Goal: Task Accomplishment & Management: Manage account settings

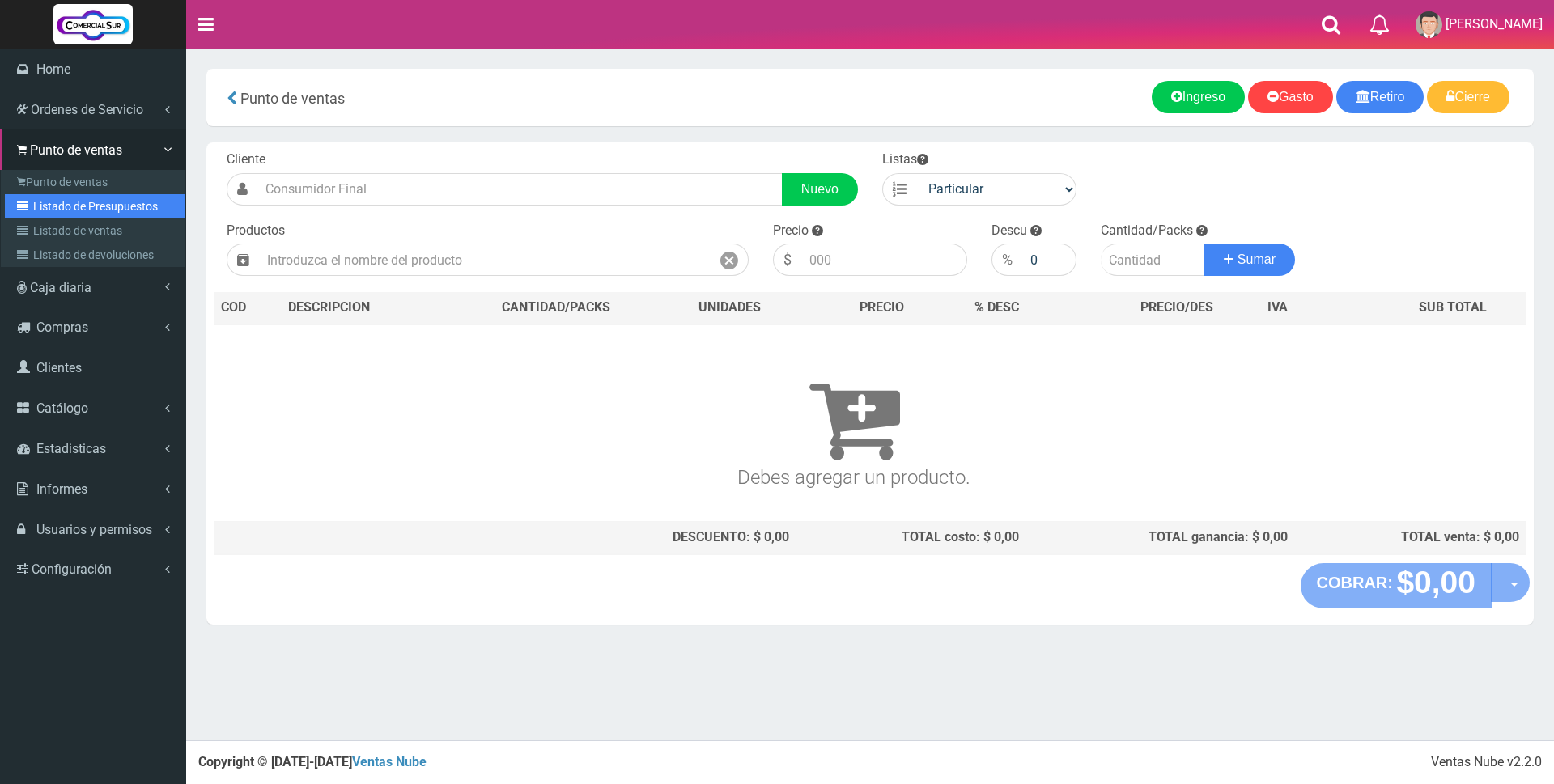
click at [64, 204] on link "Listado de Presupuestos" at bounding box center [95, 207] width 180 height 25
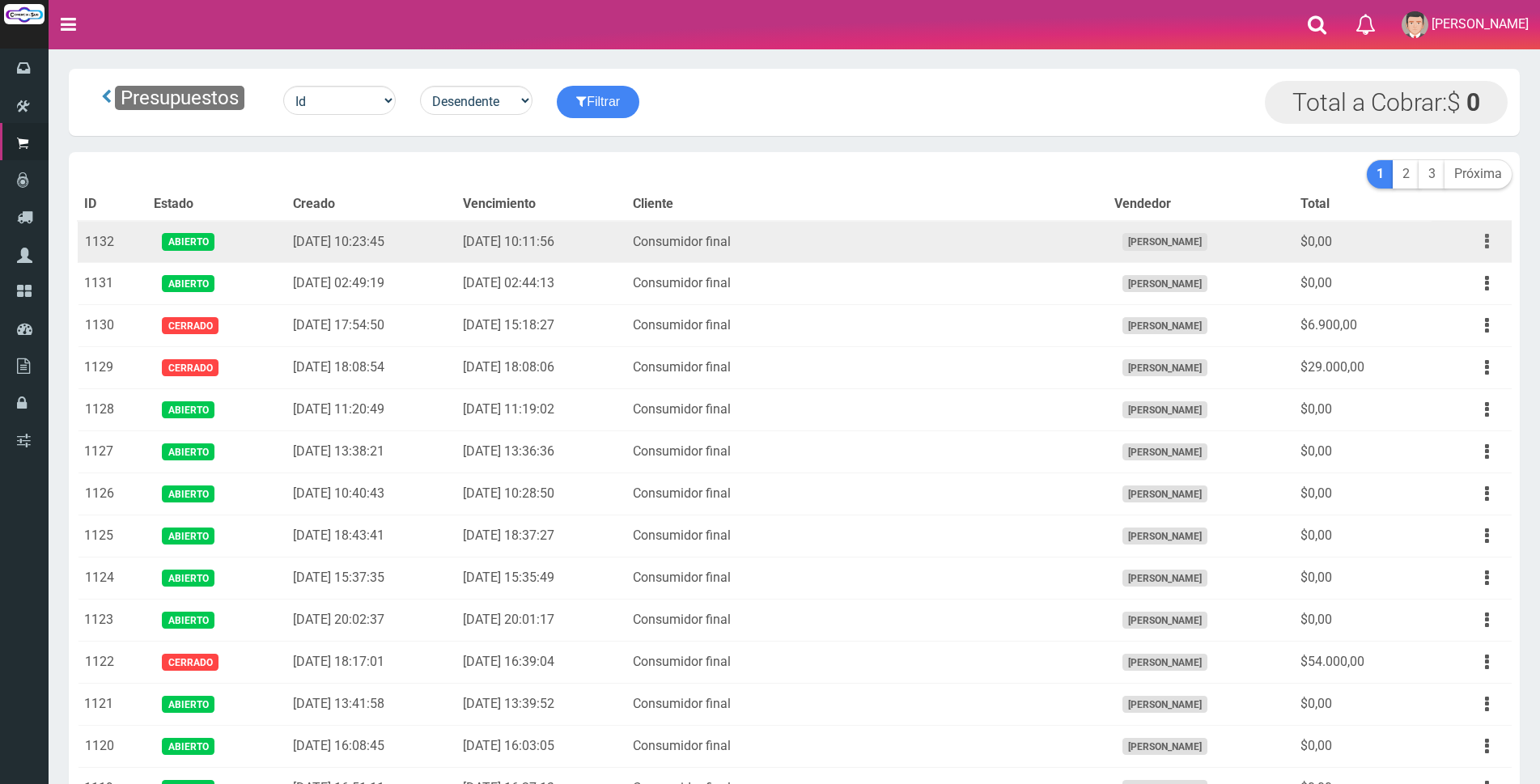
click at [1480, 246] on button "button" at bounding box center [1487, 242] width 37 height 28
click at [1473, 275] on link "Editar" at bounding box center [1441, 280] width 128 height 36
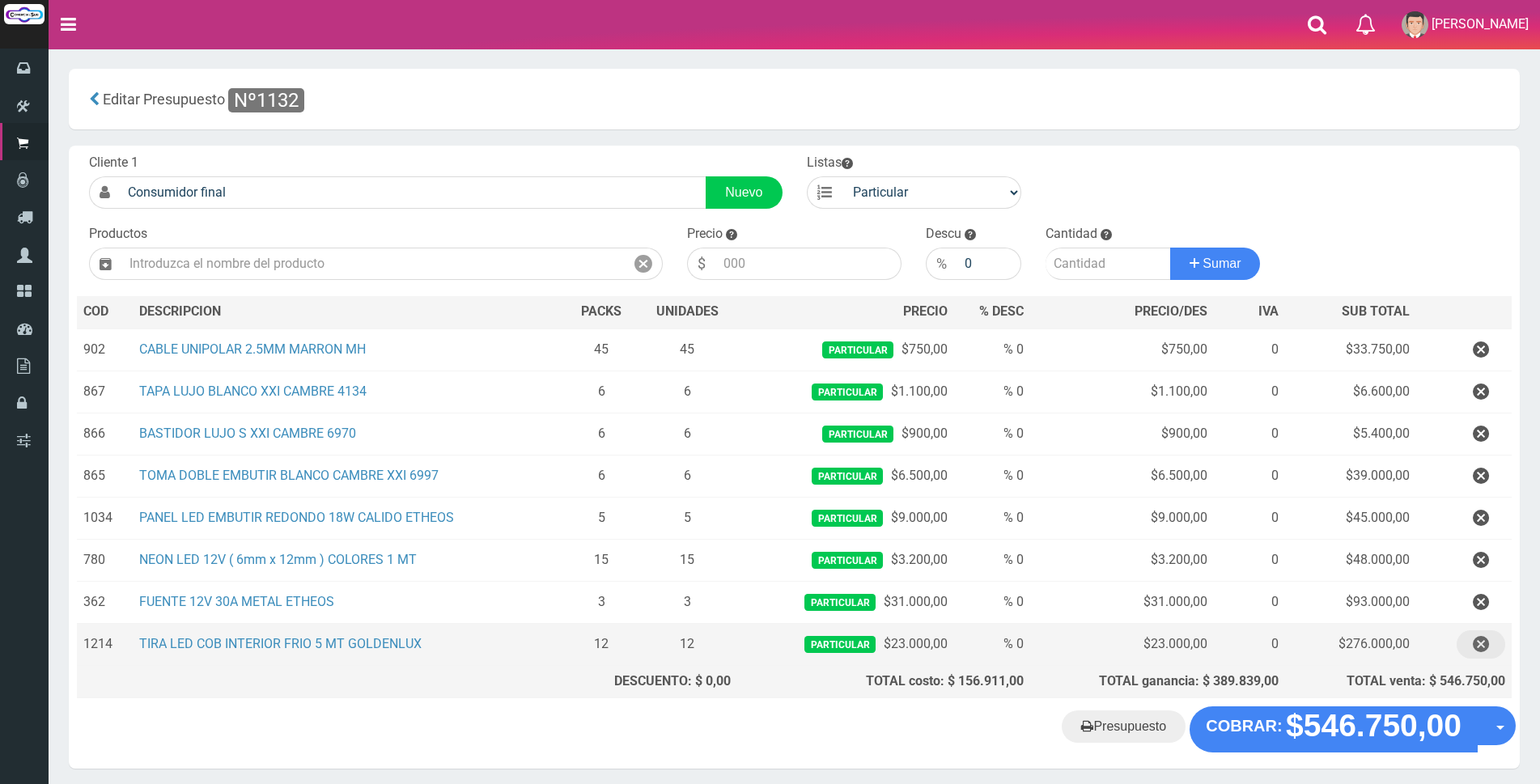
click at [1477, 643] on icon "button" at bounding box center [1481, 645] width 16 height 28
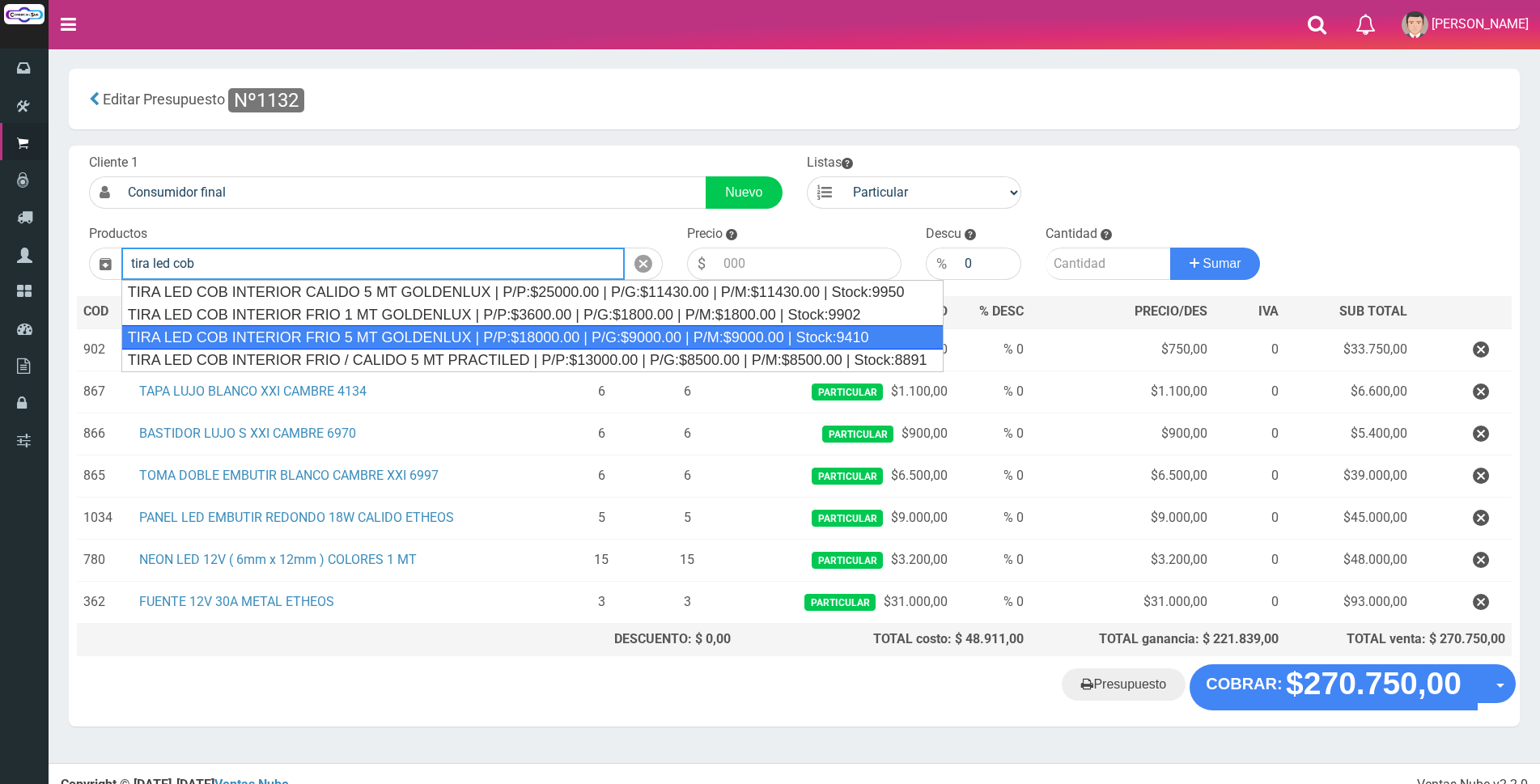
click at [803, 339] on div "TIRA LED COB INTERIOR FRIO 5 MT GOLDENLUX | P/P:$18000.00 | P/G:$9000.00 | P/M:…" at bounding box center [533, 337] width 823 height 25
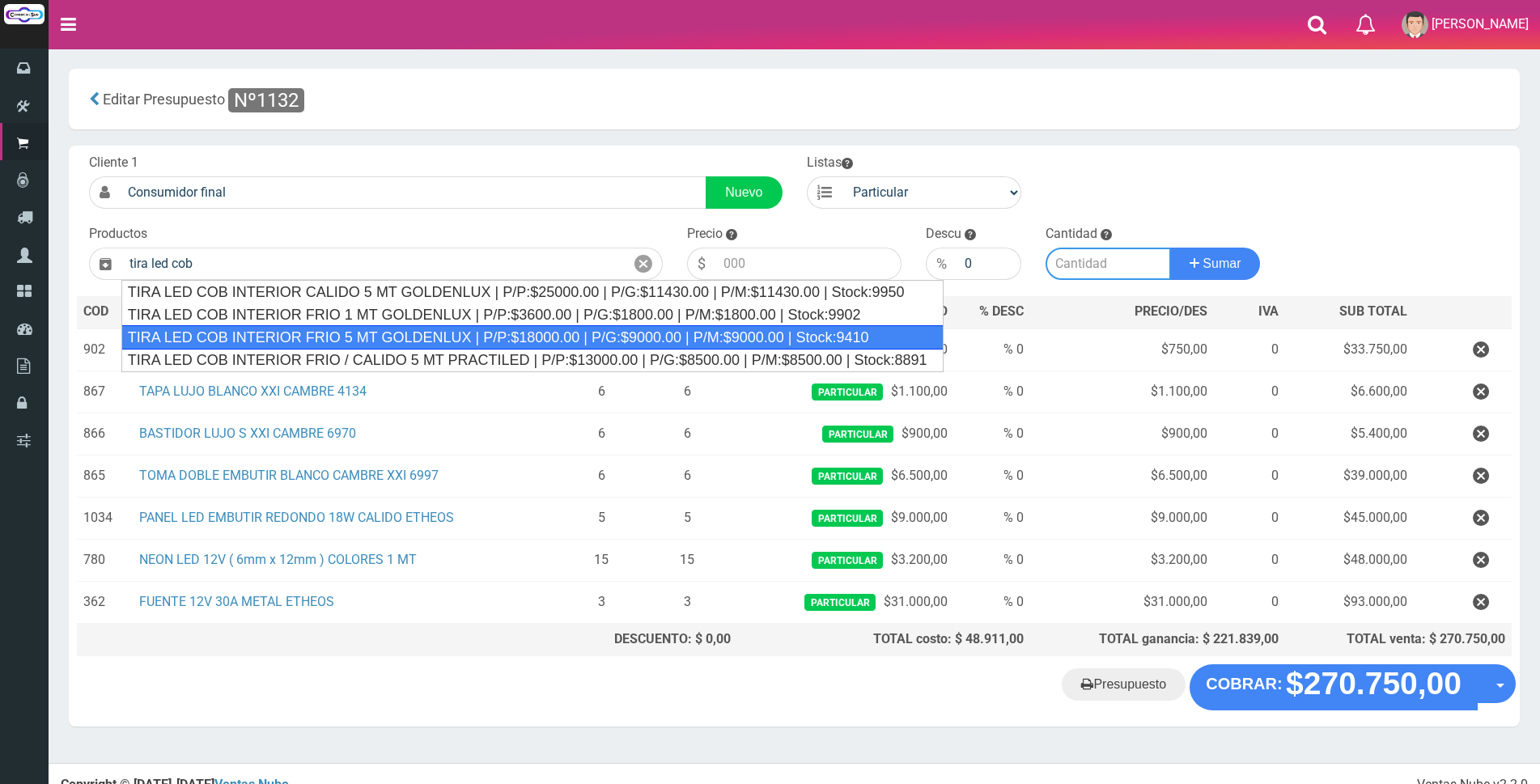
type input "TIRA LED COB INTERIOR FRIO 5 MT GOLDENLUX | P/P:$18000.00 | P/G:$9000.00 | P/M:…"
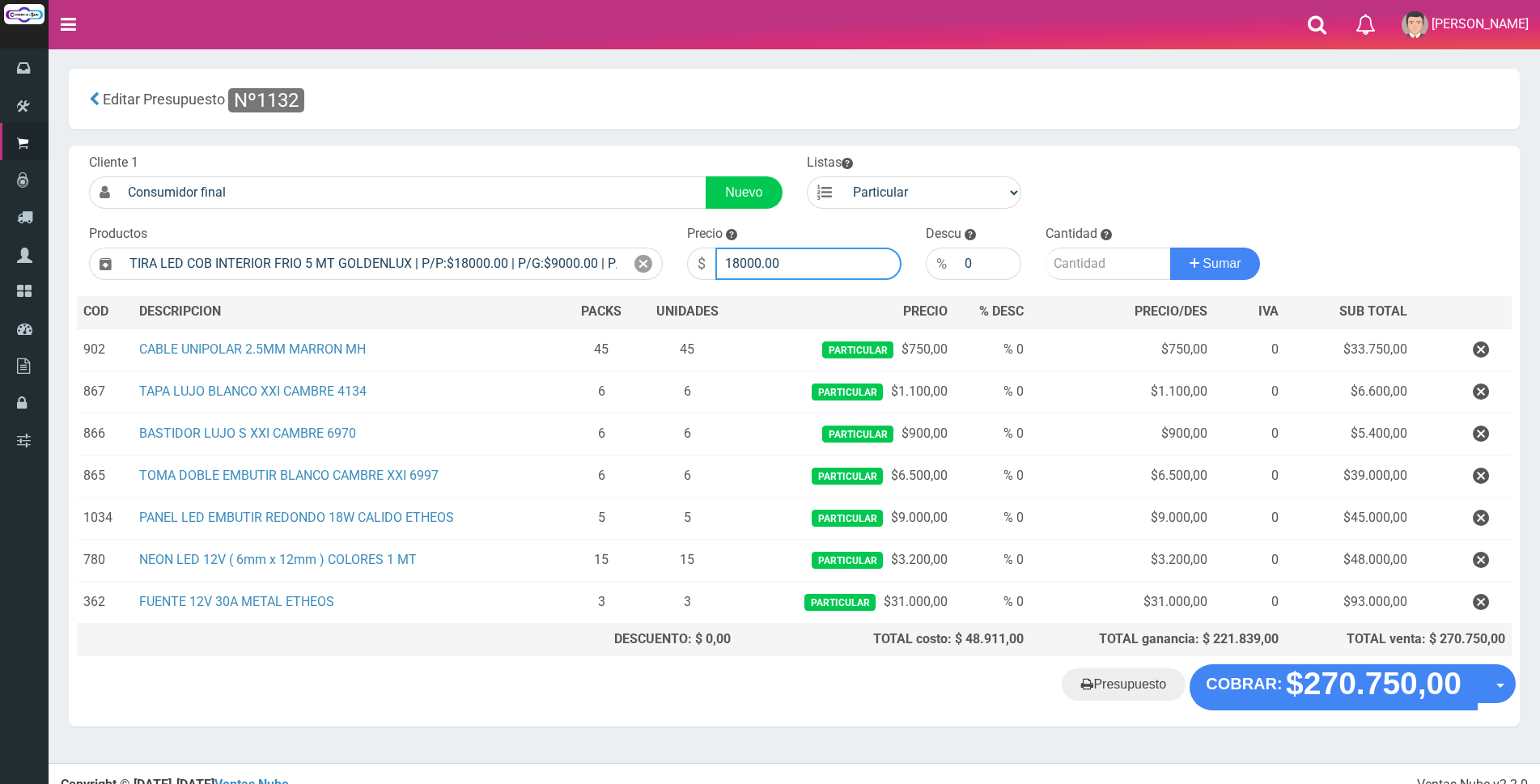
click at [802, 270] on input "18000.00" at bounding box center [809, 264] width 187 height 32
type input "1"
type input "22000"
click at [1062, 267] on input "number" at bounding box center [1108, 264] width 125 height 32
type input "12"
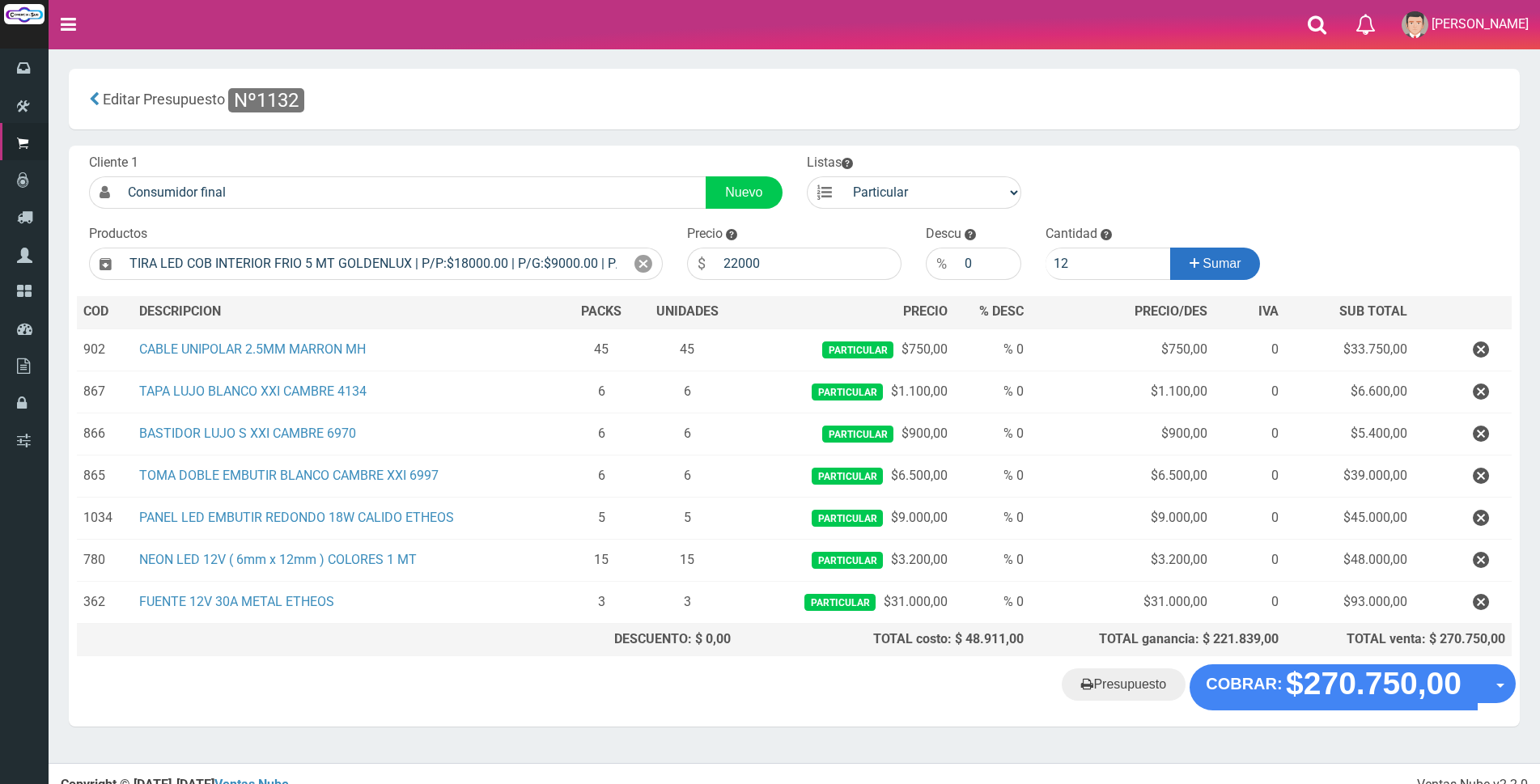
click at [1190, 260] on icon at bounding box center [1194, 263] width 10 height 24
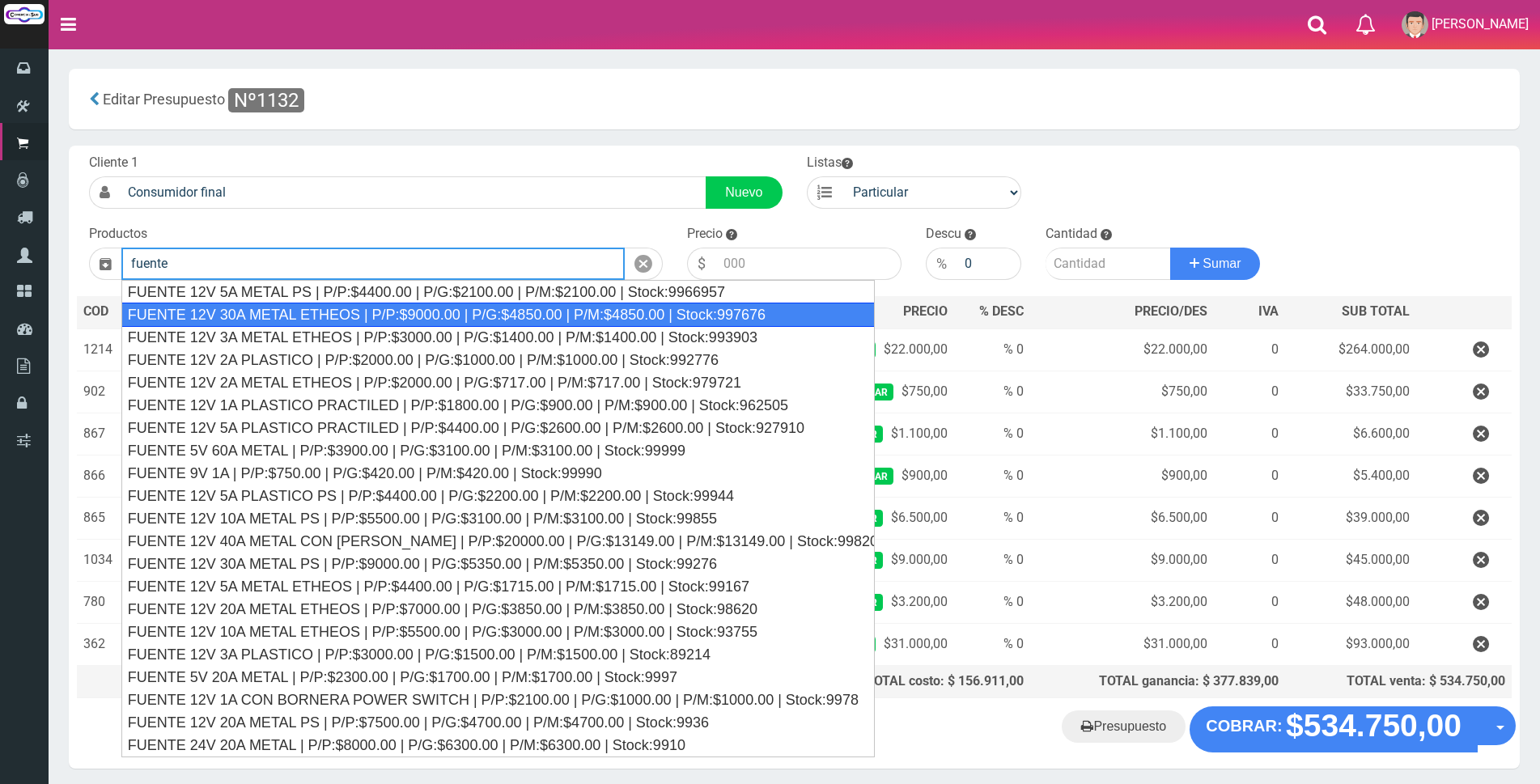
click at [606, 308] on div "FUENTE 12V 30A METAL ETHEOS | P/P:$9000.00 | P/G:$4850.00 | P/M:$4850.00 | Stoc…" at bounding box center [498, 315] width 753 height 25
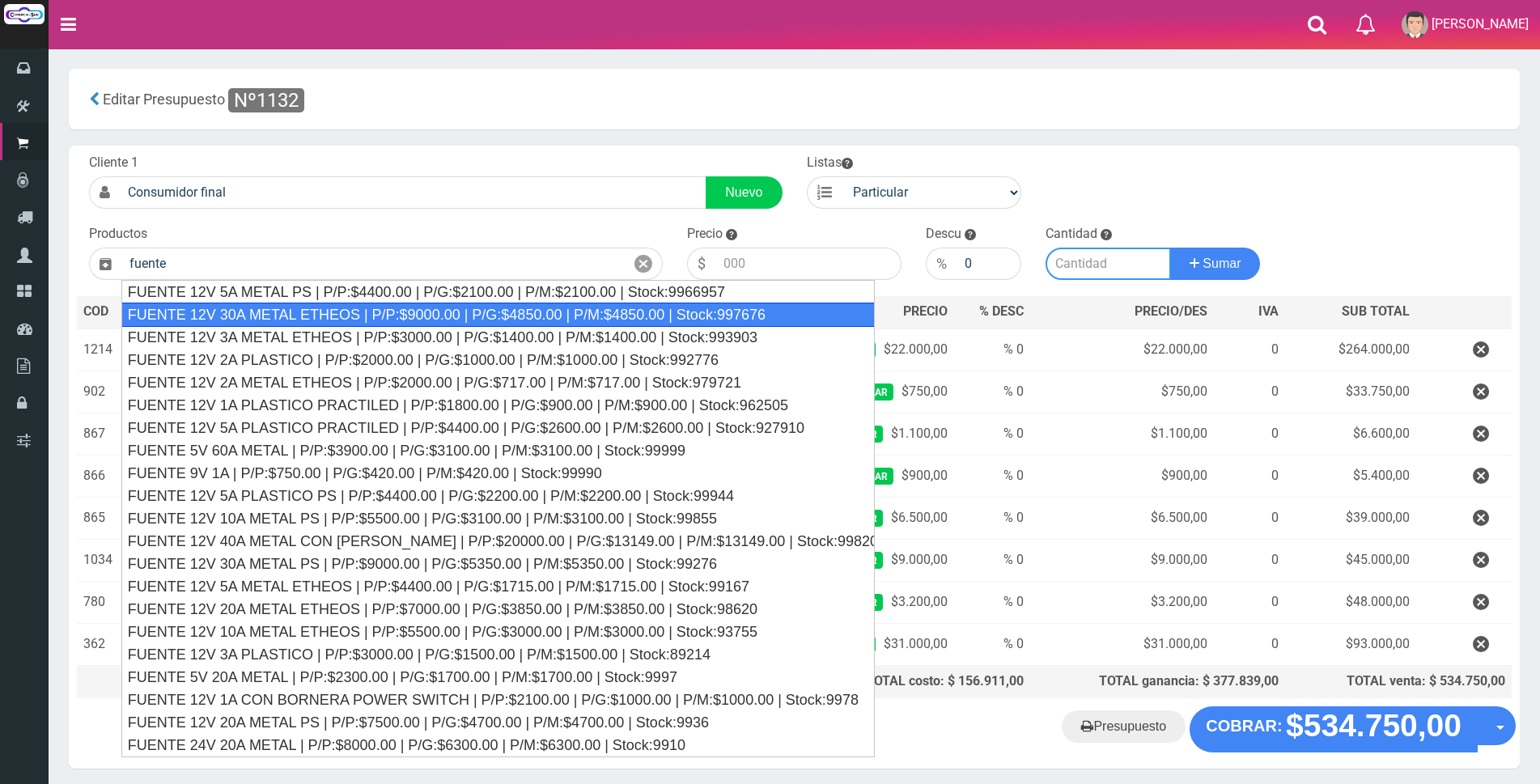
type input "FUENTE 12V 30A METAL ETHEOS | P/P:$9000.00 | P/G:$4850.00 | P/M:$4850.00 | Stoc…"
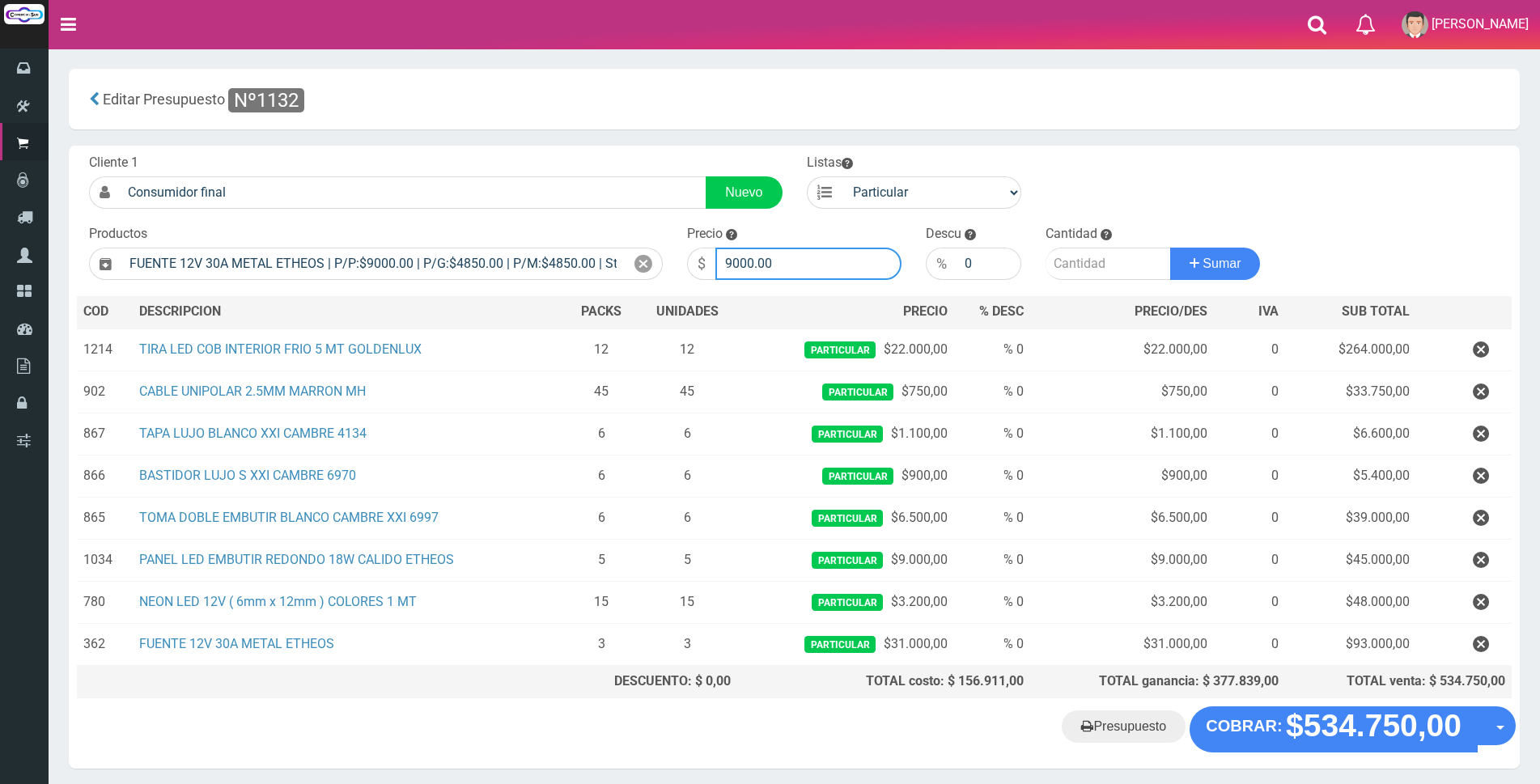
click at [791, 264] on input "9000.00" at bounding box center [809, 264] width 187 height 32
type input "9"
type input "28000"
click at [1058, 258] on input "number" at bounding box center [1108, 264] width 125 height 32
type input "3"
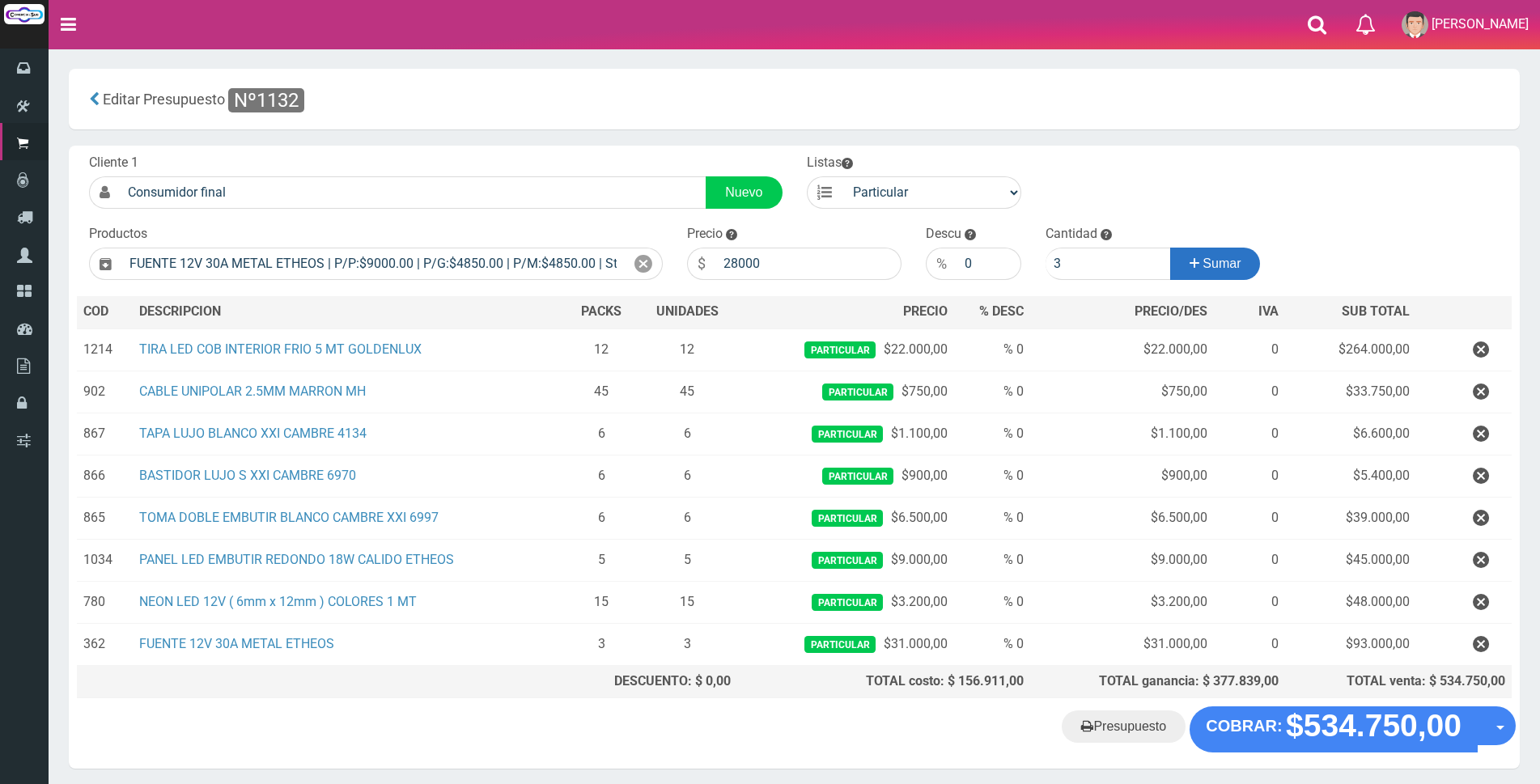
click at [1203, 261] on span "Sumar" at bounding box center [1221, 264] width 38 height 14
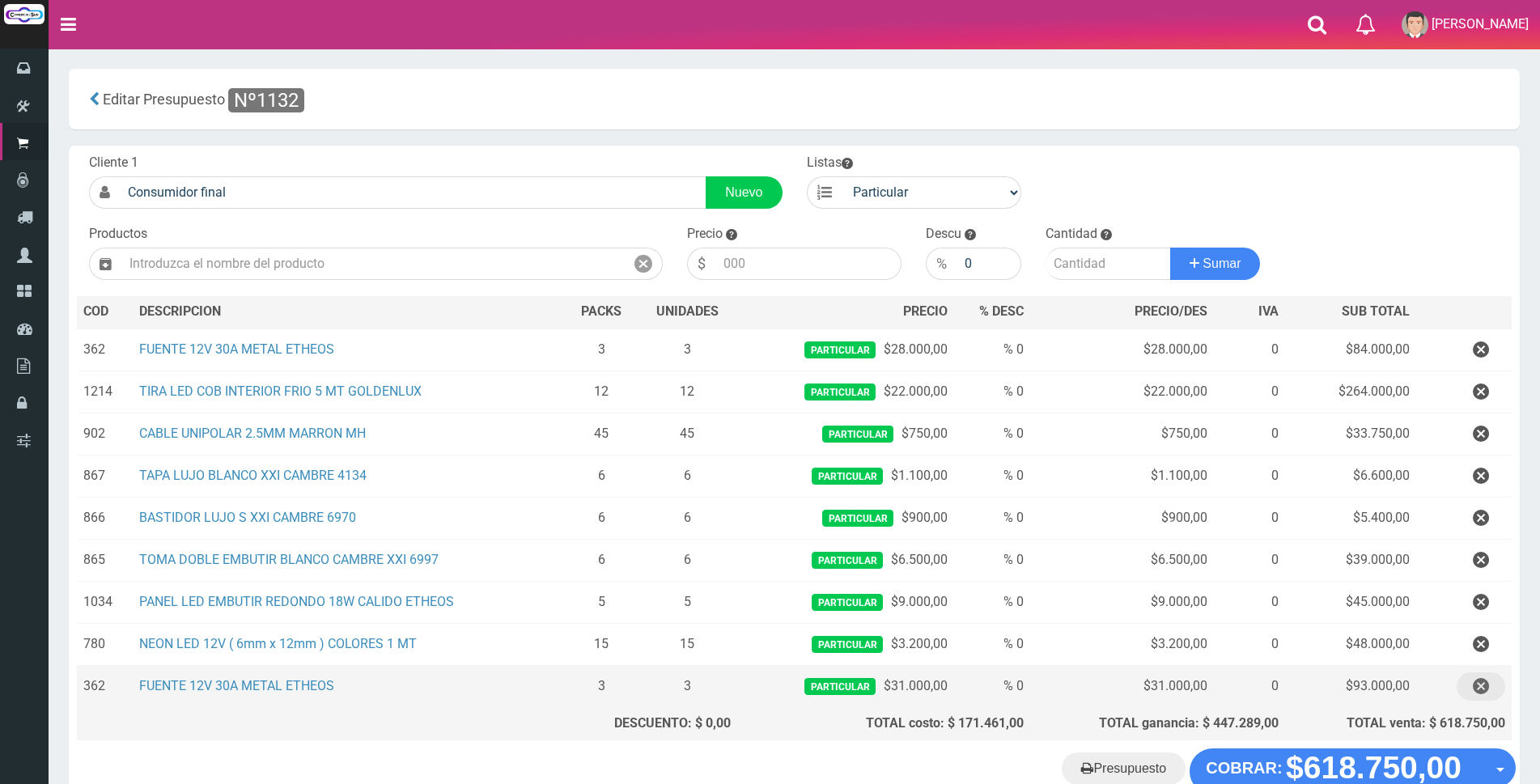
click at [1484, 688] on icon "button" at bounding box center [1481, 687] width 16 height 28
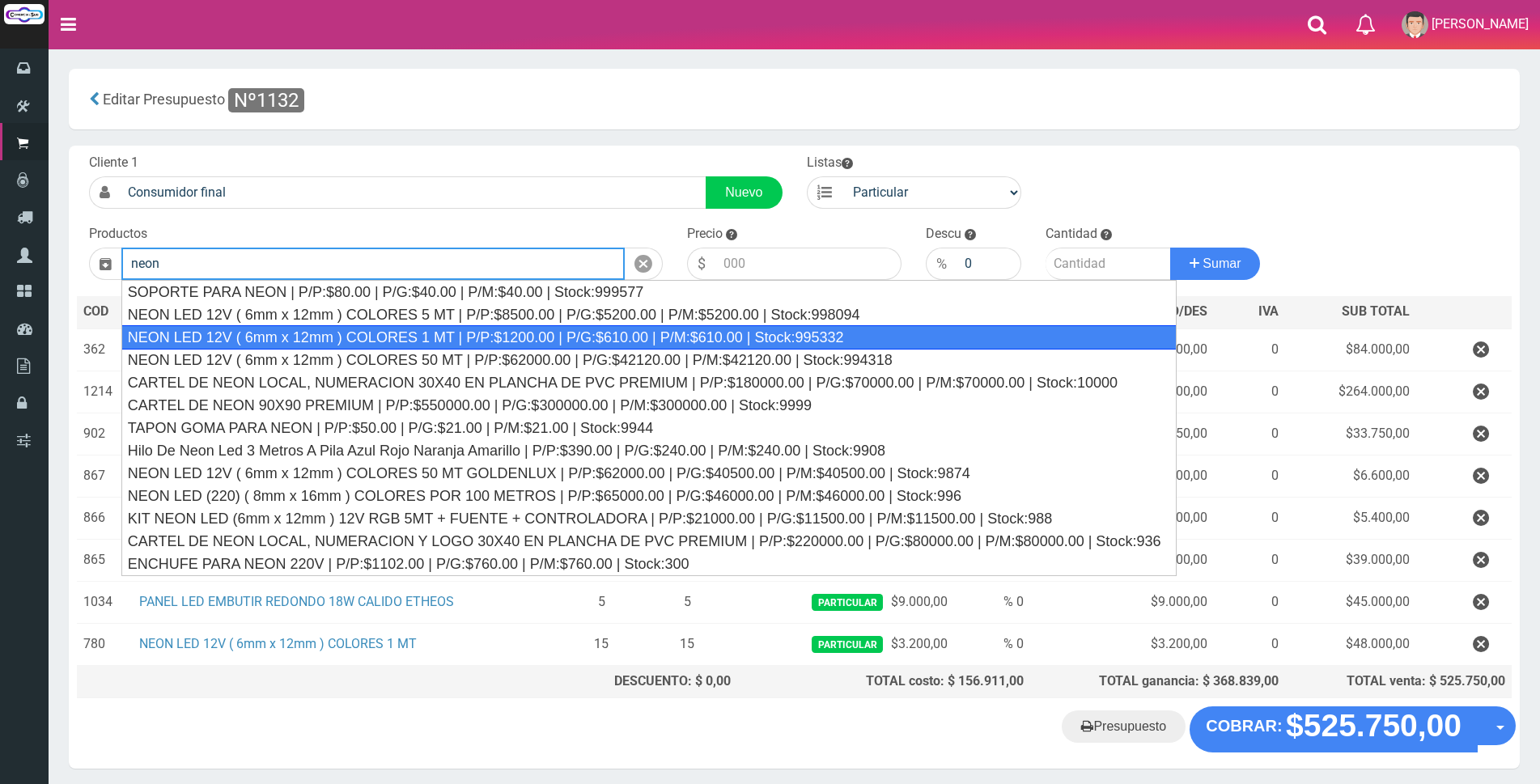
click at [717, 340] on div "NEON LED 12V ( 6mm x 12mm ) COLORES 1 MT | P/P:$1200.00 | P/G:$610.00 | P/M:$61…" at bounding box center [650, 337] width 1056 height 25
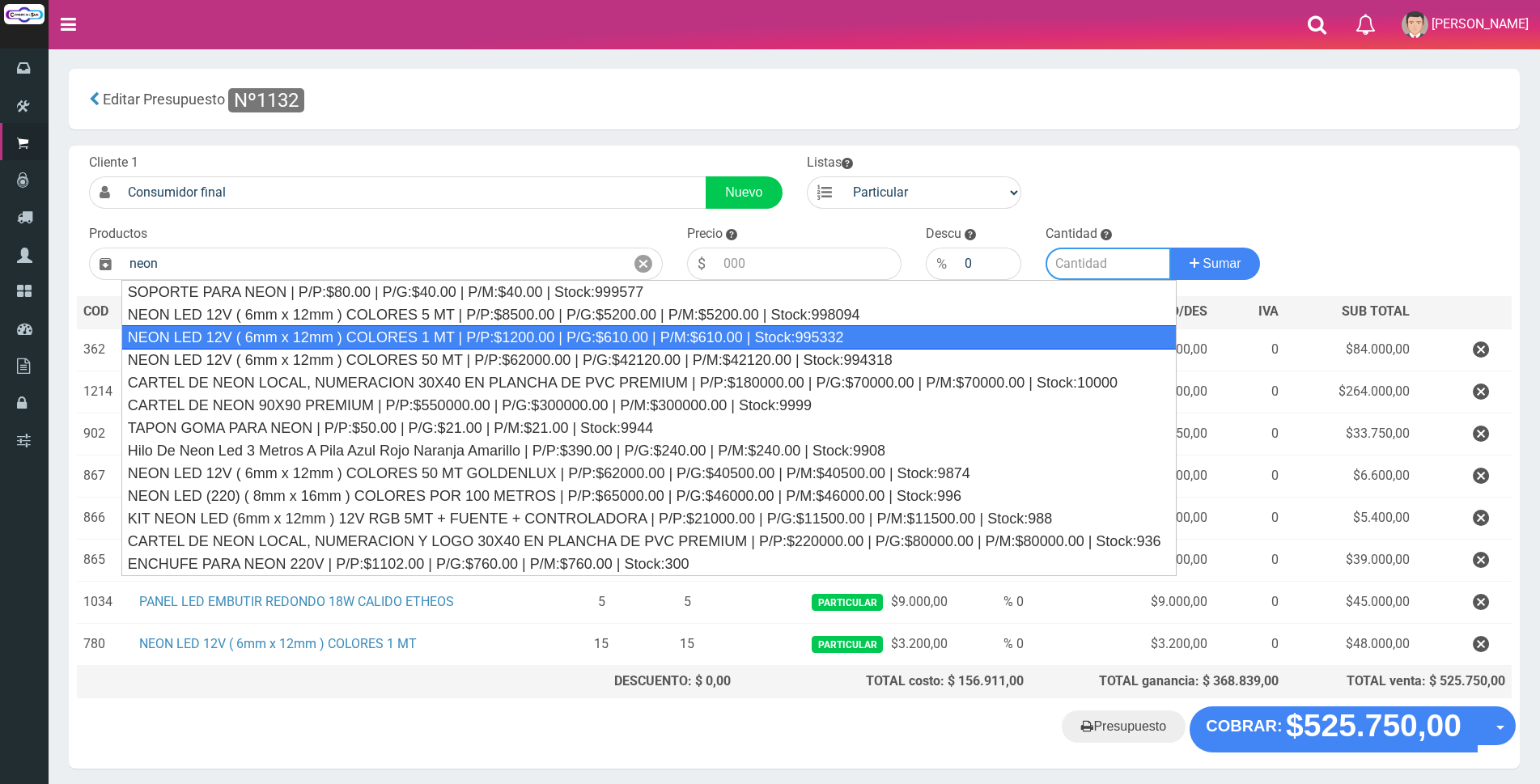
type input "NEON LED 12V ( 6mm x 12mm ) COLORES 1 MT | P/P:$1200.00 | P/G:$610.00 | P/M:$61…"
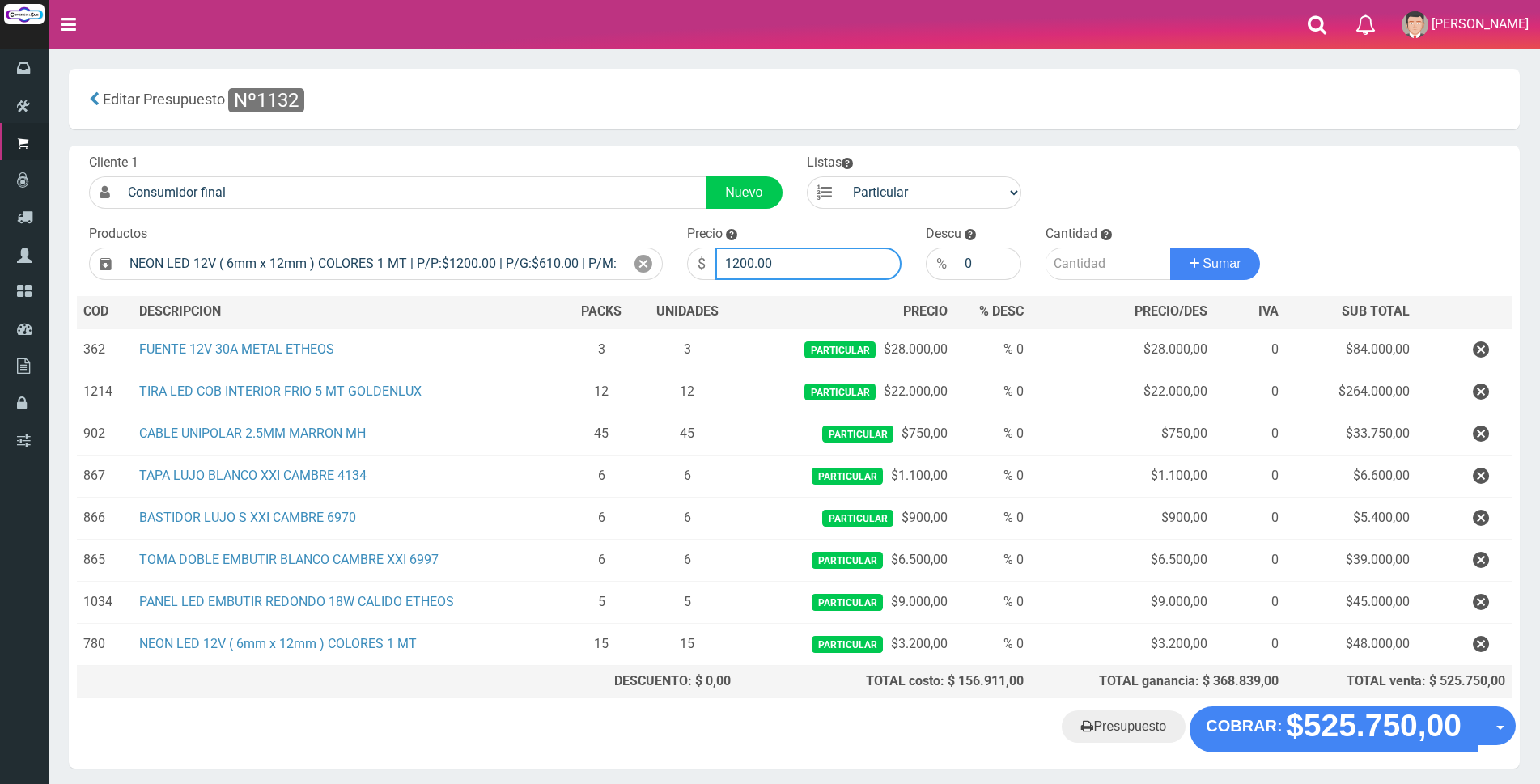
click at [802, 262] on input "1200.00" at bounding box center [809, 264] width 187 height 32
type input "1"
type input "2900"
click at [1091, 261] on input "number" at bounding box center [1108, 264] width 125 height 32
type input "15"
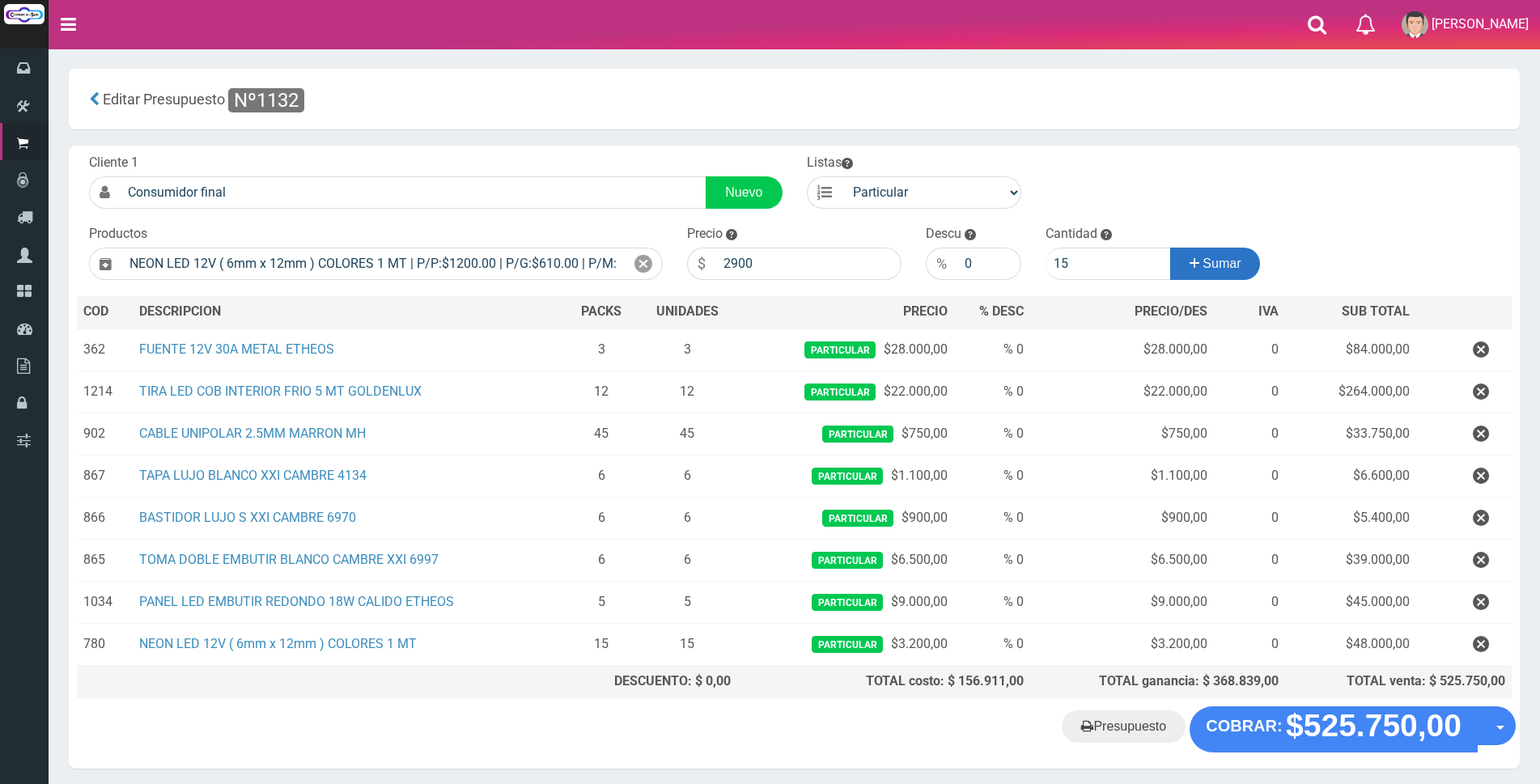
click at [1240, 260] on span "Sumar" at bounding box center [1221, 264] width 38 height 14
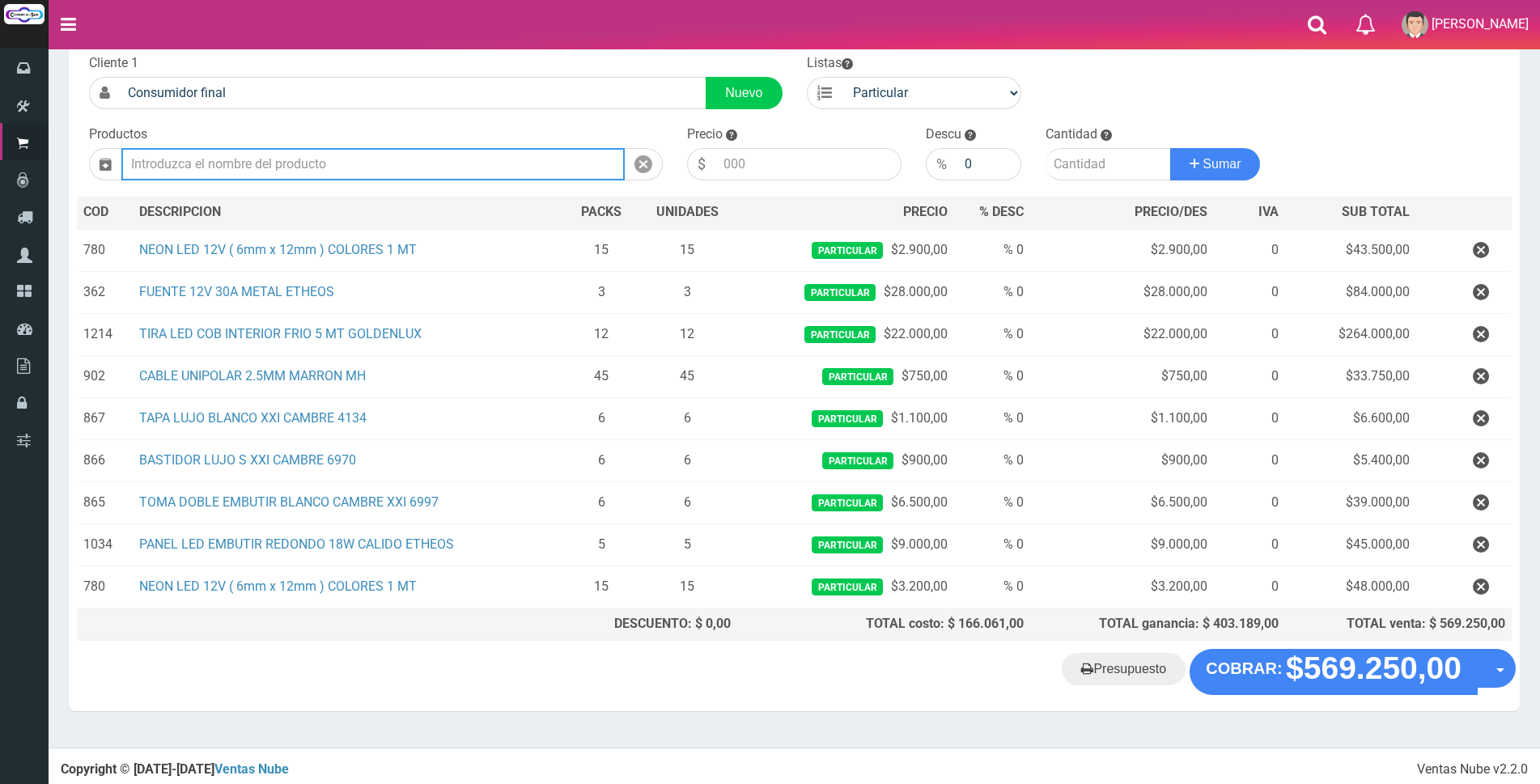
scroll to position [101, 0]
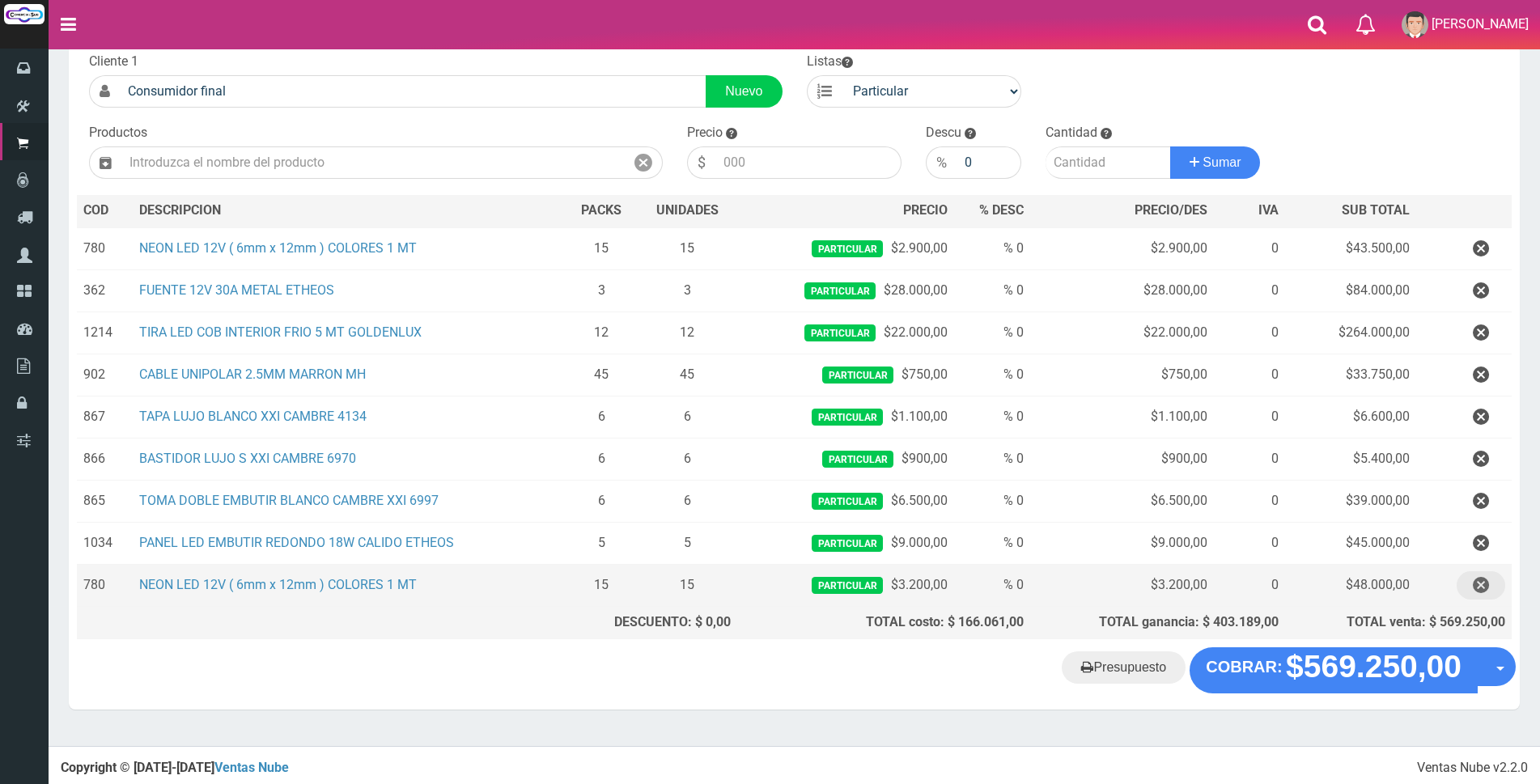
click at [1478, 583] on icon "button" at bounding box center [1481, 585] width 16 height 28
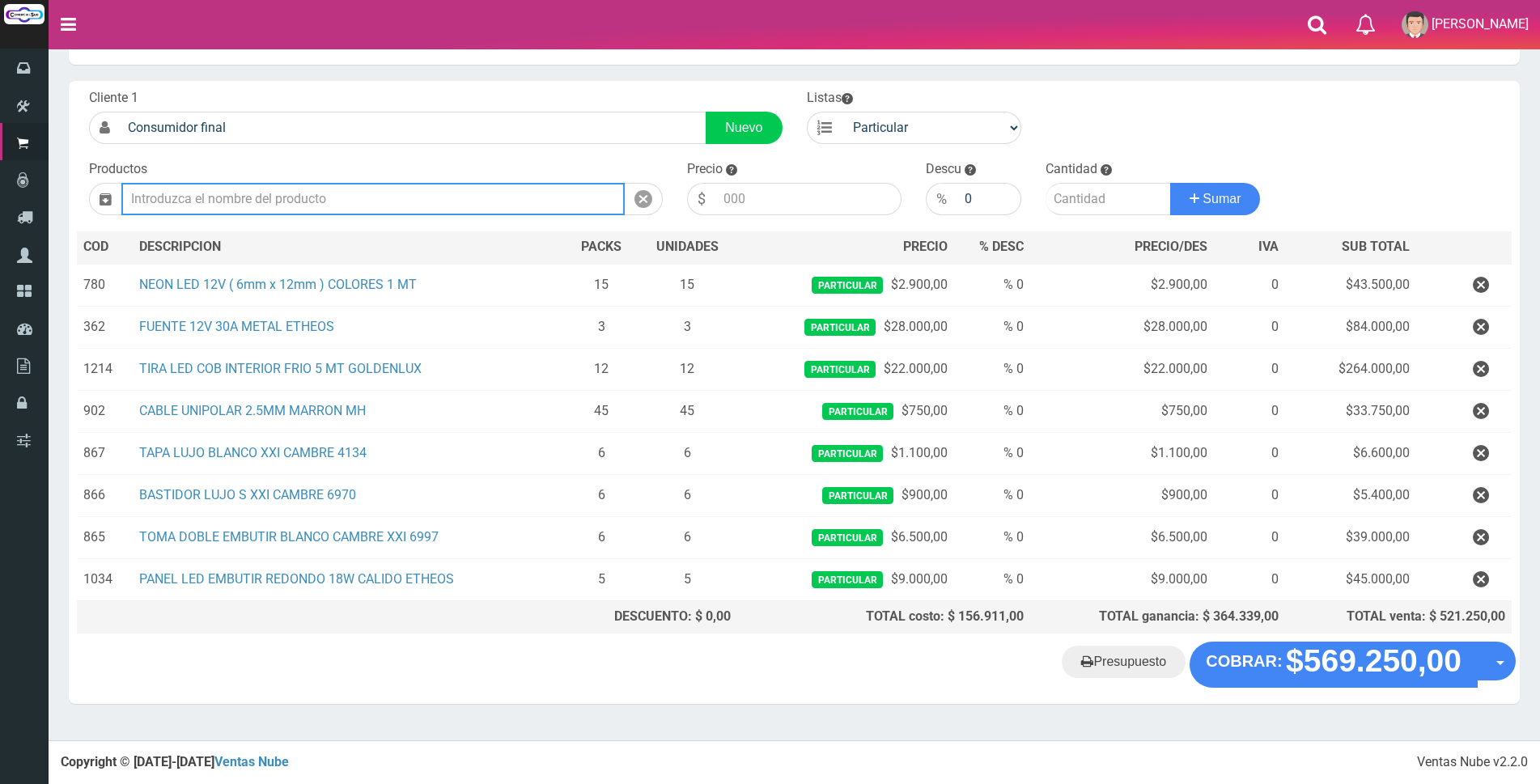
scroll to position [59, 0]
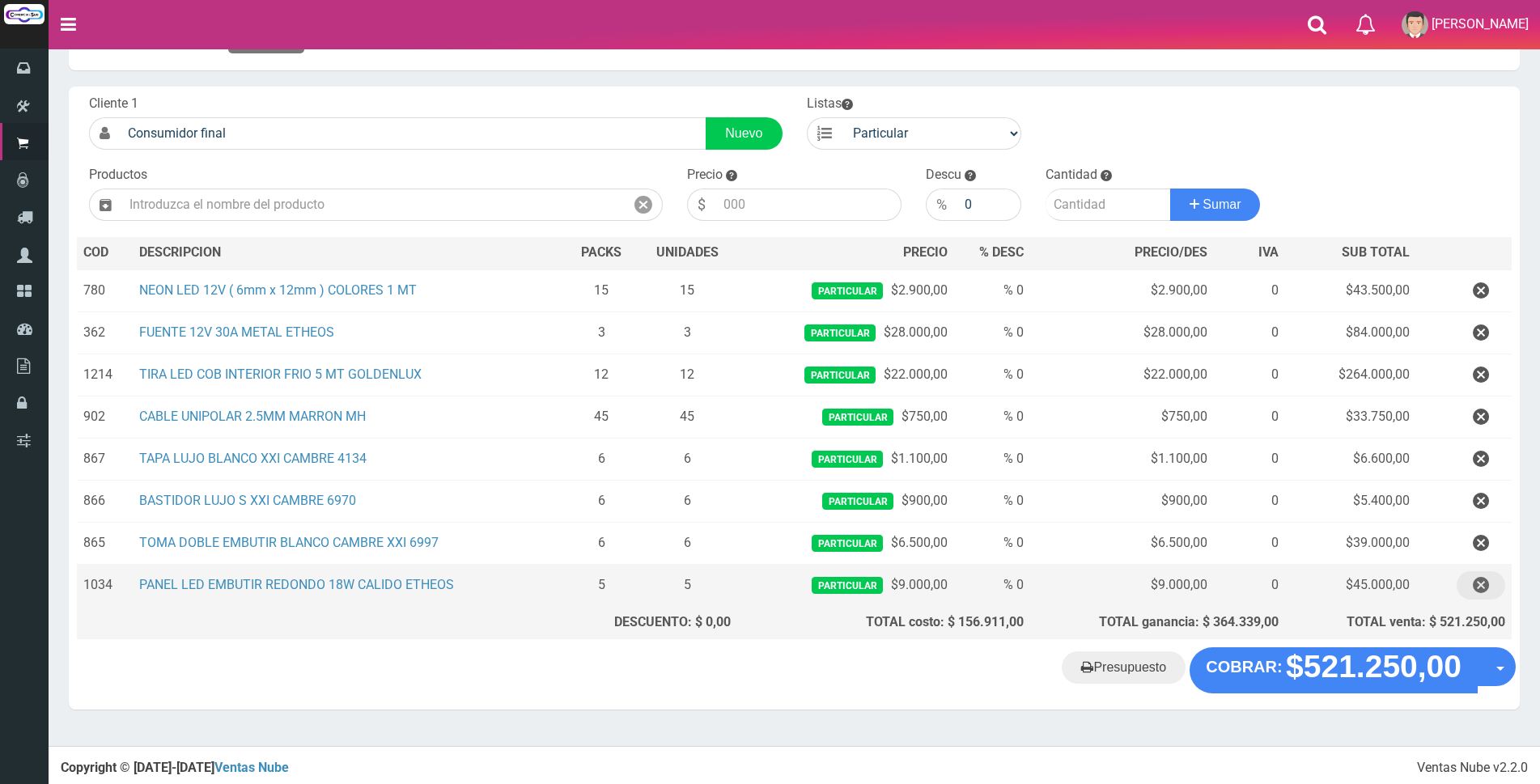
click at [1482, 589] on icon "button" at bounding box center [1481, 585] width 16 height 28
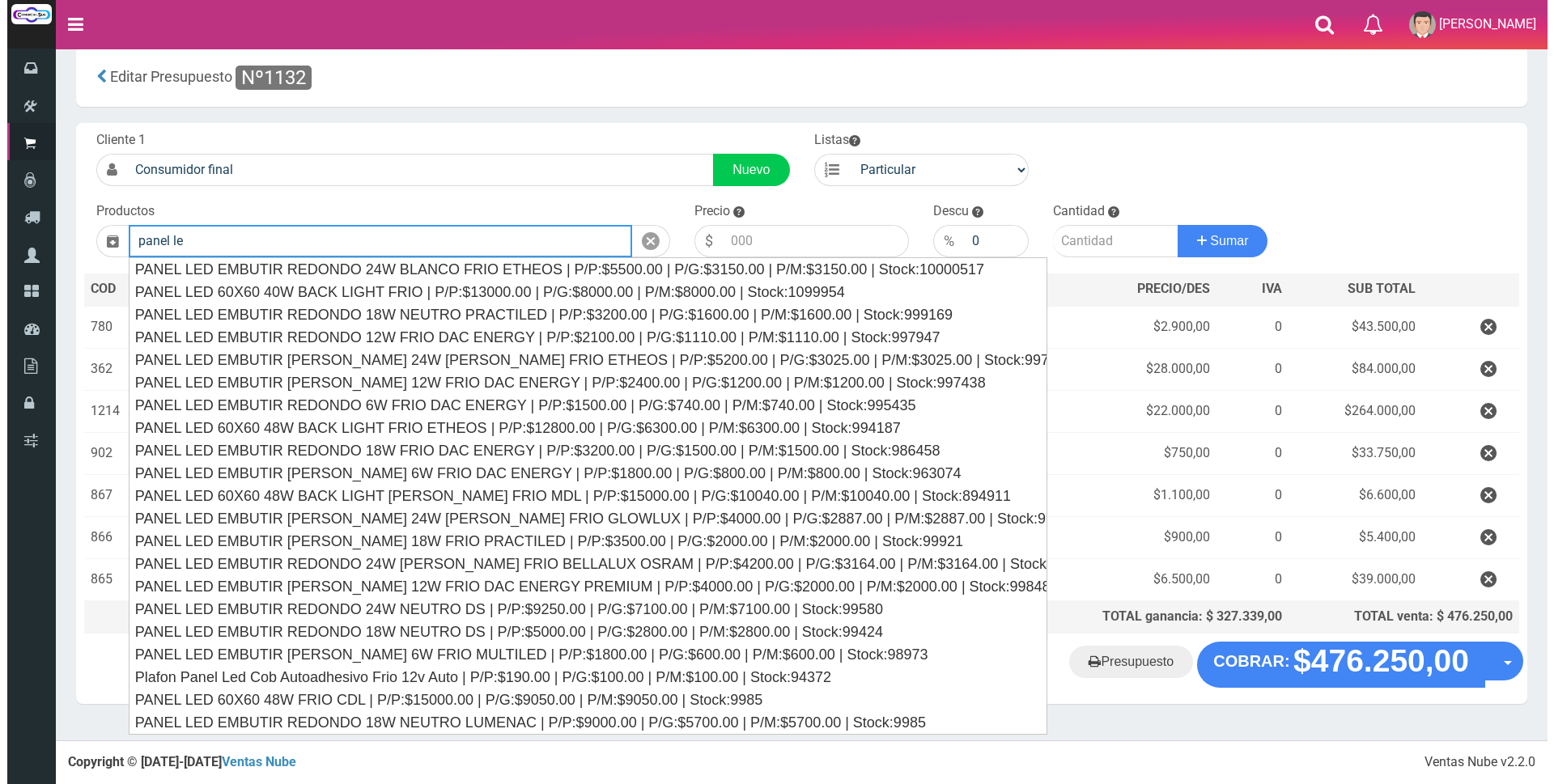
scroll to position [17, 0]
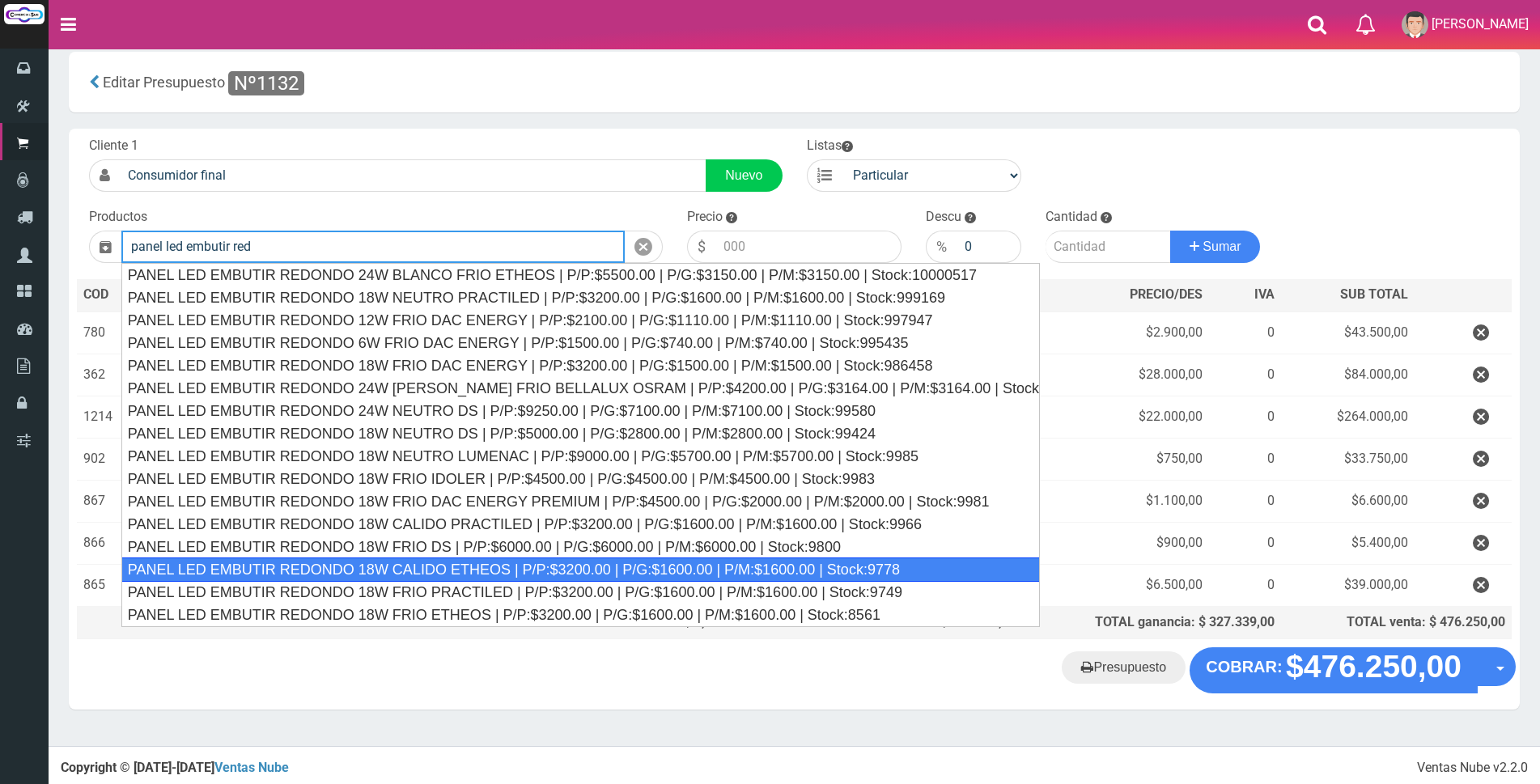
click at [484, 569] on div "PANEL LED EMBUTIR REDONDO 18W CALIDO ETHEOS | P/P:$3200.00 | P/G:$1600.00 | P/M…" at bounding box center [581, 570] width 919 height 25
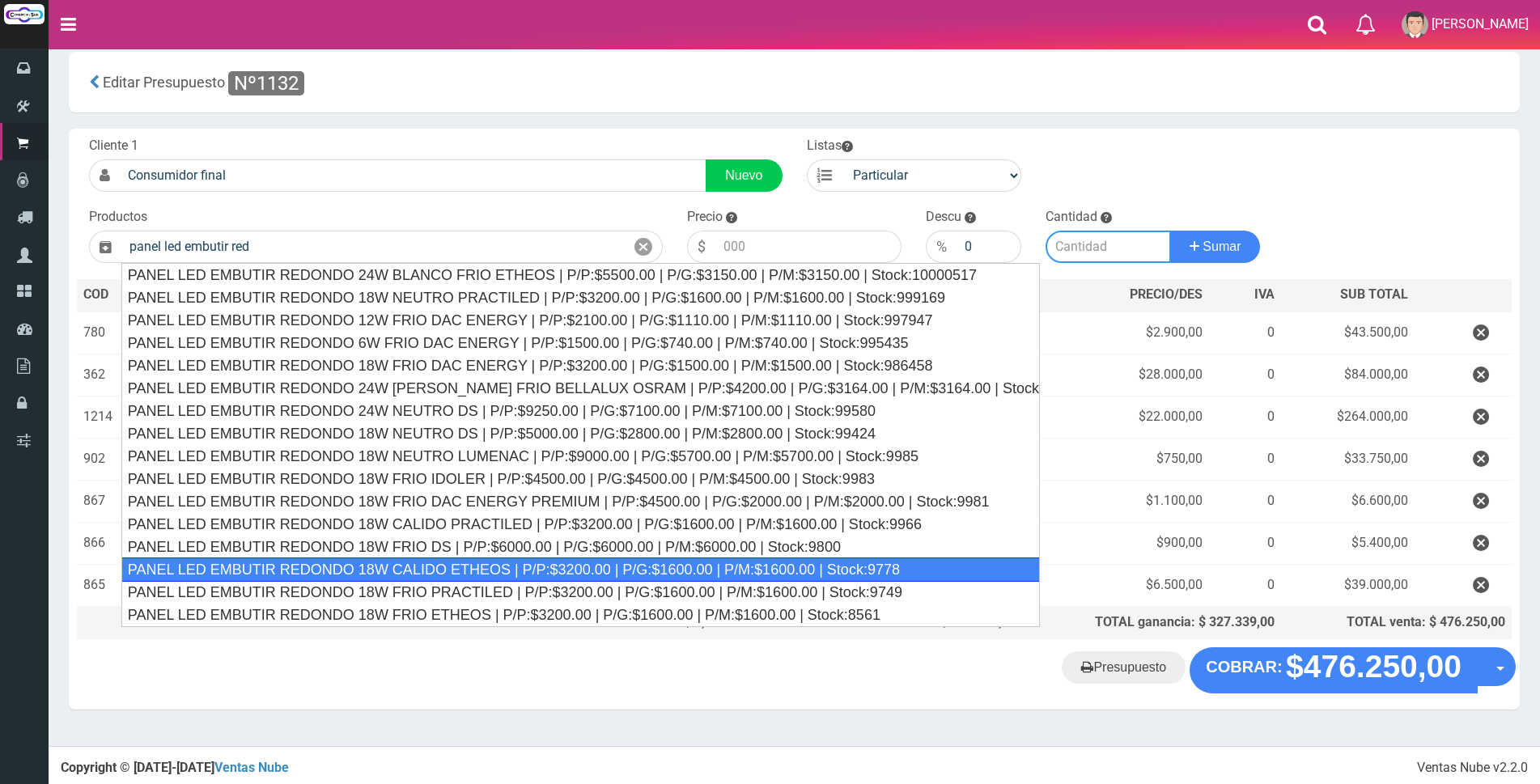
type input "PANEL LED EMBUTIR REDONDO 18W CALIDO ETHEOS | P/P:$3200.00 | P/G:$1600.00 | P/M…"
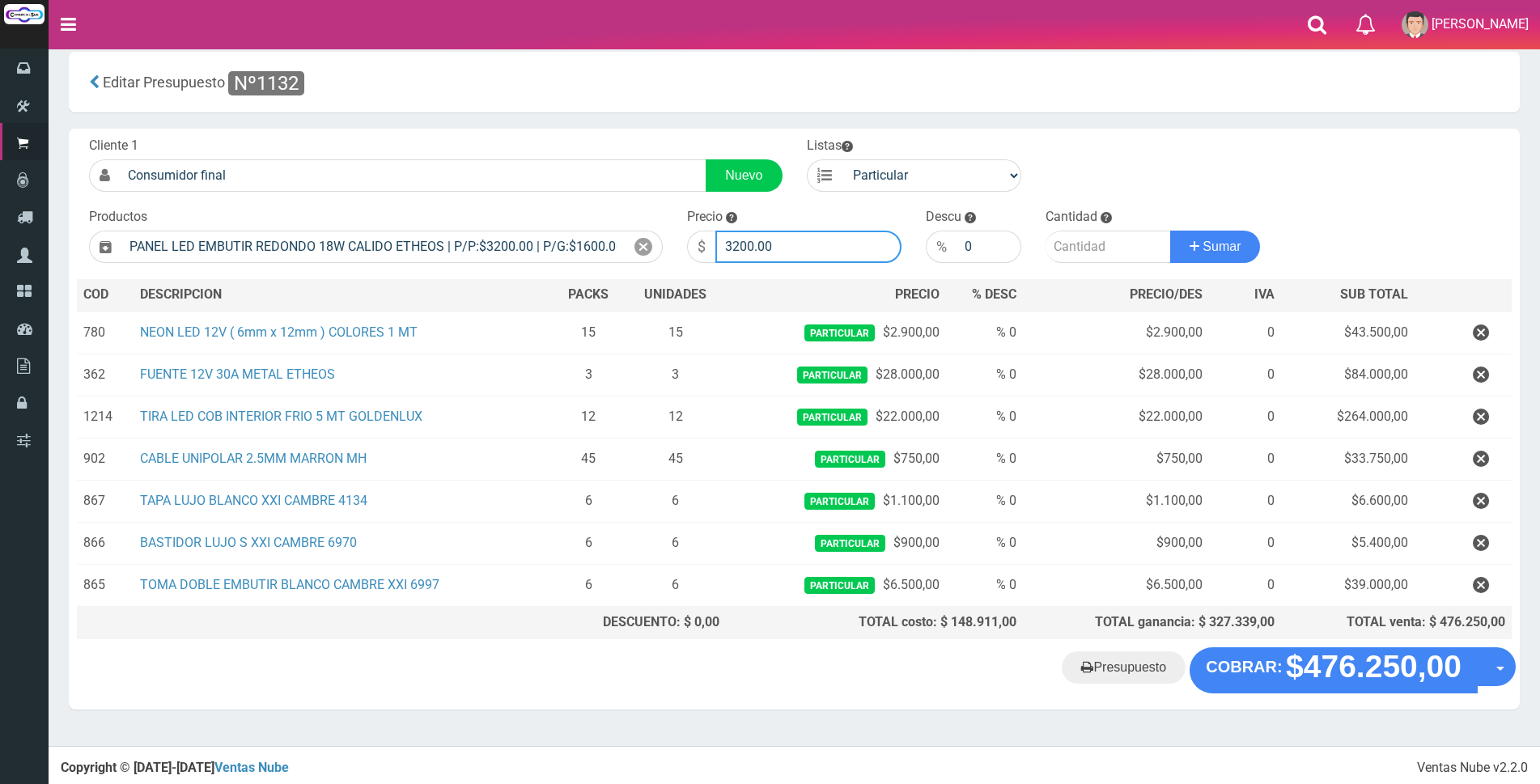
click at [797, 243] on input "3200.00" at bounding box center [809, 246] width 187 height 32
type input "3"
type input "7500"
click at [1059, 246] on input "number" at bounding box center [1108, 246] width 125 height 32
type input "5"
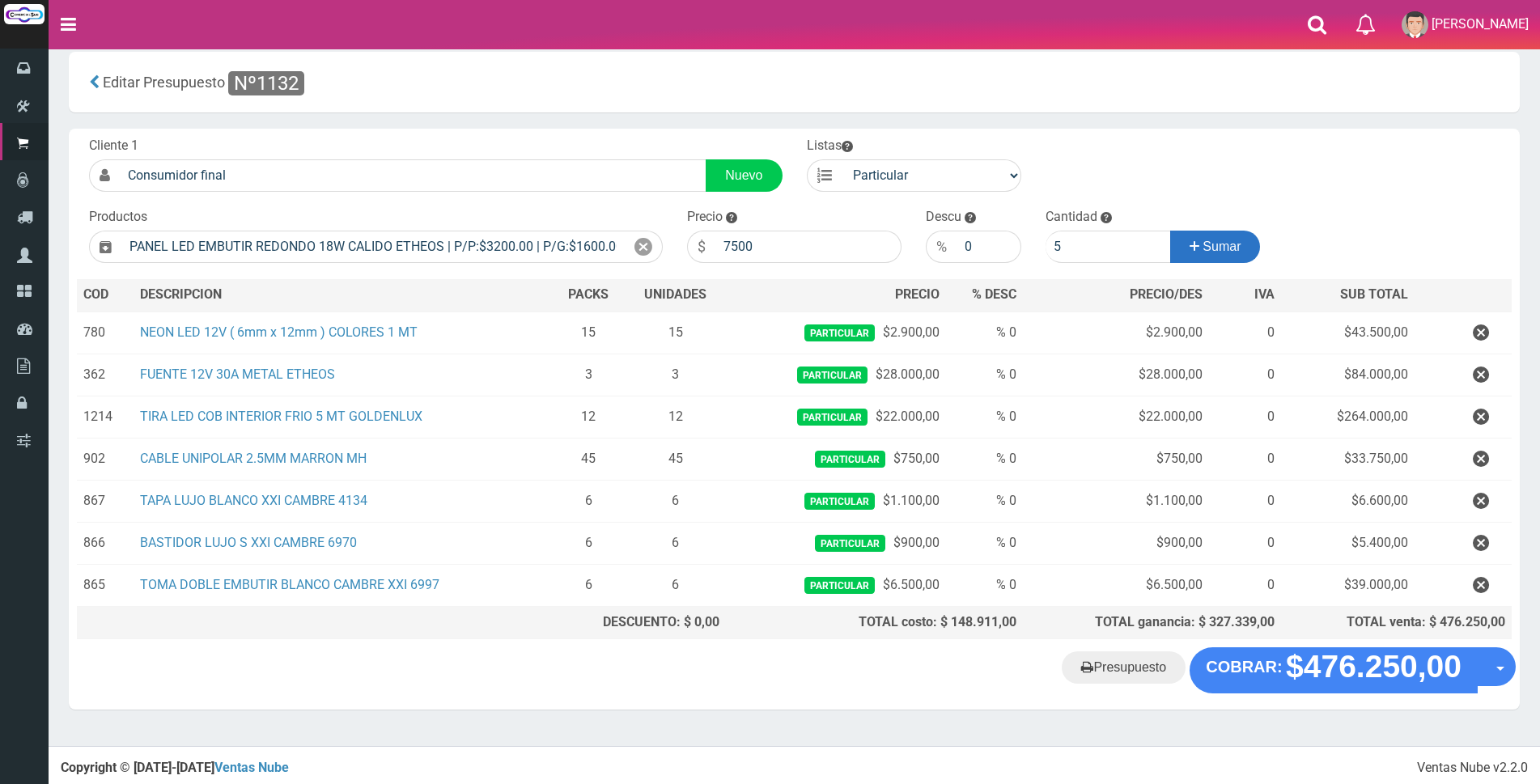
click at [1194, 251] on icon at bounding box center [1194, 246] width 10 height 24
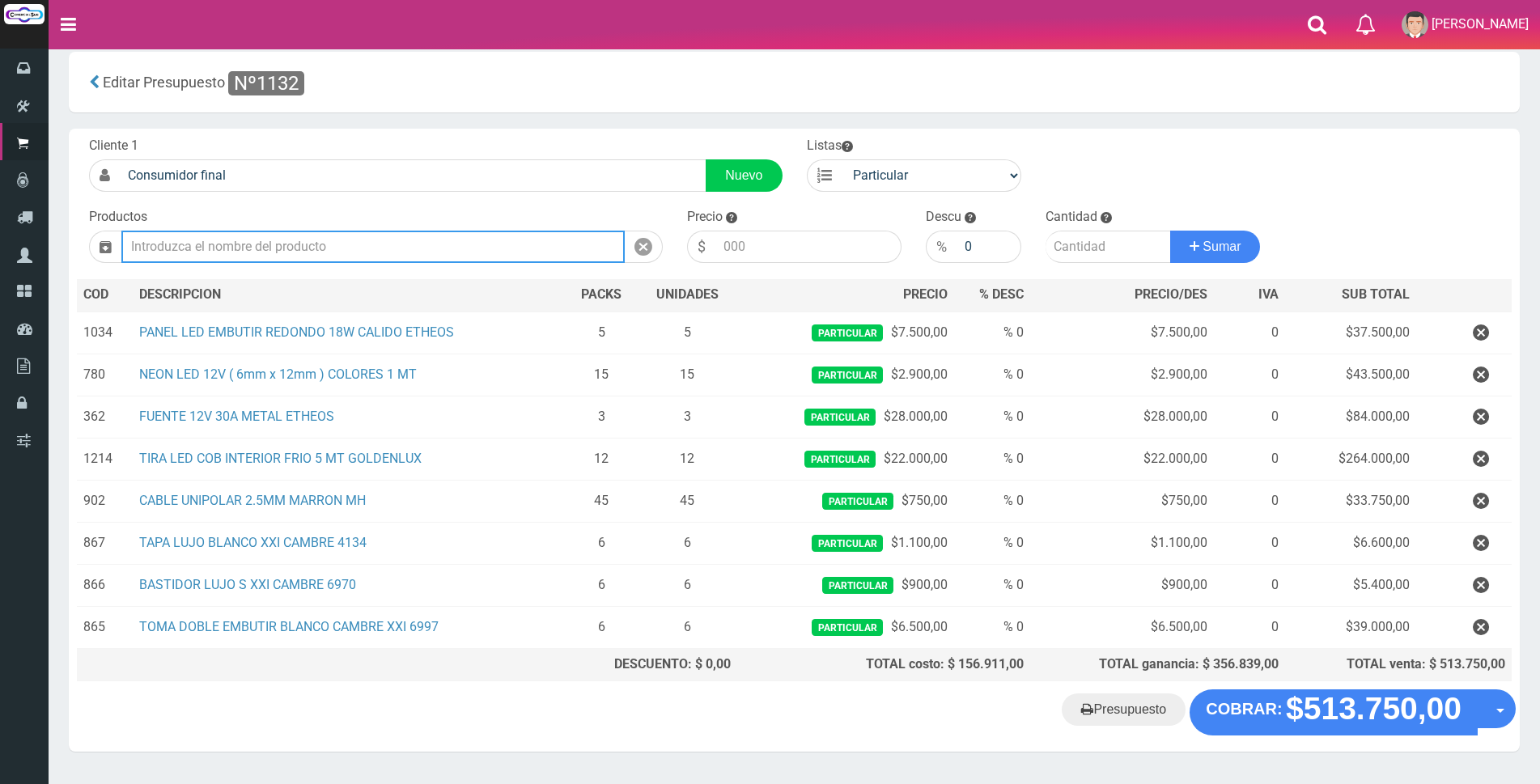
click at [338, 247] on input "text" at bounding box center [373, 246] width 504 height 32
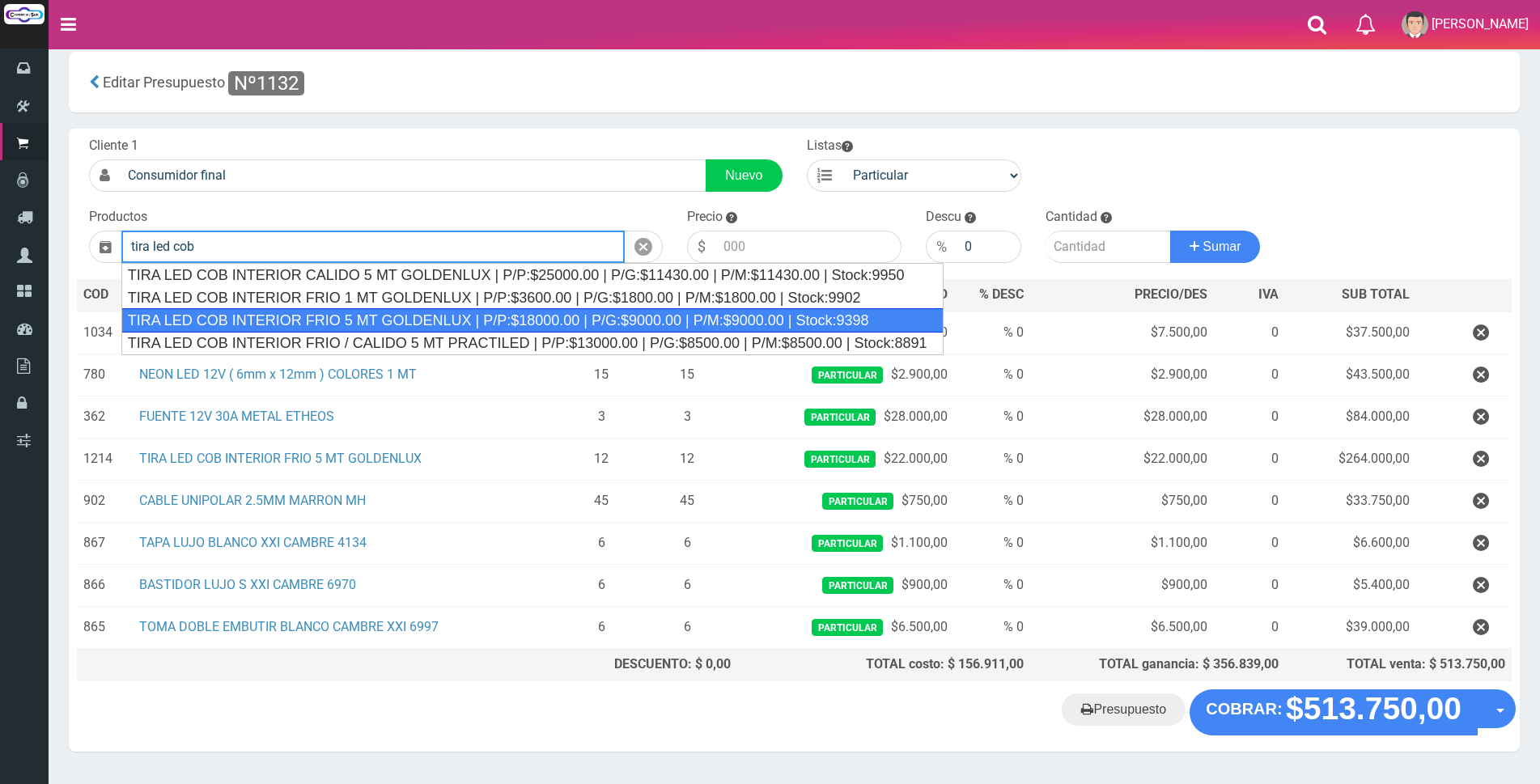
click at [362, 314] on div "TIRA LED COB INTERIOR FRIO 5 MT GOLDENLUX | P/P:$18000.00 | P/G:$9000.00 | P/M:…" at bounding box center [533, 321] width 823 height 25
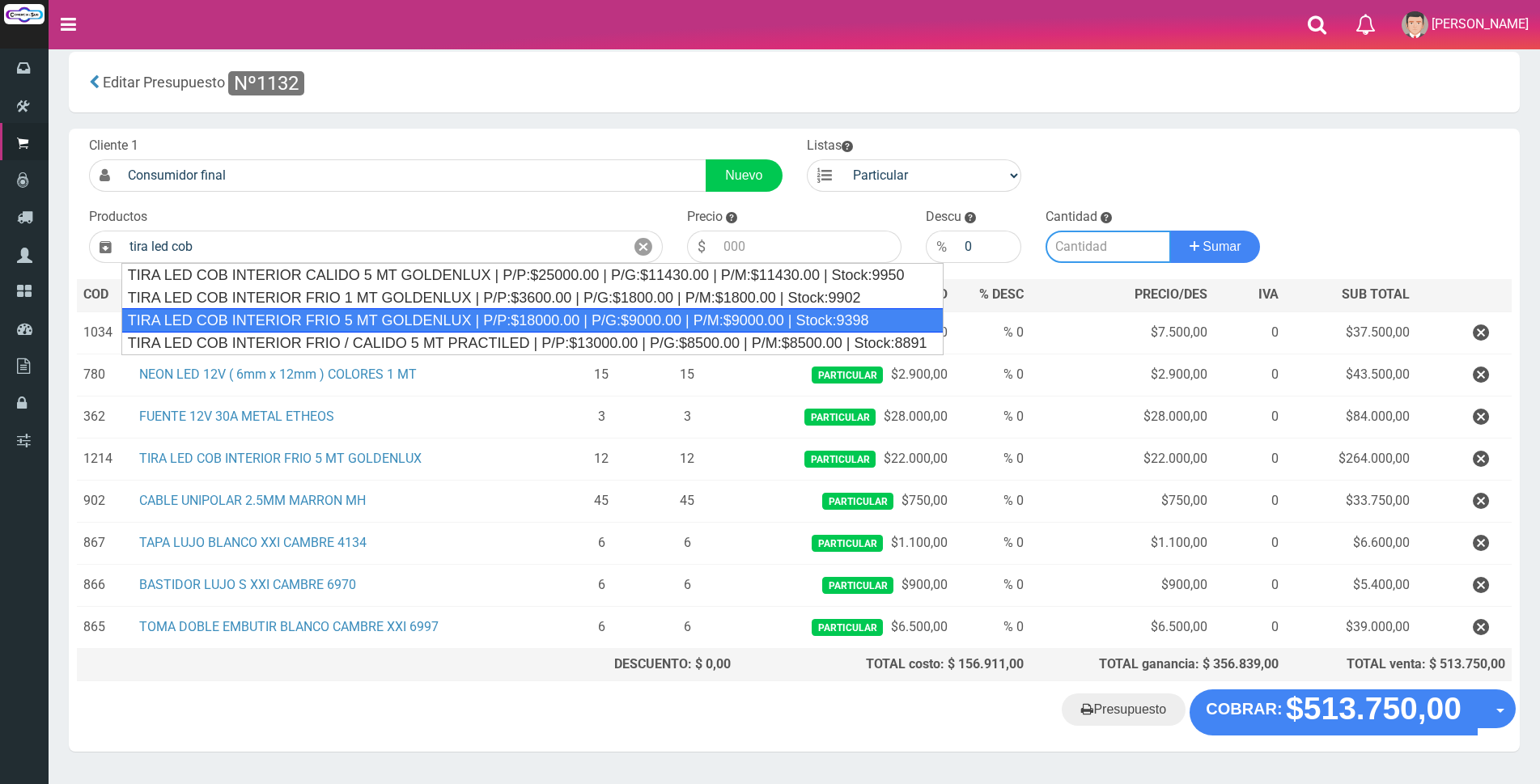
type input "TIRA LED COB INTERIOR FRIO 5 MT GOLDENLUX | P/P:$18000.00 | P/G:$9000.00 | P/M:…"
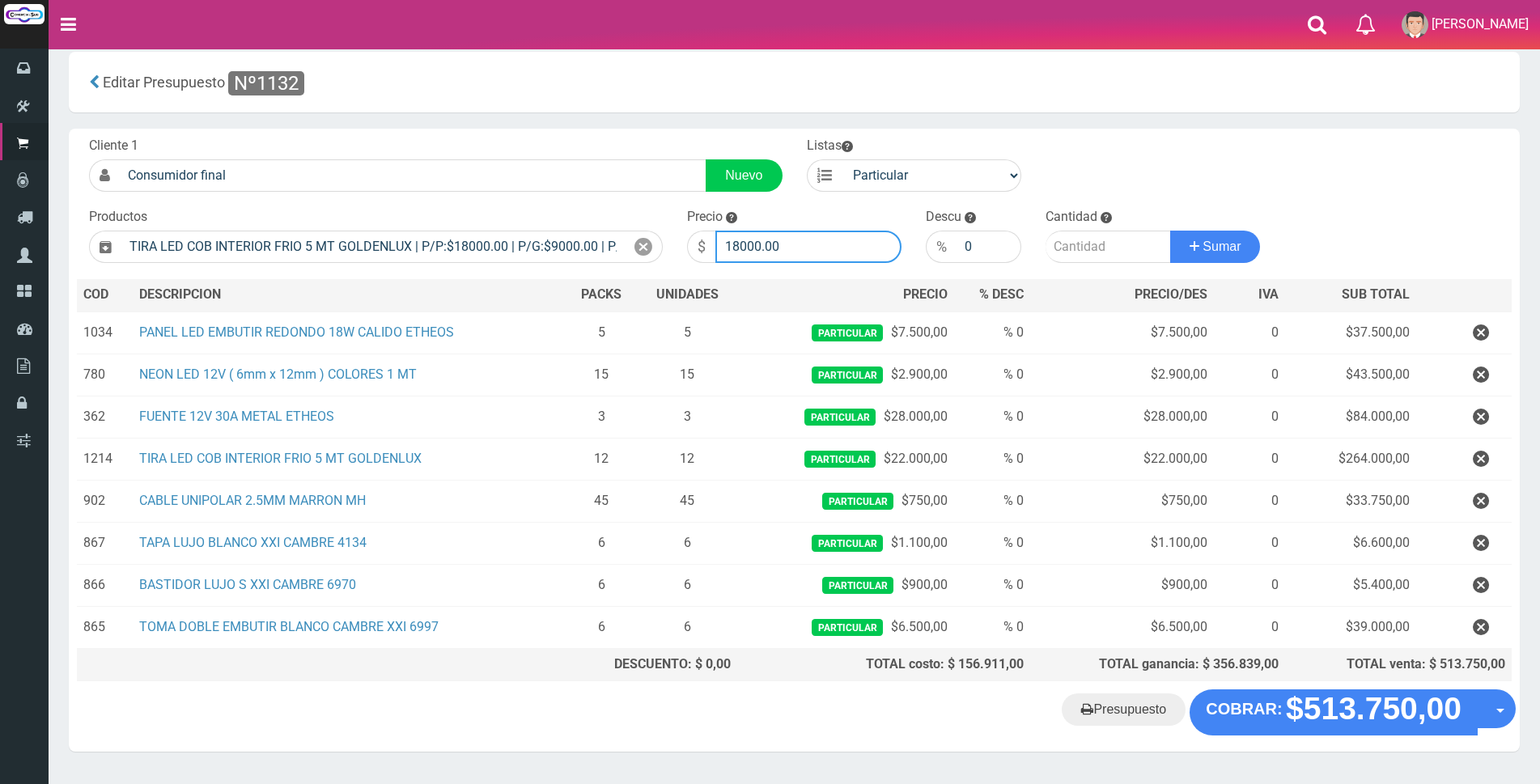
click at [815, 243] on input "18000.00" at bounding box center [809, 246] width 187 height 32
type input "1"
type input "21000"
click at [1065, 254] on input "number" at bounding box center [1108, 246] width 125 height 32
type input "12"
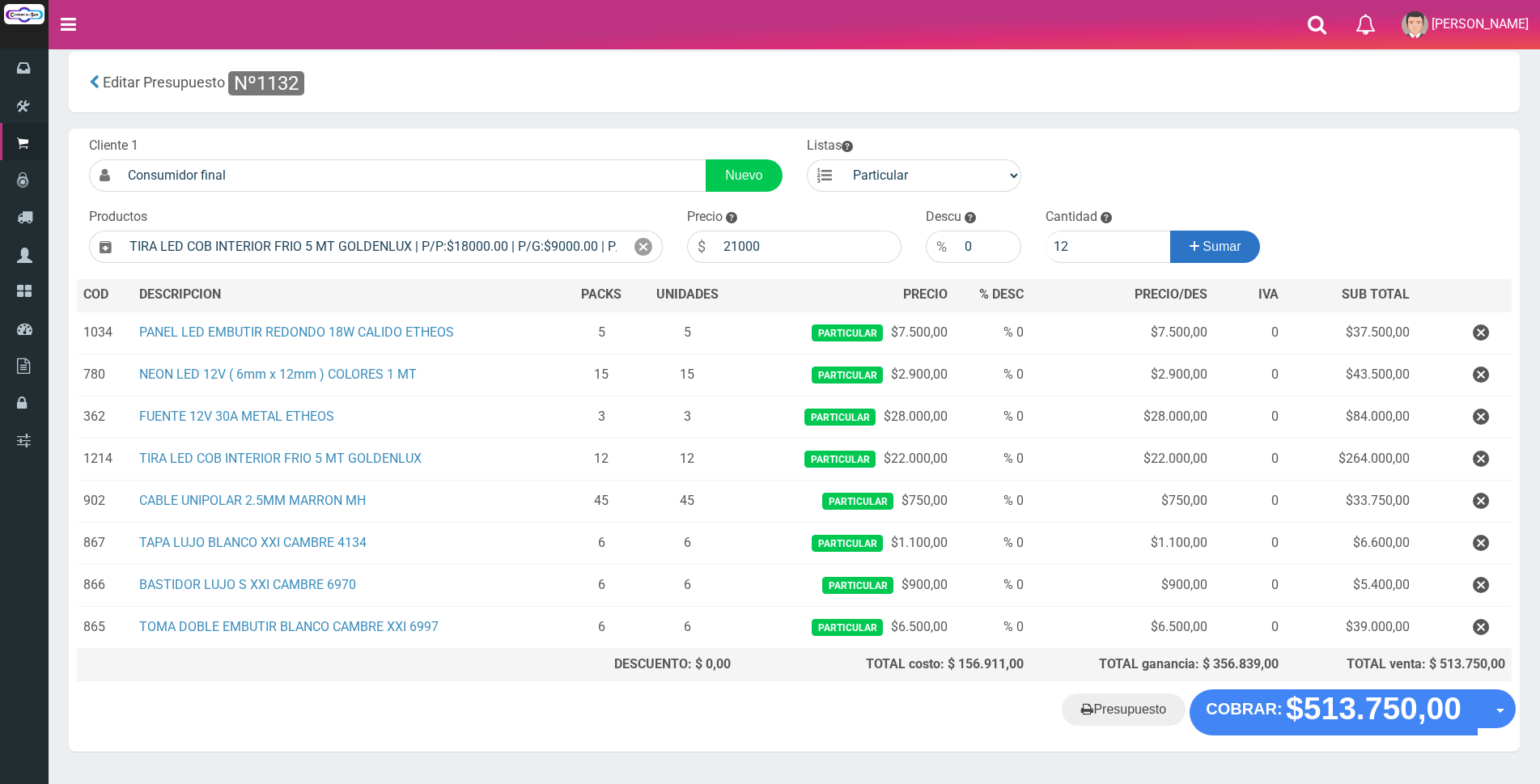
click at [1233, 247] on span "Sumar" at bounding box center [1221, 247] width 38 height 14
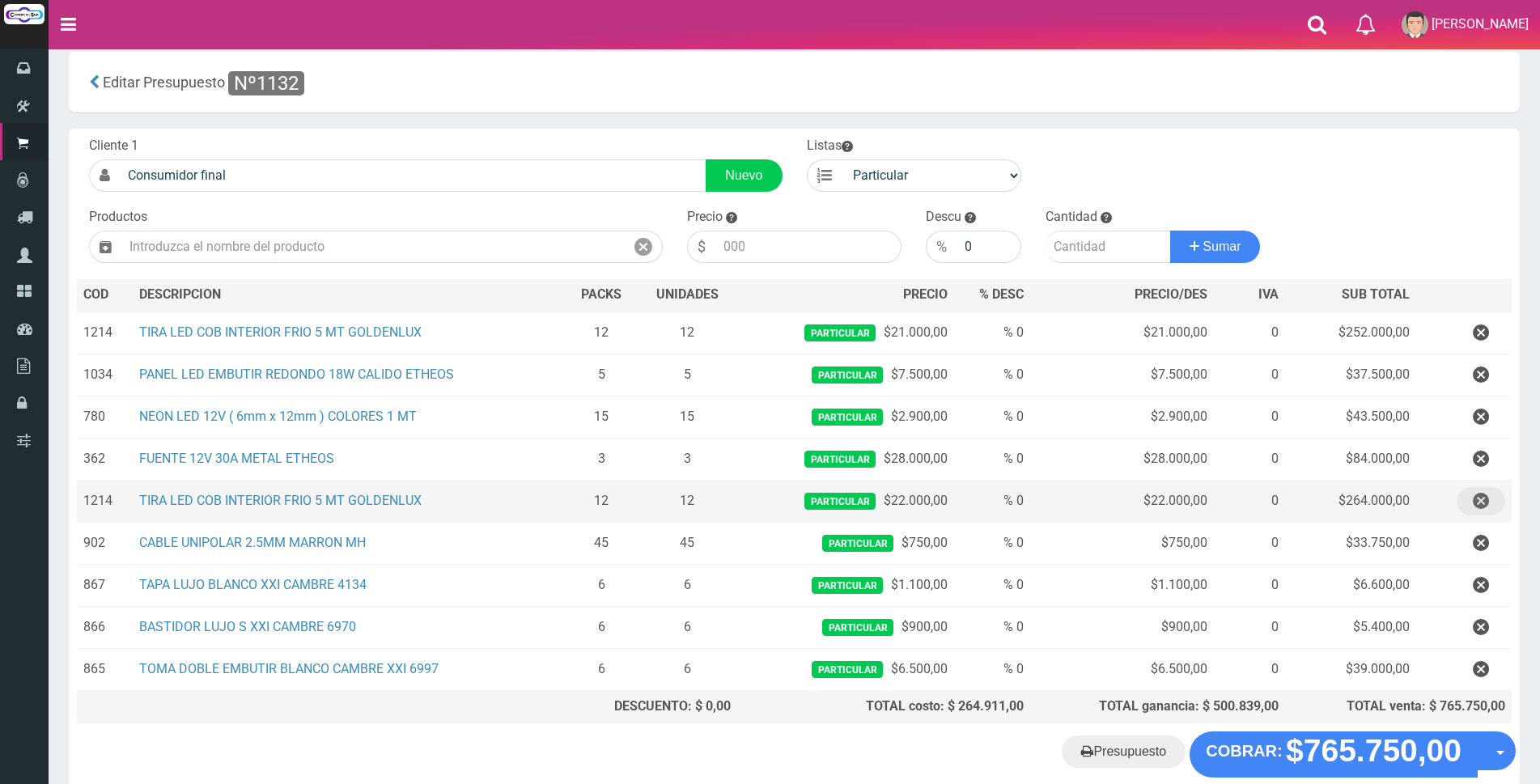
click at [1480, 501] on icon "button" at bounding box center [1481, 501] width 16 height 28
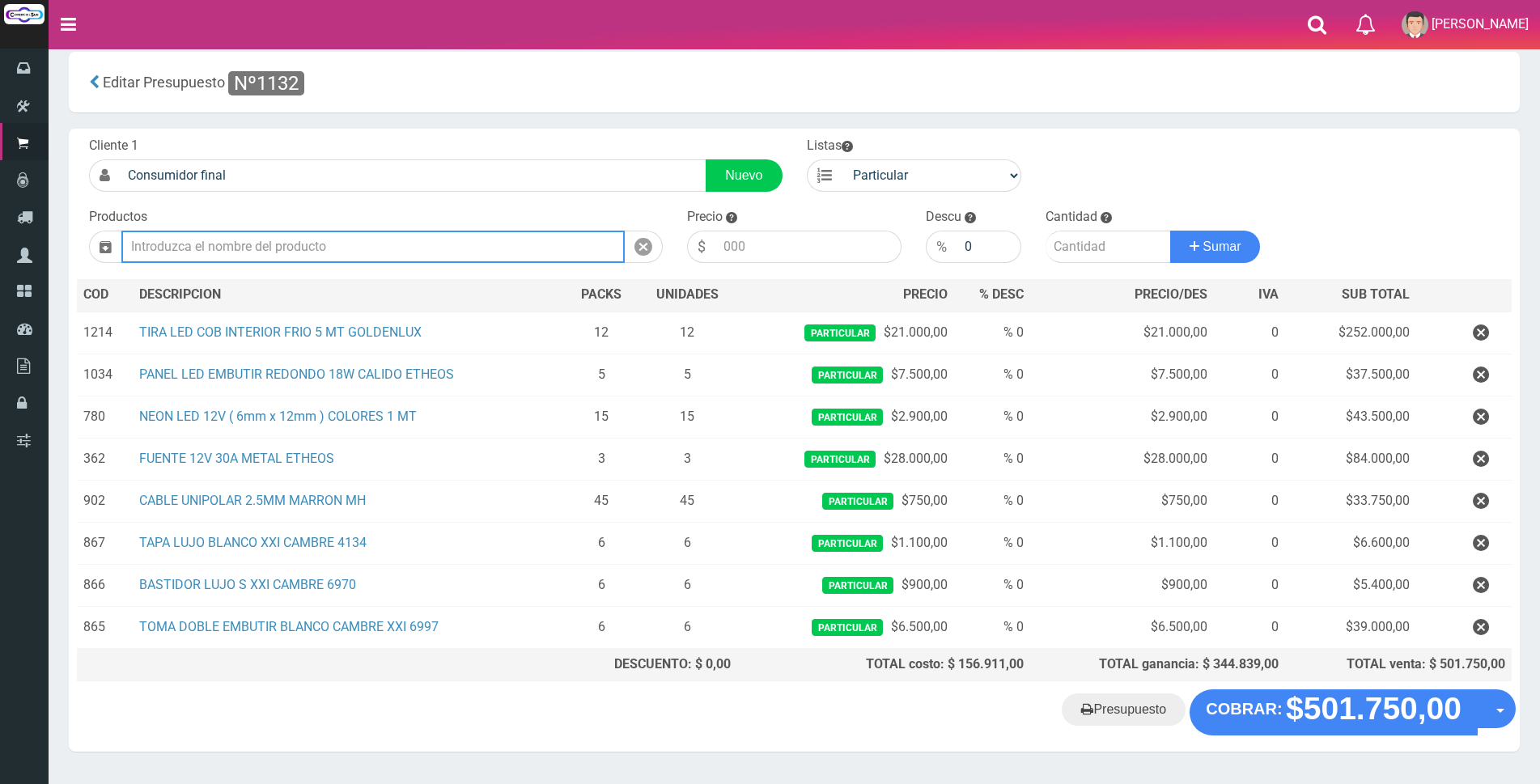
click at [265, 251] on input "text" at bounding box center [373, 246] width 504 height 32
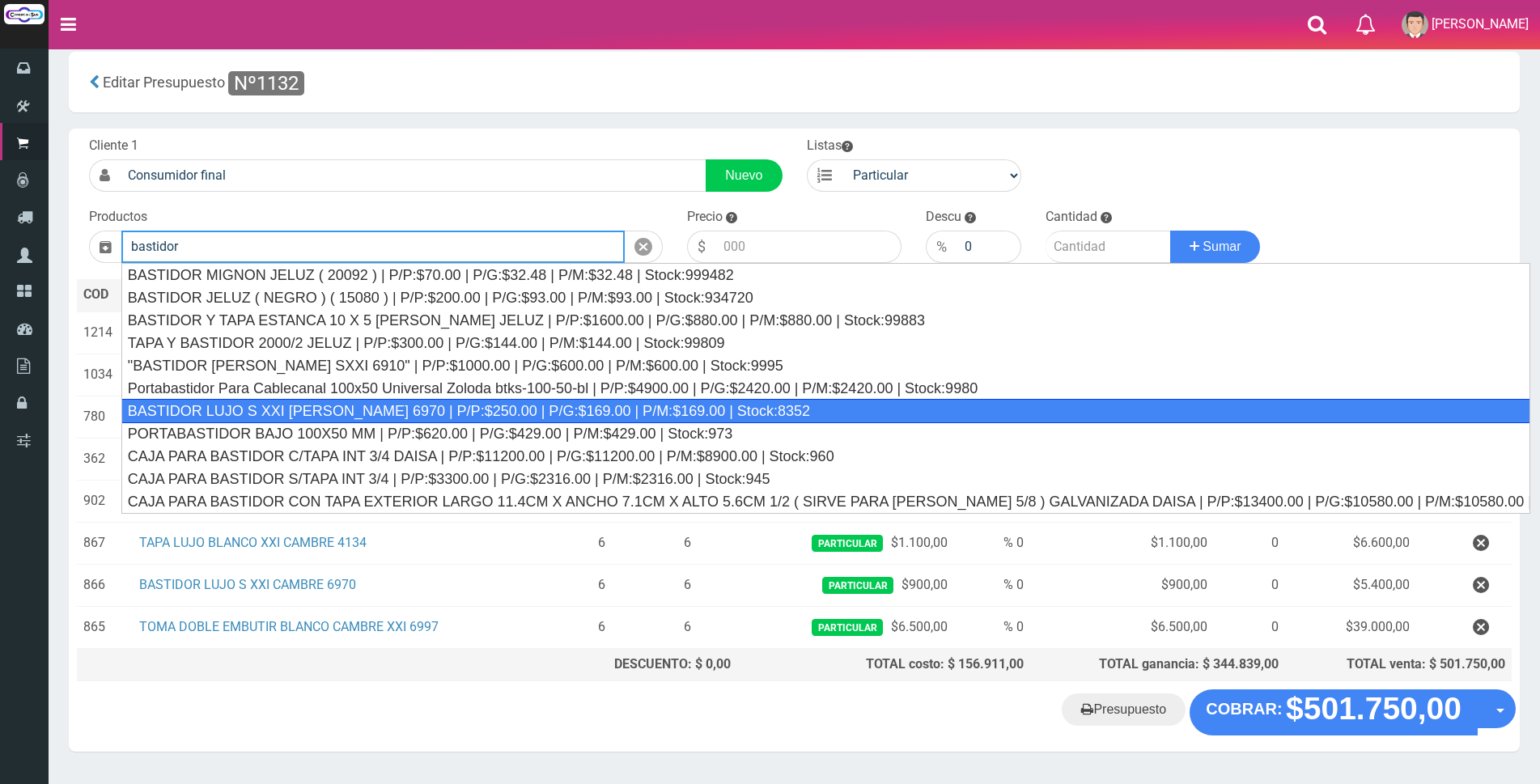
click at [361, 410] on div "BASTIDOR LUJO S XXI CAMBRE 6970 | P/P:$250.00 | P/G:$169.00 | P/M:$169.00 | Sto…" at bounding box center [826, 412] width 1409 height 25
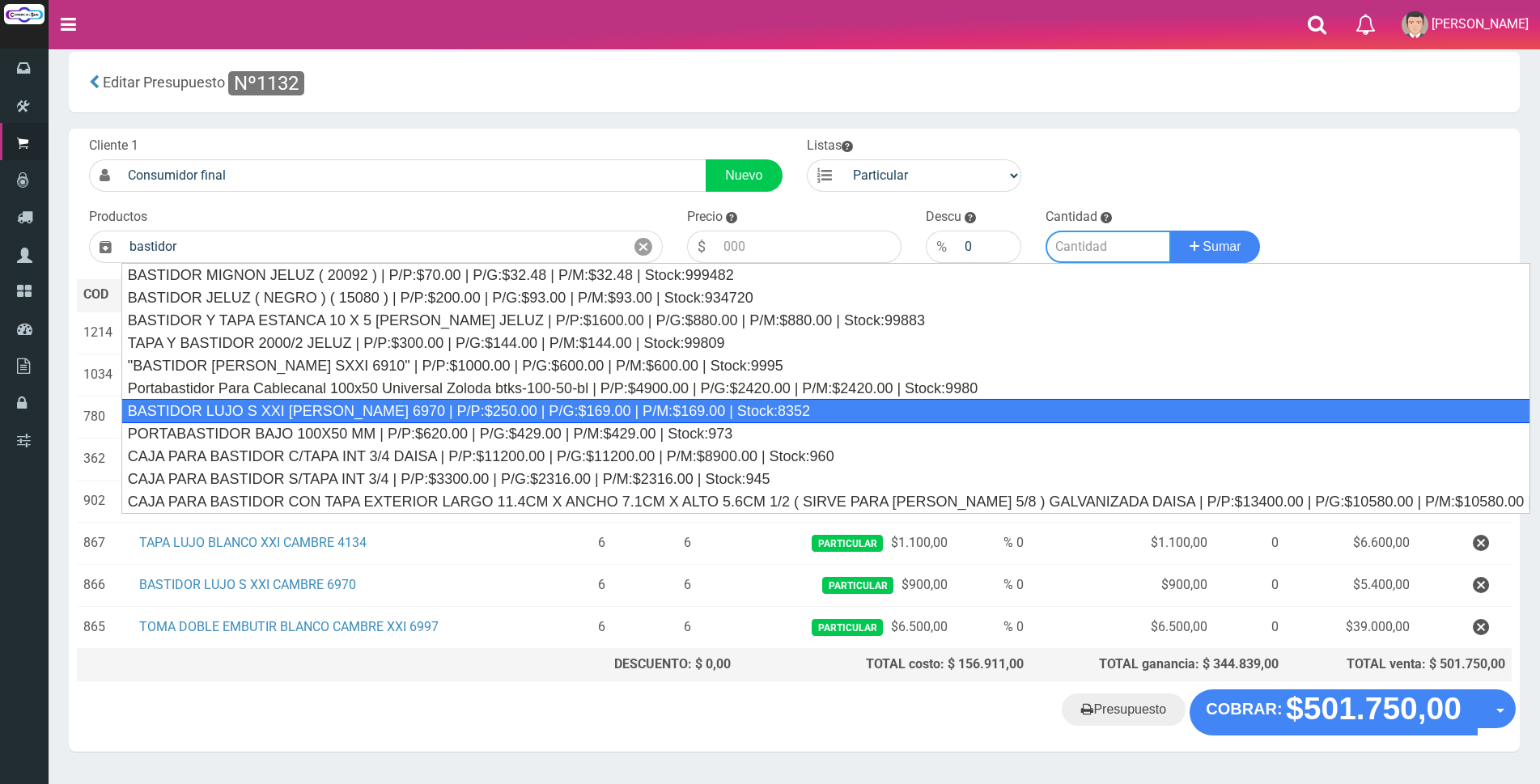
type input "BASTIDOR LUJO S XXI CAMBRE 6970 | P/P:$250.00 | P/G:$169.00 | P/M:$169.00 | Sto…"
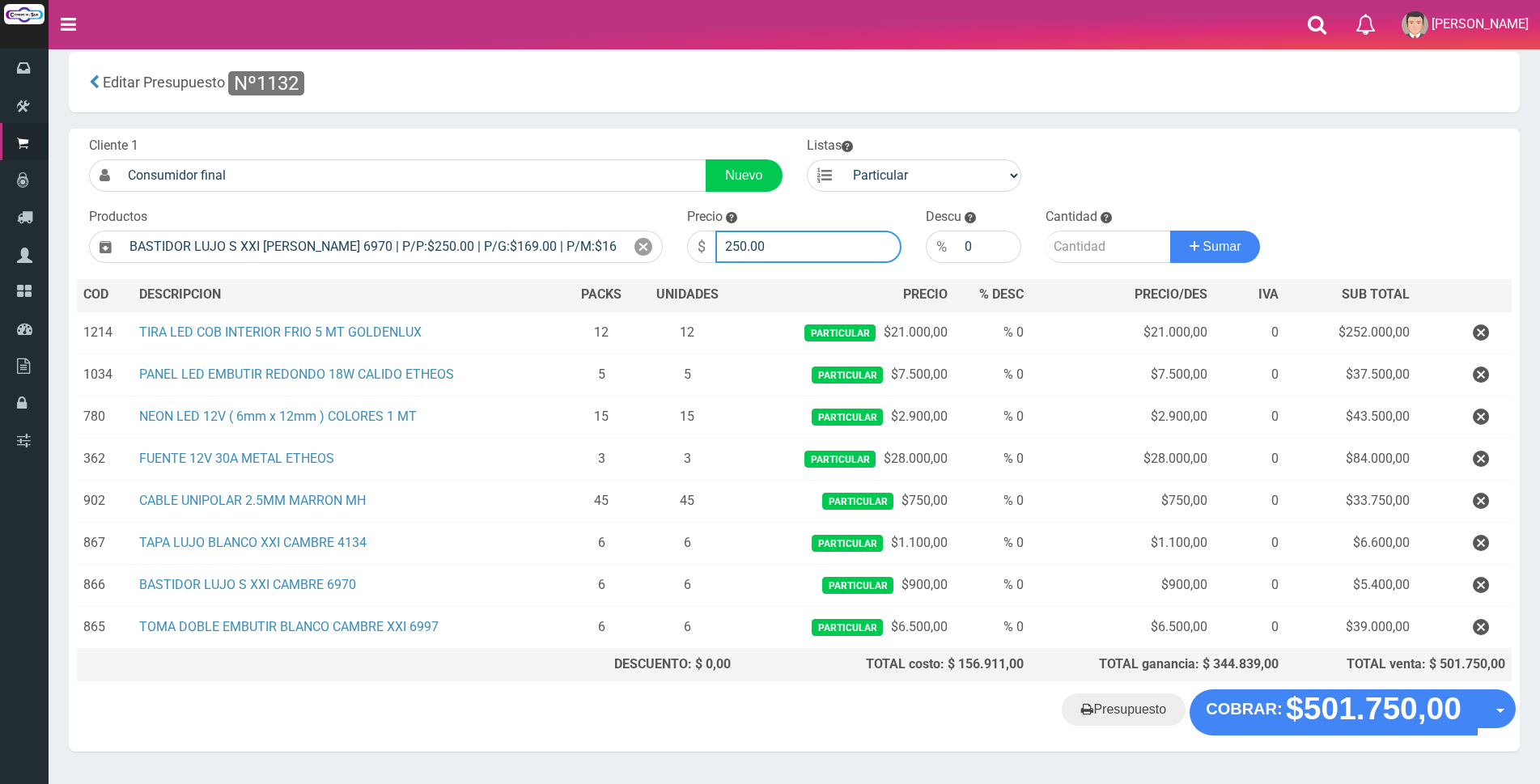
click at [787, 248] on input "250.00" at bounding box center [809, 246] width 187 height 32
type input "2"
type input "8"
type input "750"
click at [1078, 238] on input "number" at bounding box center [1108, 246] width 125 height 32
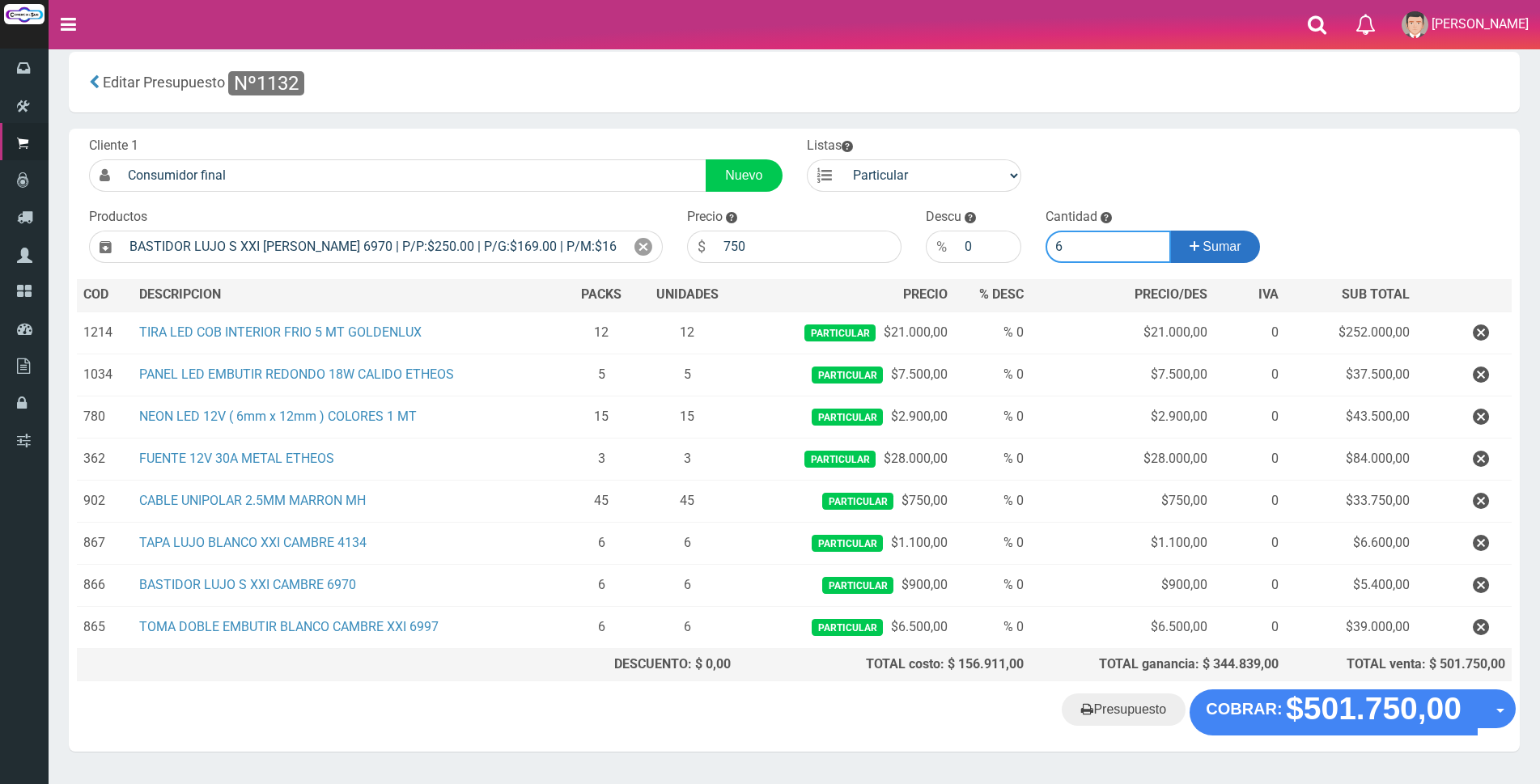
type input "6"
click at [1190, 244] on icon at bounding box center [1194, 246] width 10 height 24
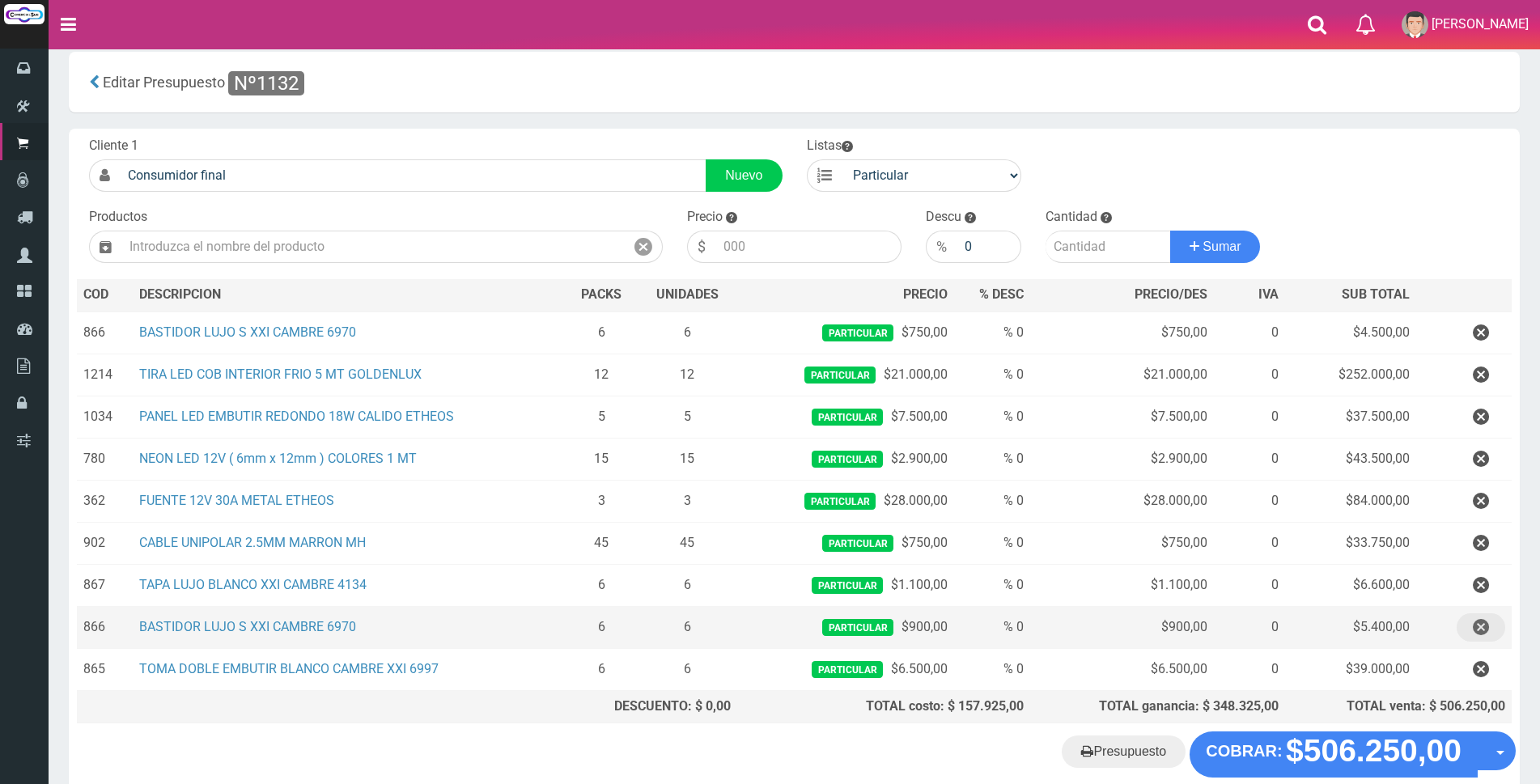
click at [1486, 624] on icon "button" at bounding box center [1481, 627] width 16 height 28
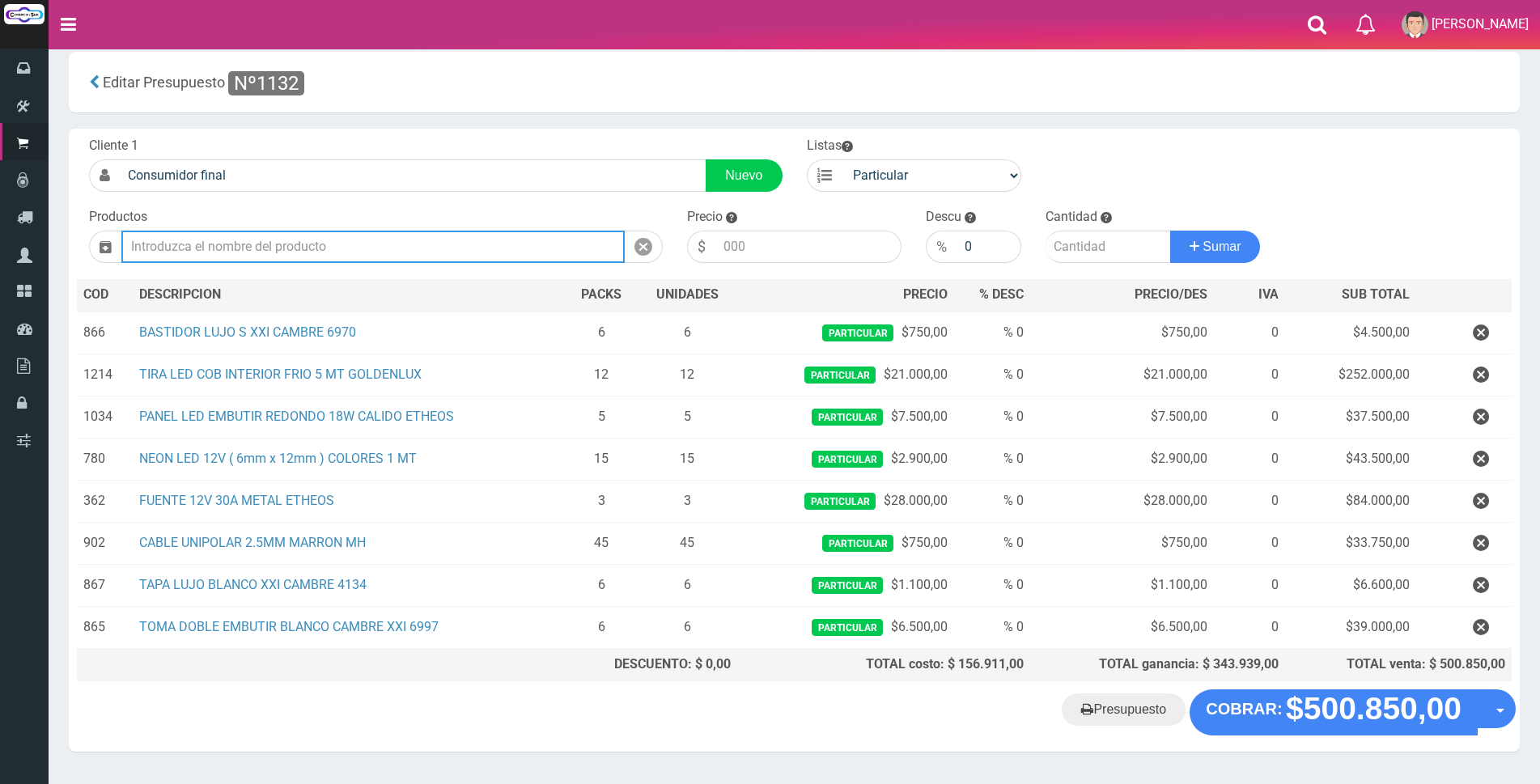
click at [467, 250] on input "text" at bounding box center [373, 246] width 504 height 32
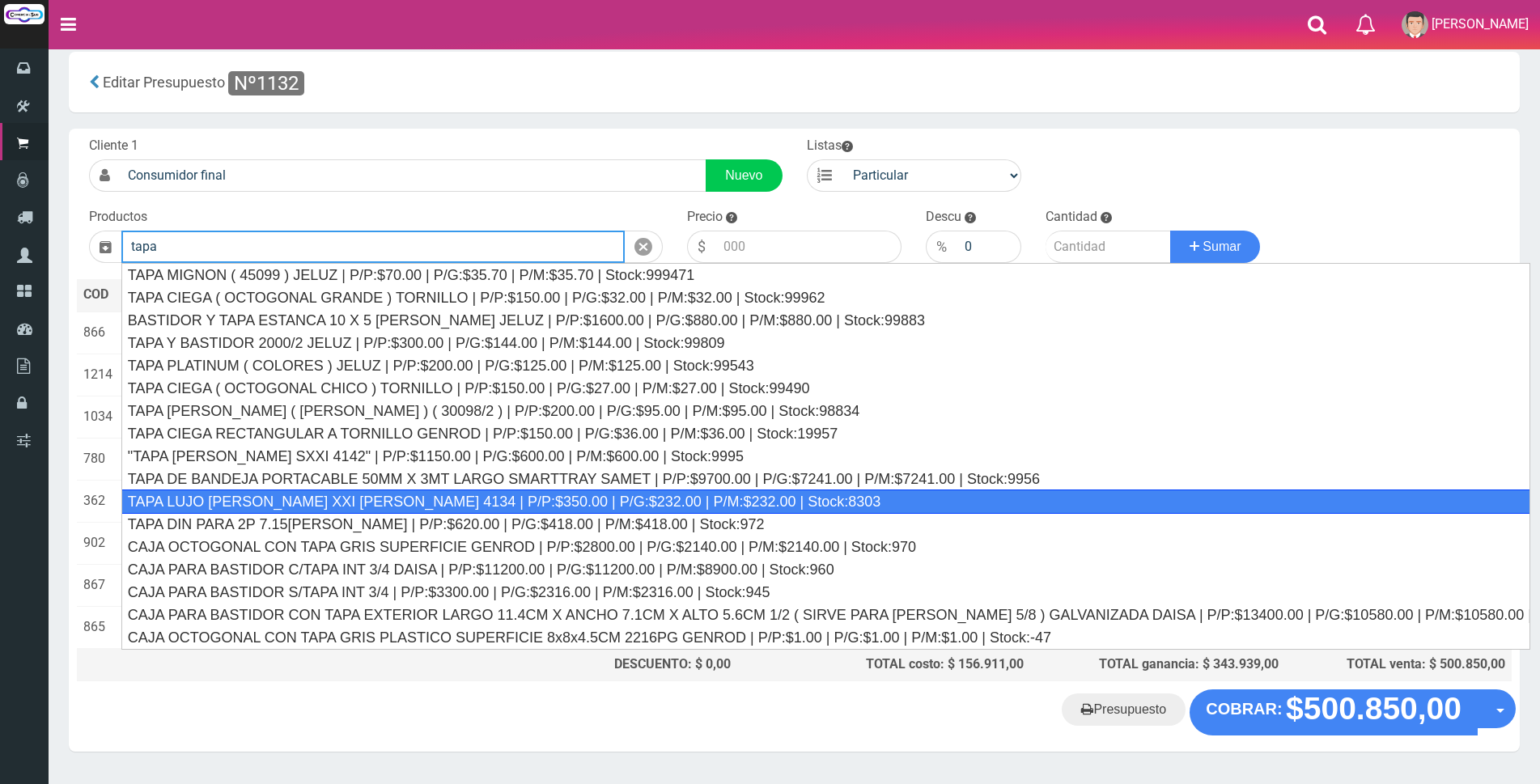
click at [295, 497] on div "TAPA LUJO BLANCO XXI CAMBRE 4134 | P/P:$350.00 | P/G:$232.00 | P/M:$232.00 | St…" at bounding box center [826, 502] width 1409 height 25
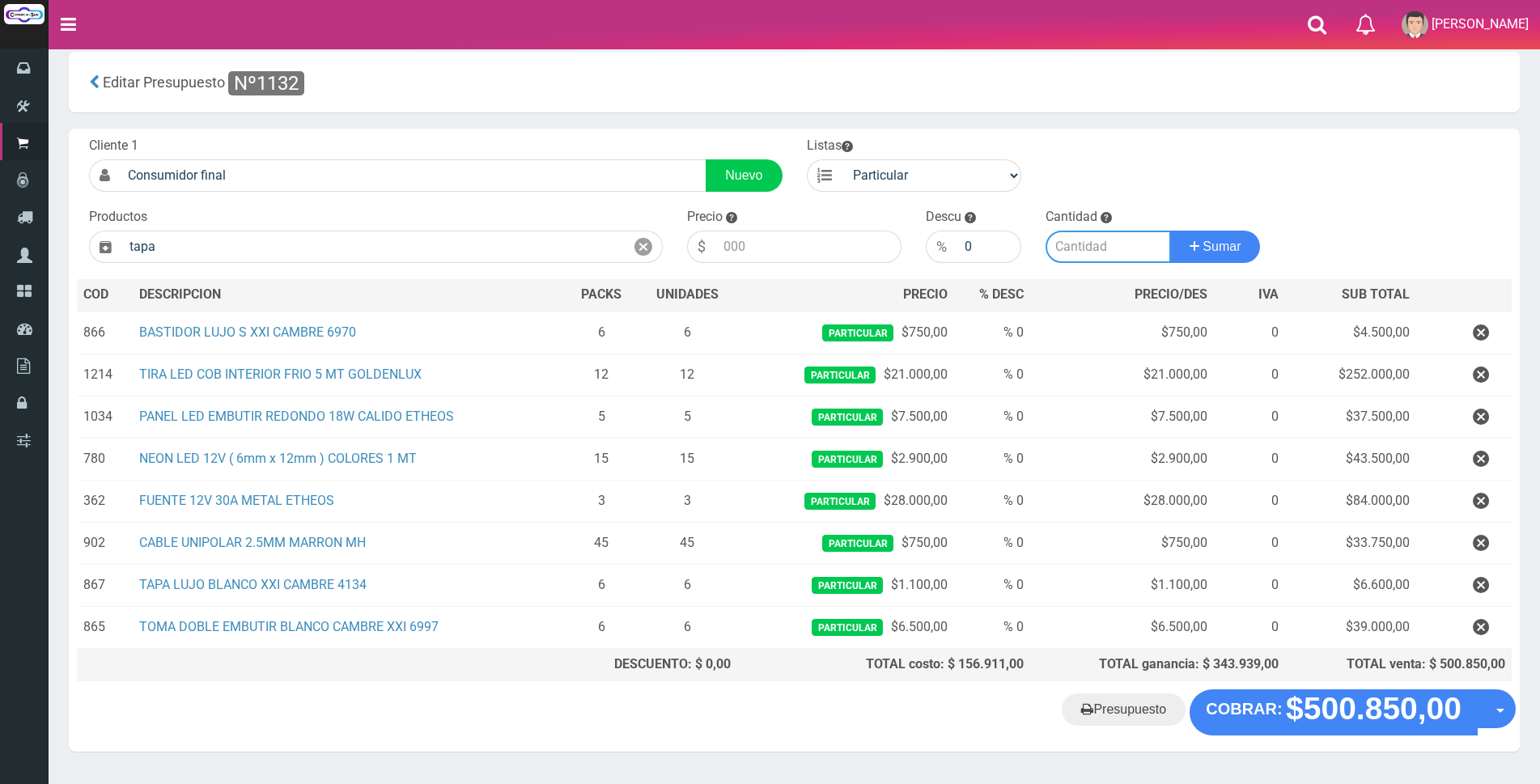
type input "TAPA LUJO BLANCO XXI CAMBRE 4134 | P/P:$350.00 | P/G:$232.00 | P/M:$232.00 | St…"
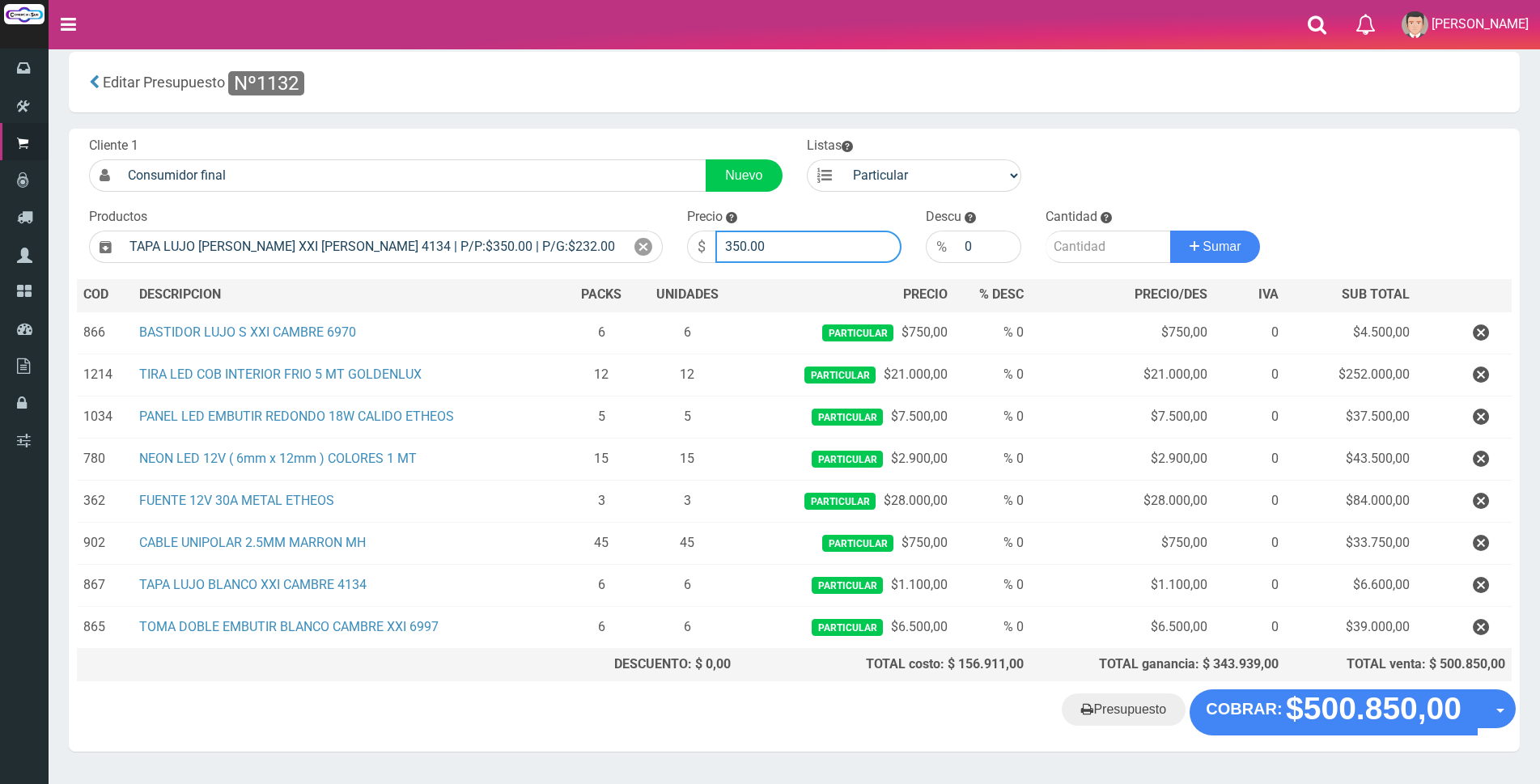
click at [789, 248] on input "350.00" at bounding box center [809, 246] width 187 height 32
type input "3"
type input "950"
click at [1061, 239] on input "number" at bounding box center [1108, 246] width 125 height 32
type input "6"
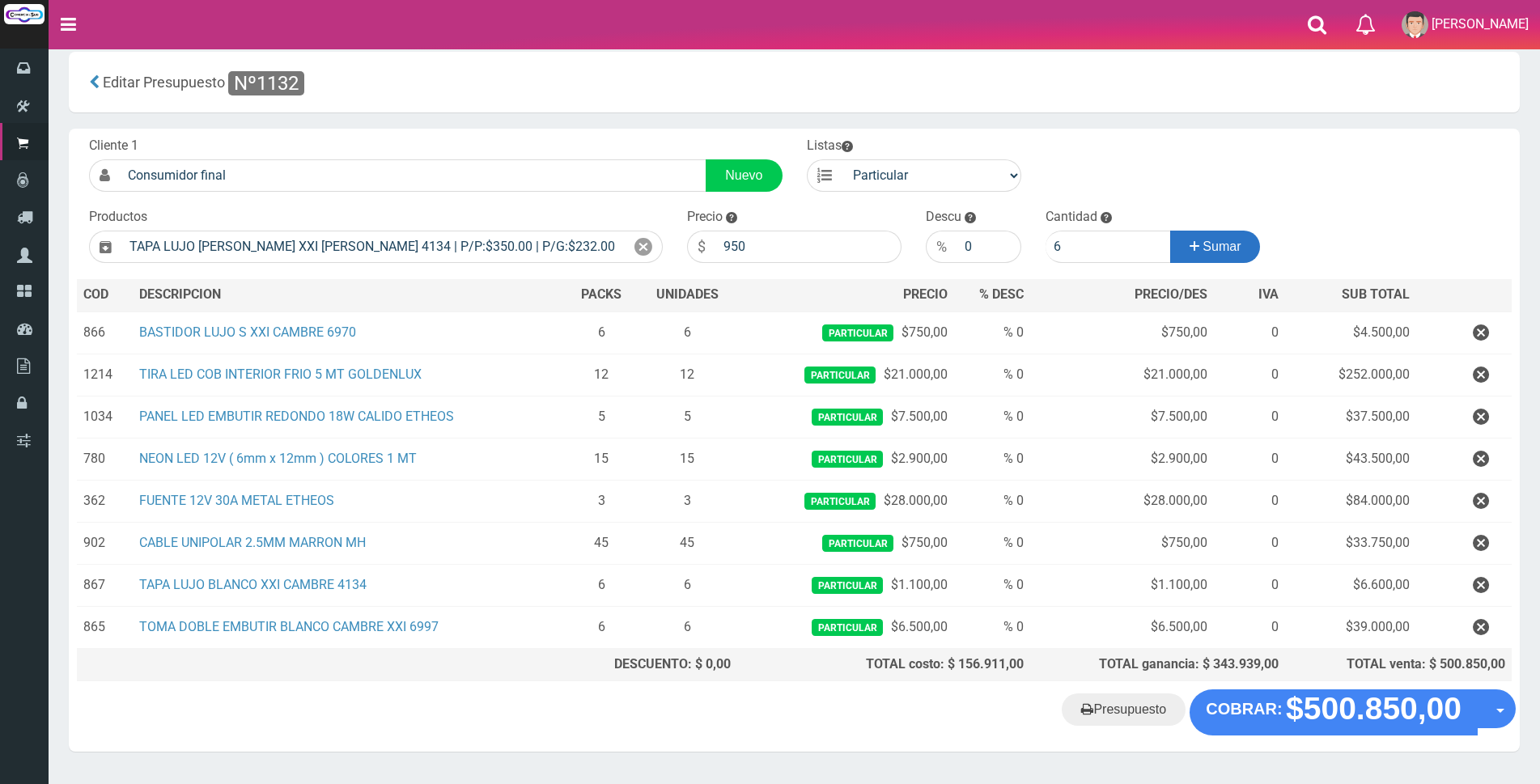
click at [1226, 249] on span "Sumar" at bounding box center [1221, 247] width 38 height 14
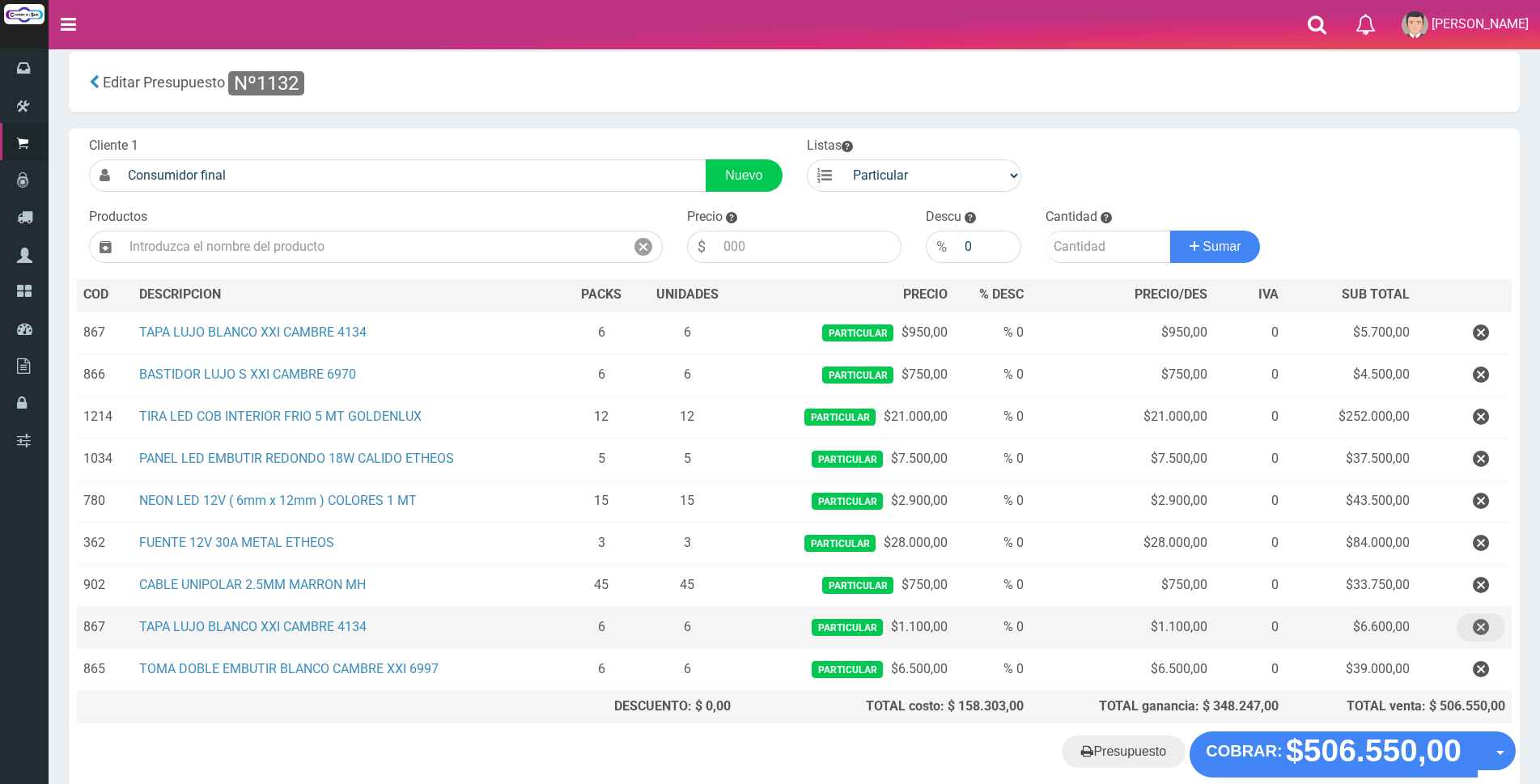
click at [1477, 625] on icon "button" at bounding box center [1481, 627] width 16 height 28
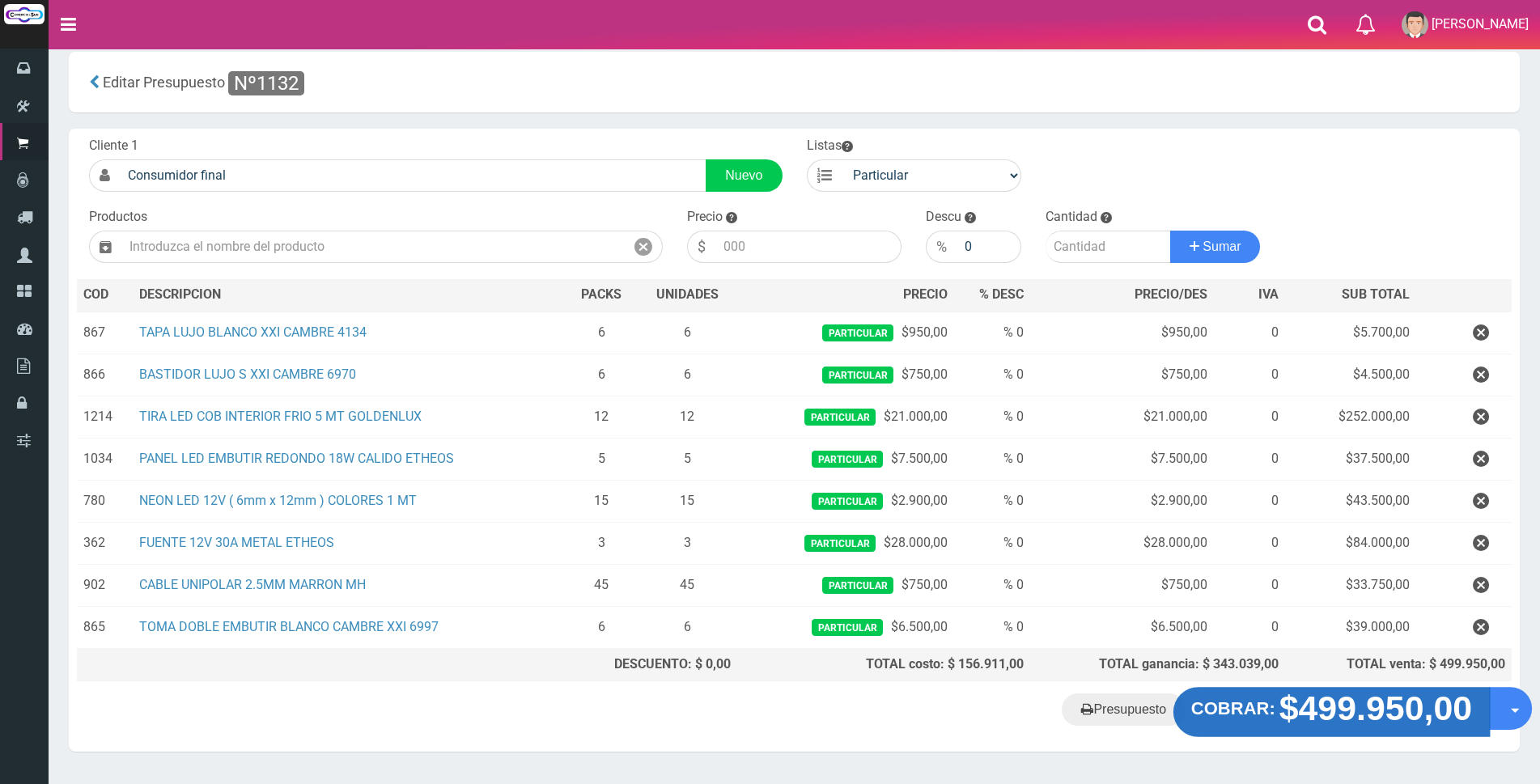
click at [1271, 718] on strong "COBRAR:" at bounding box center [1233, 709] width 84 height 19
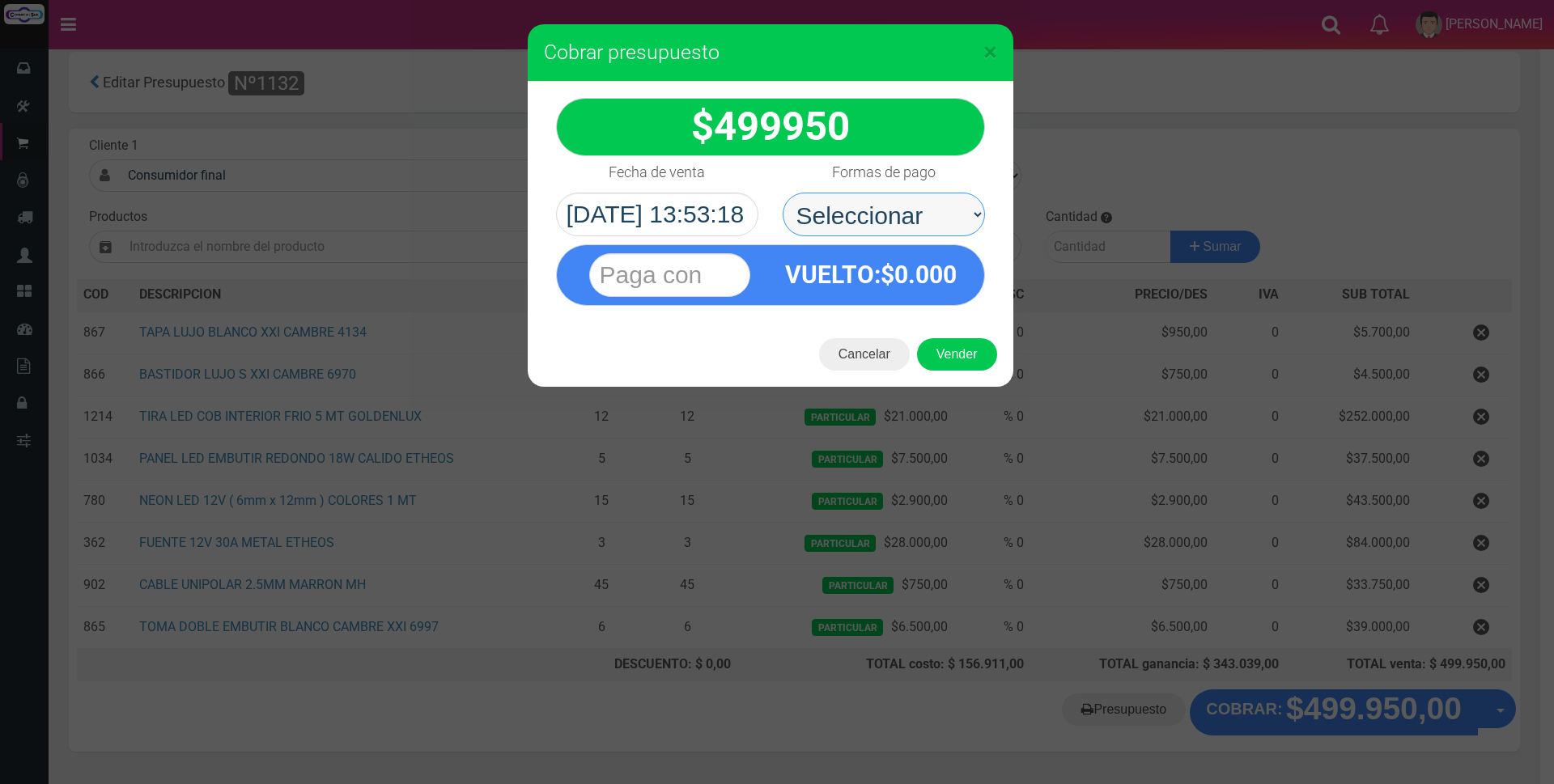
click at [926, 205] on select "Seleccionar Efectivo Tarjeta de Crédito Depósito Débito" at bounding box center [884, 215] width 202 height 44
select select "Depósito"
click at [783, 193] on select "Seleccionar Efectivo Tarjeta de Crédito Depósito Débito" at bounding box center [884, 215] width 202 height 44
click at [724, 274] on input "text" at bounding box center [670, 275] width 161 height 44
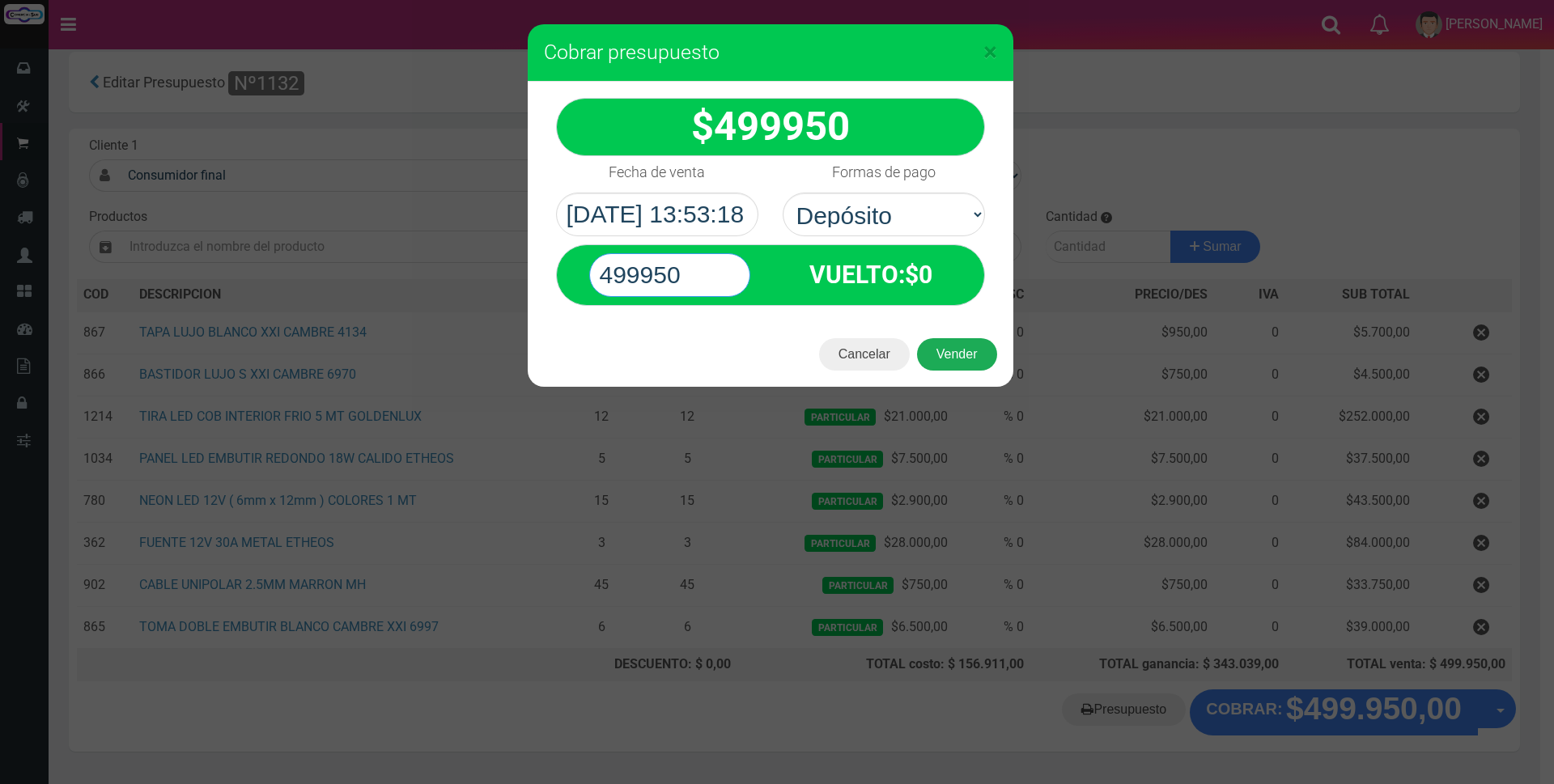
type input "499950"
click at [945, 357] on button "Vender" at bounding box center [957, 354] width 80 height 32
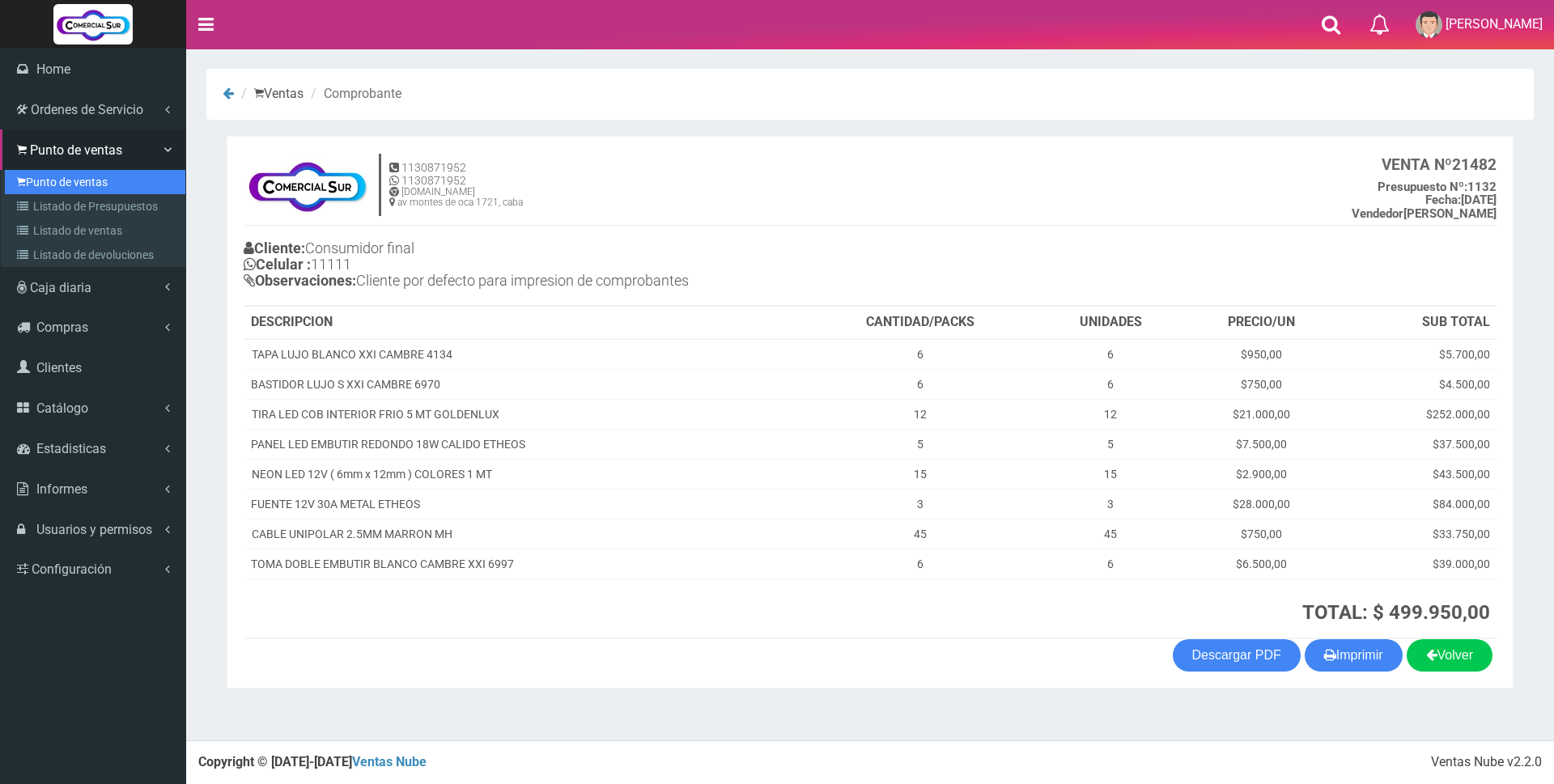
click at [54, 187] on link "Punto de ventas" at bounding box center [95, 182] width 180 height 25
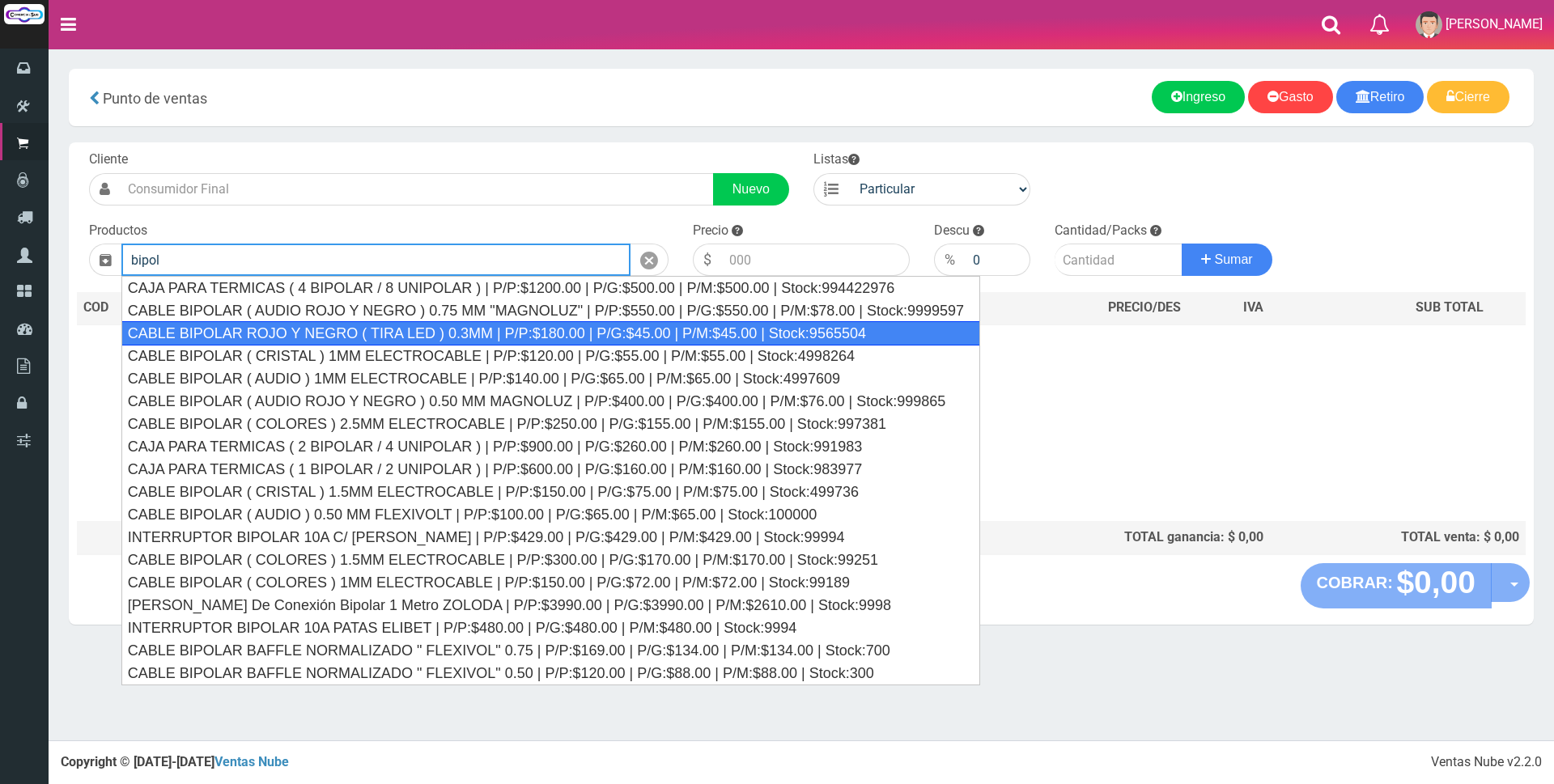
click at [456, 335] on div "CABLE BIPOLAR ROJO Y NEGRO ( TIRA LED ) 0.3MM | P/P:$180.00 | P/G:$45.00 | P/M:…" at bounding box center [551, 334] width 858 height 25
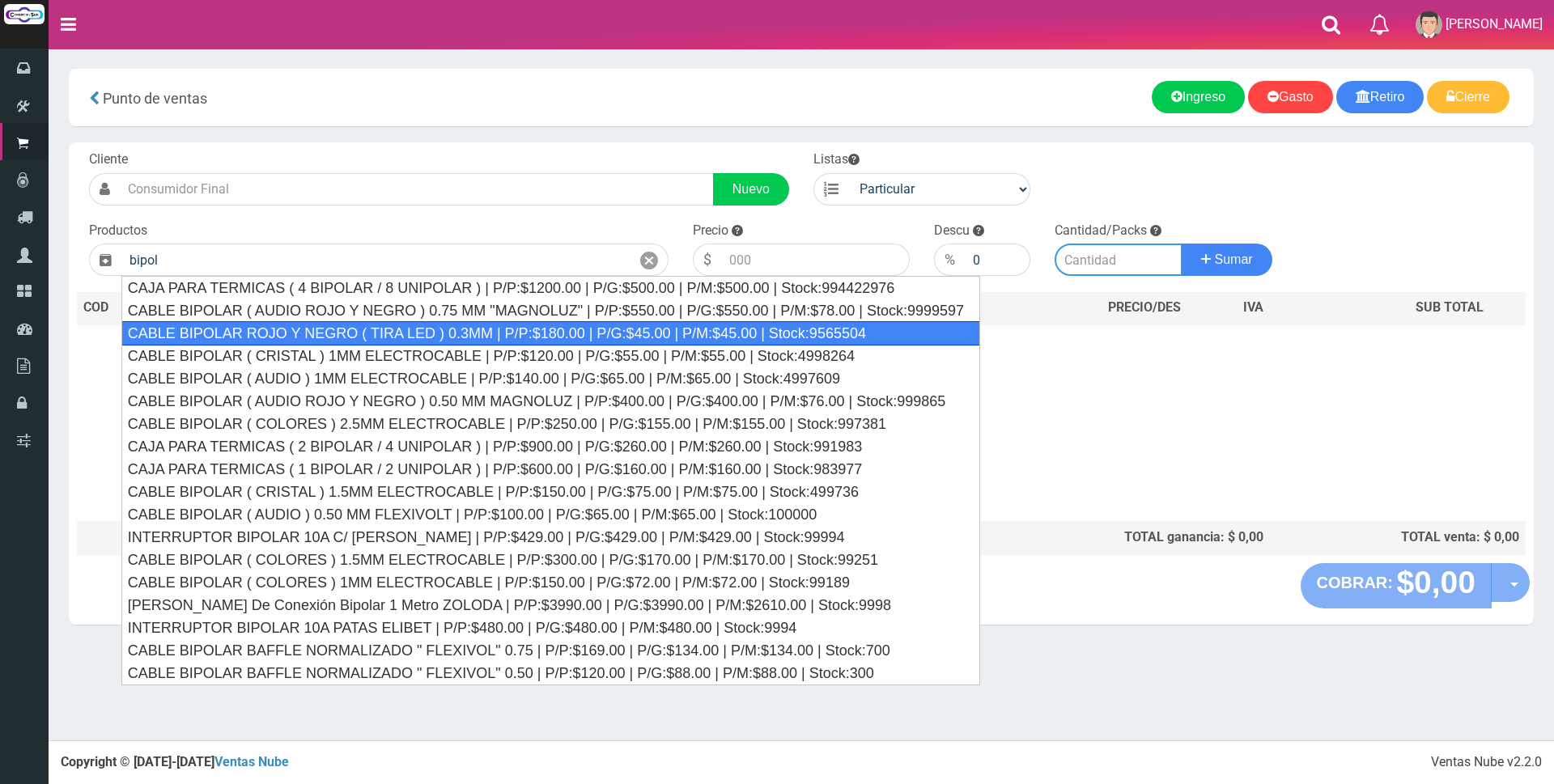
type input "CABLE BIPOLAR ROJO Y NEGRO ( TIRA LED ) 0.3MM | P/P:$180.00 | P/G:$45.00 | P/M:…"
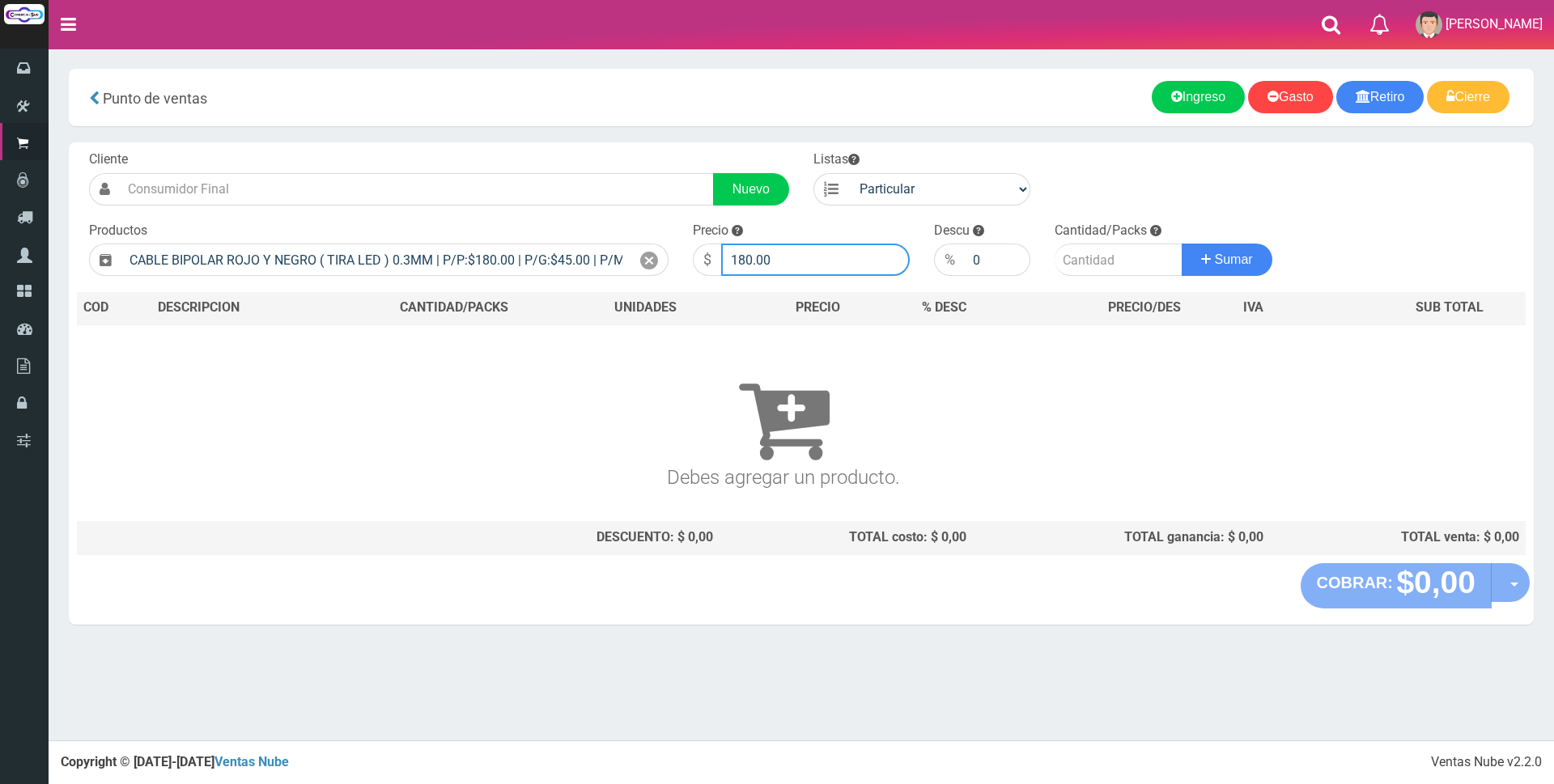
click at [824, 255] on input "180.00" at bounding box center [815, 259] width 188 height 32
type input "1"
type input "700"
click at [1095, 265] on input "number" at bounding box center [1119, 259] width 128 height 32
type input "20"
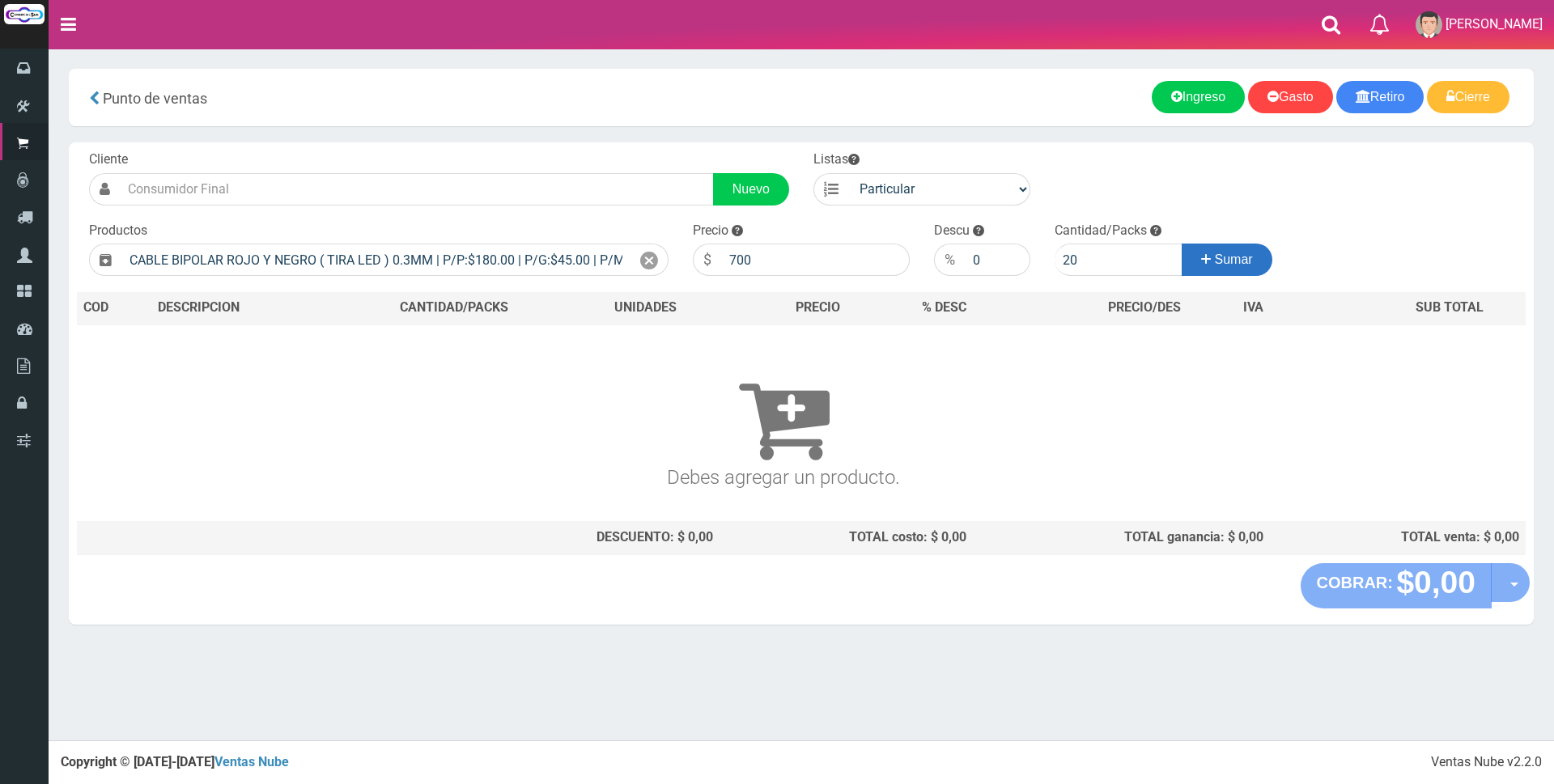
click at [1240, 268] on button "Sumar" at bounding box center [1226, 259] width 90 height 32
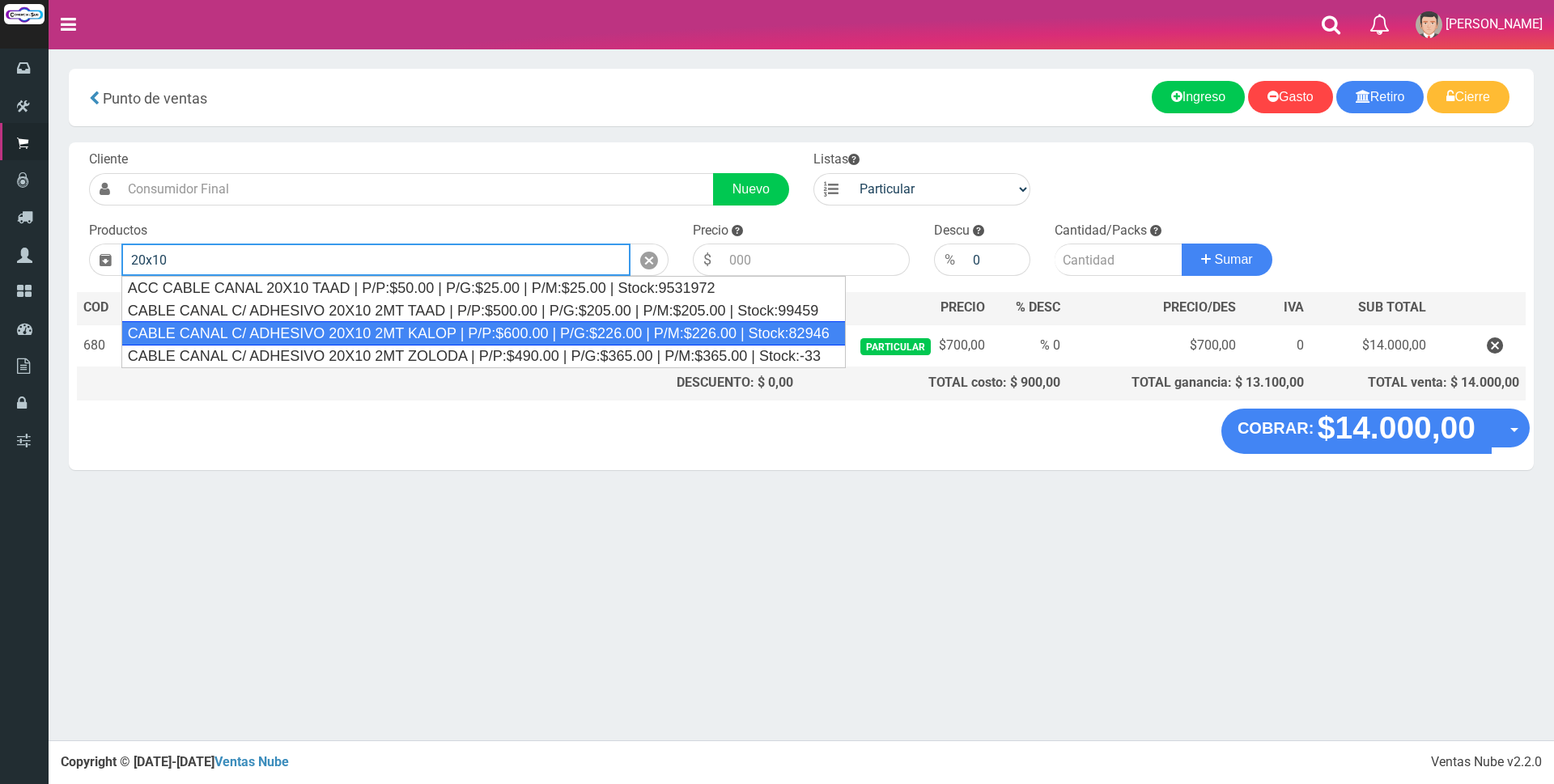
click at [621, 336] on div "CABLE CANAL C/ ADHESIVO 20X10 2MT KALOP | P/P:$600.00 | P/G:$226.00 | P/M:$226.…" at bounding box center [484, 334] width 724 height 25
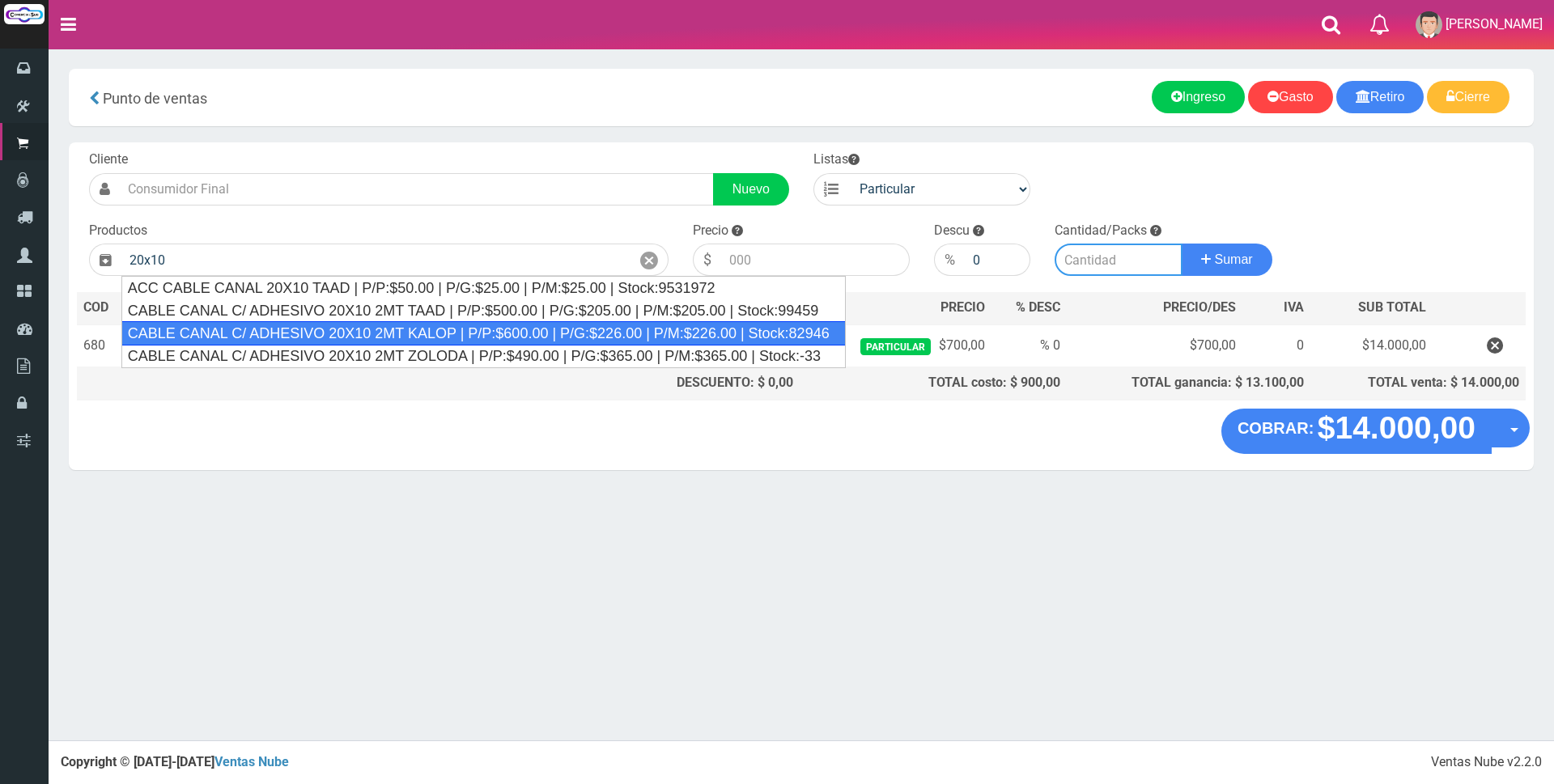
type input "CABLE CANAL C/ ADHESIVO 20X10 2MT KALOP | P/P:$600.00 | P/G:$226.00 | P/M:$226.…"
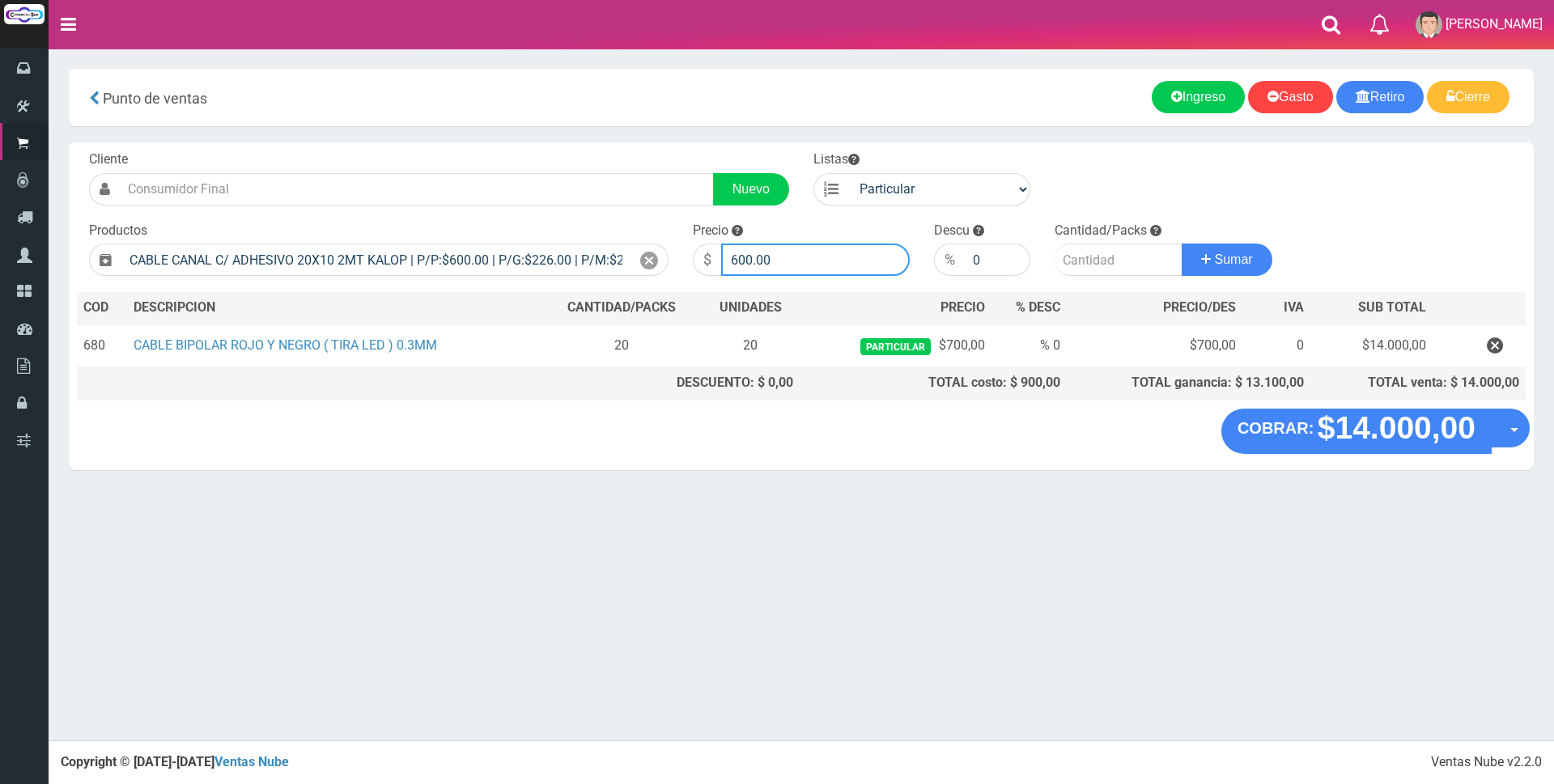
click at [811, 261] on input "600.00" at bounding box center [815, 259] width 188 height 32
type input "6"
type input "2500"
click at [1107, 267] on input "number" at bounding box center [1119, 259] width 128 height 32
type input "6"
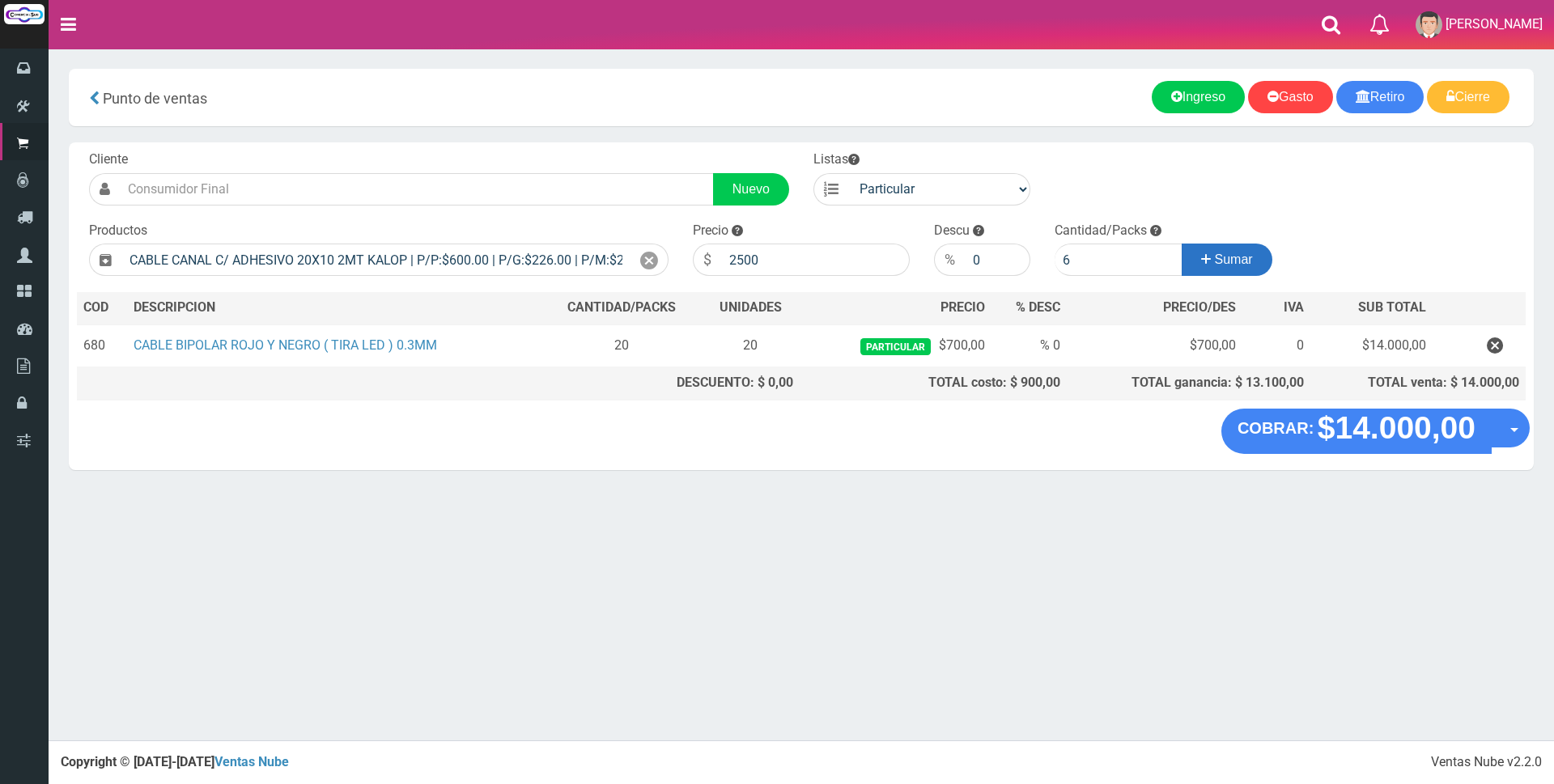
click at [1224, 265] on span "Sumar" at bounding box center [1233, 259] width 38 height 14
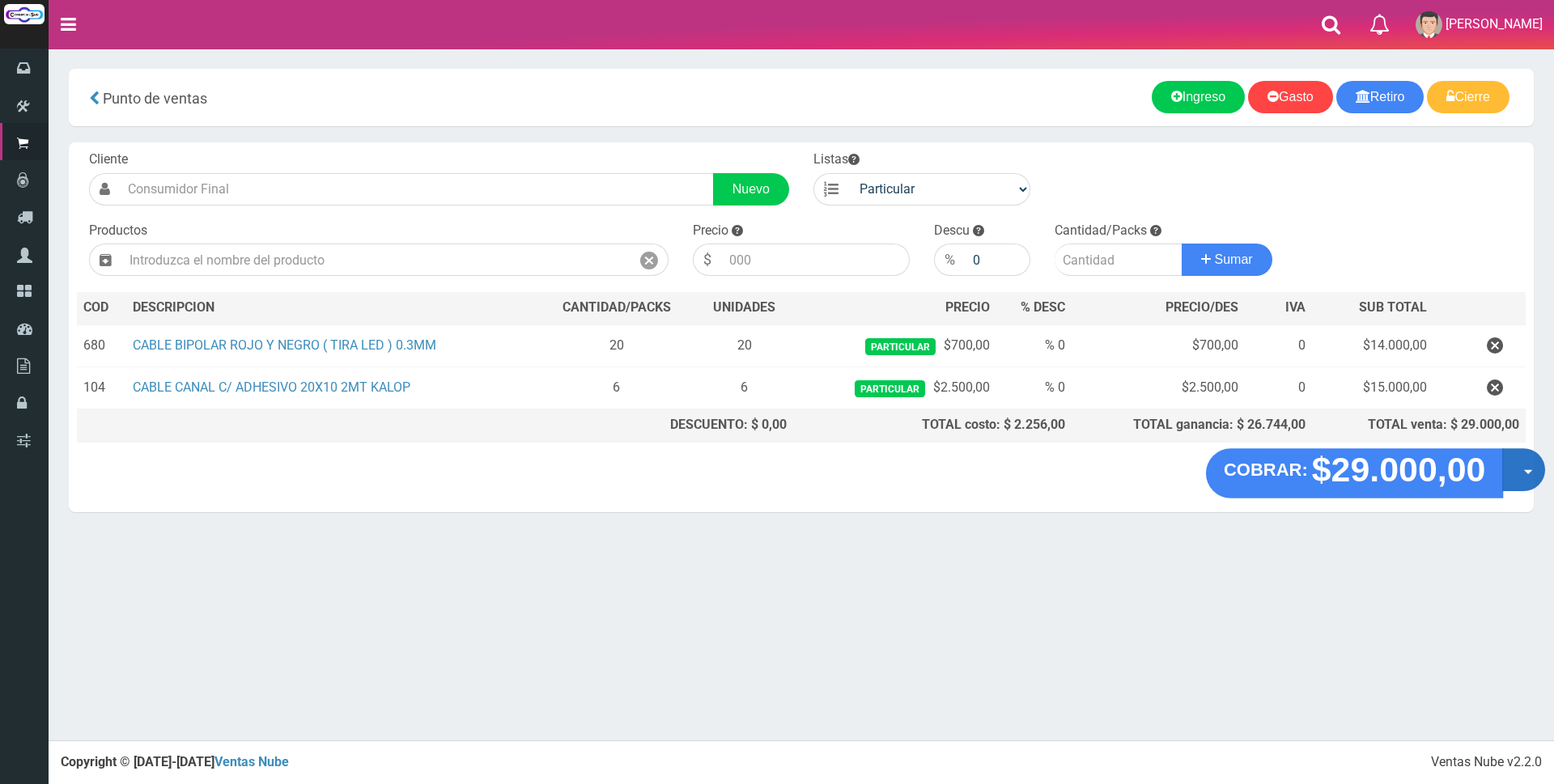
click at [1515, 481] on button "Opciones" at bounding box center [1523, 470] width 43 height 43
click at [1506, 512] on link "Crear presupuesto" at bounding box center [1472, 512] width 145 height 38
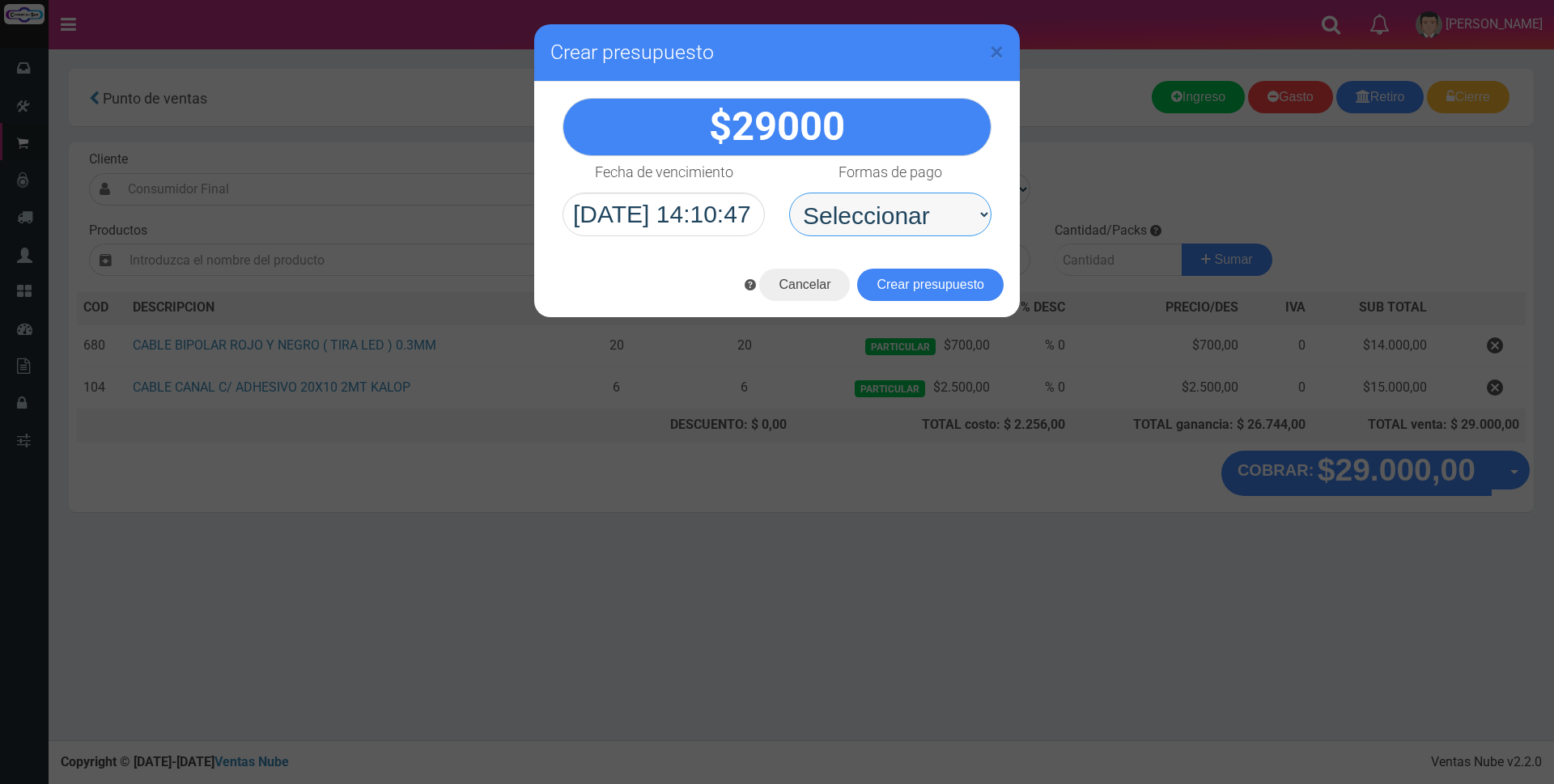
click at [875, 218] on select "Seleccionar Efectivo Tarjeta de Crédito Depósito Débito" at bounding box center [890, 215] width 202 height 44
select select "Depósito"
click at [789, 193] on select "Seleccionar Efectivo Tarjeta de Crédito Depósito Débito" at bounding box center [890, 215] width 202 height 44
click at [908, 292] on button "Crear presupuesto" at bounding box center [930, 285] width 146 height 32
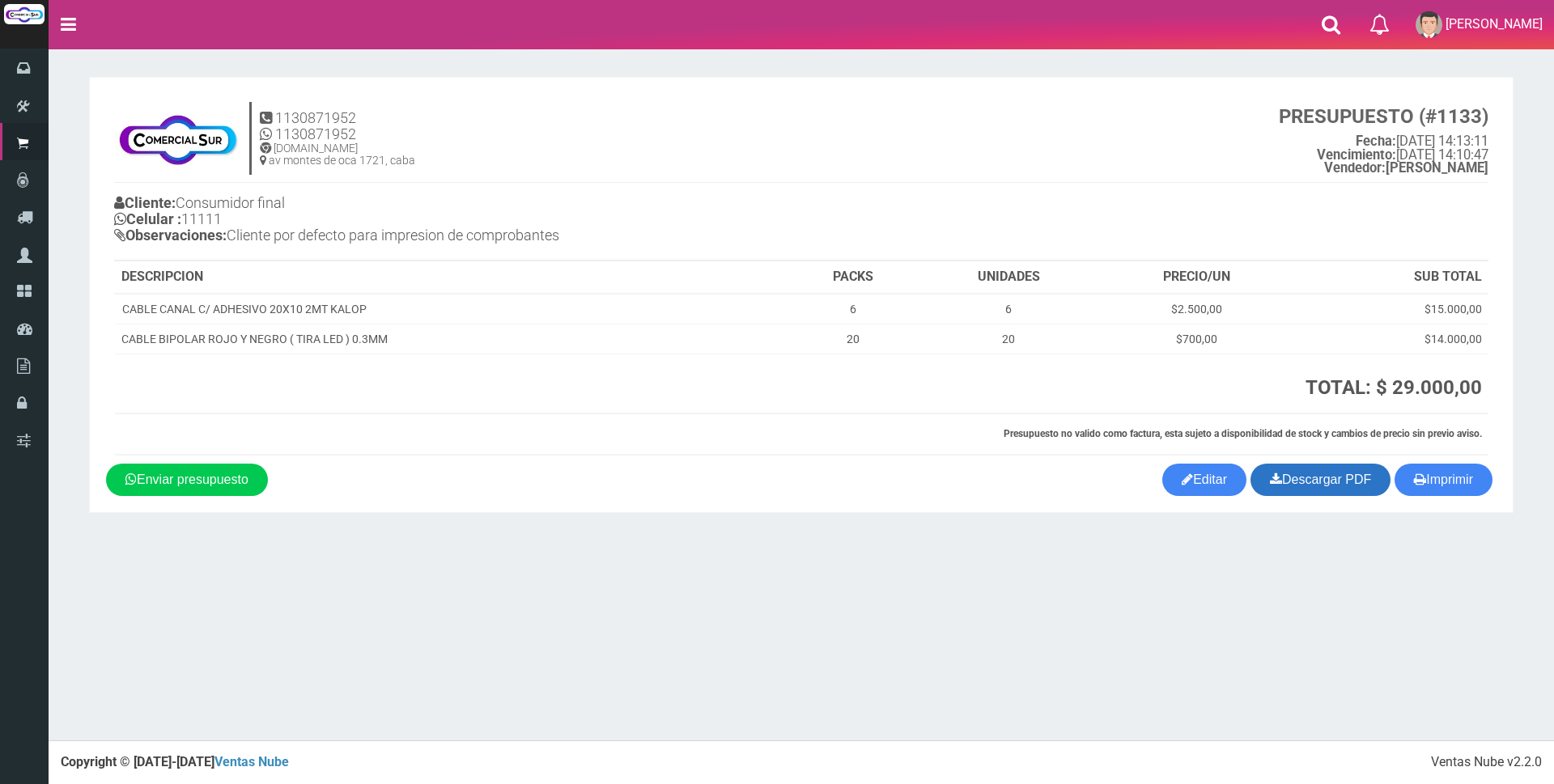
click at [1329, 476] on link "Descargar PDF" at bounding box center [1321, 479] width 140 height 32
click at [1196, 483] on link "Editar" at bounding box center [1204, 479] width 84 height 32
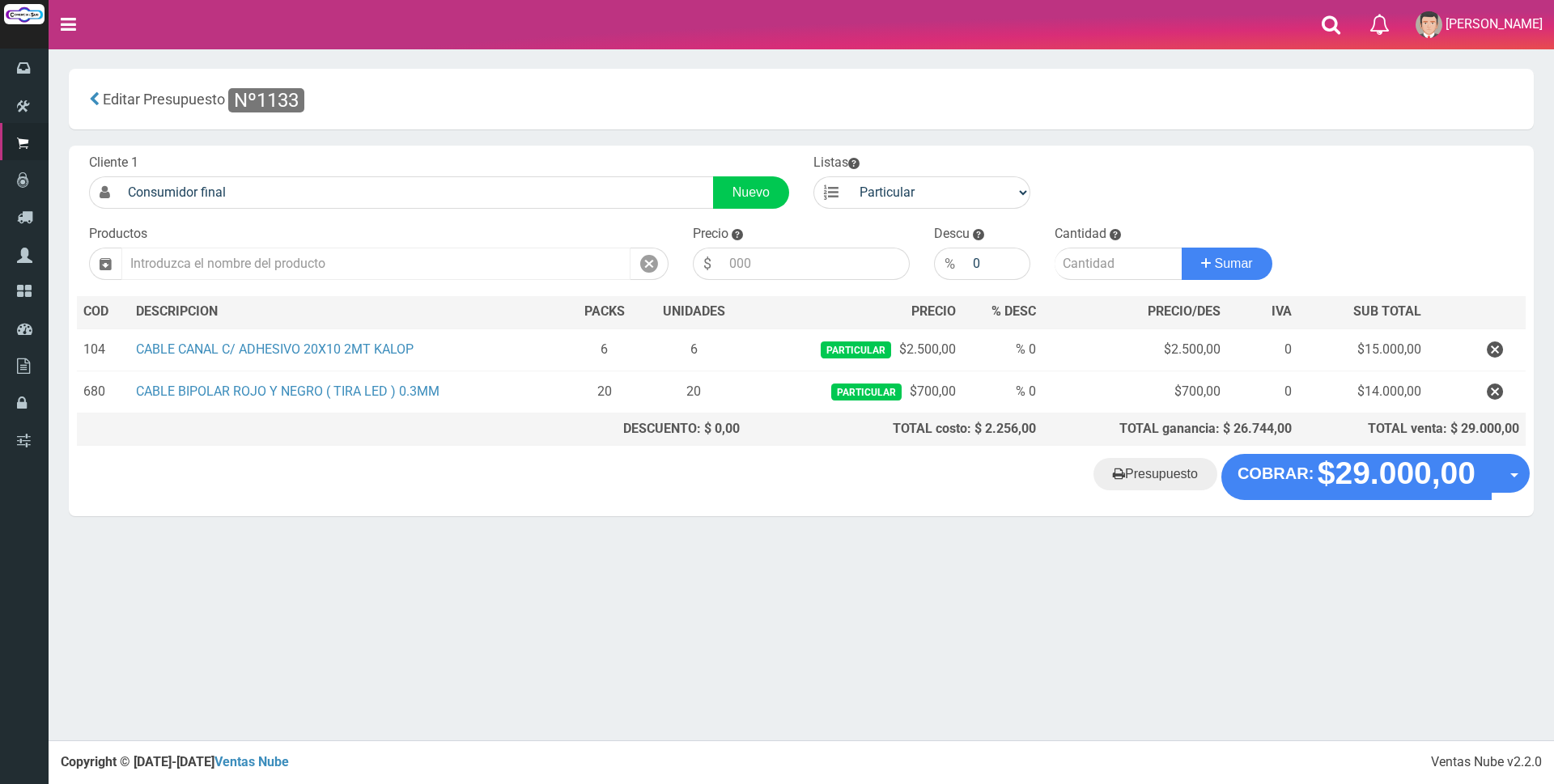
click at [519, 258] on input "text" at bounding box center [376, 264] width 509 height 32
type input "0"
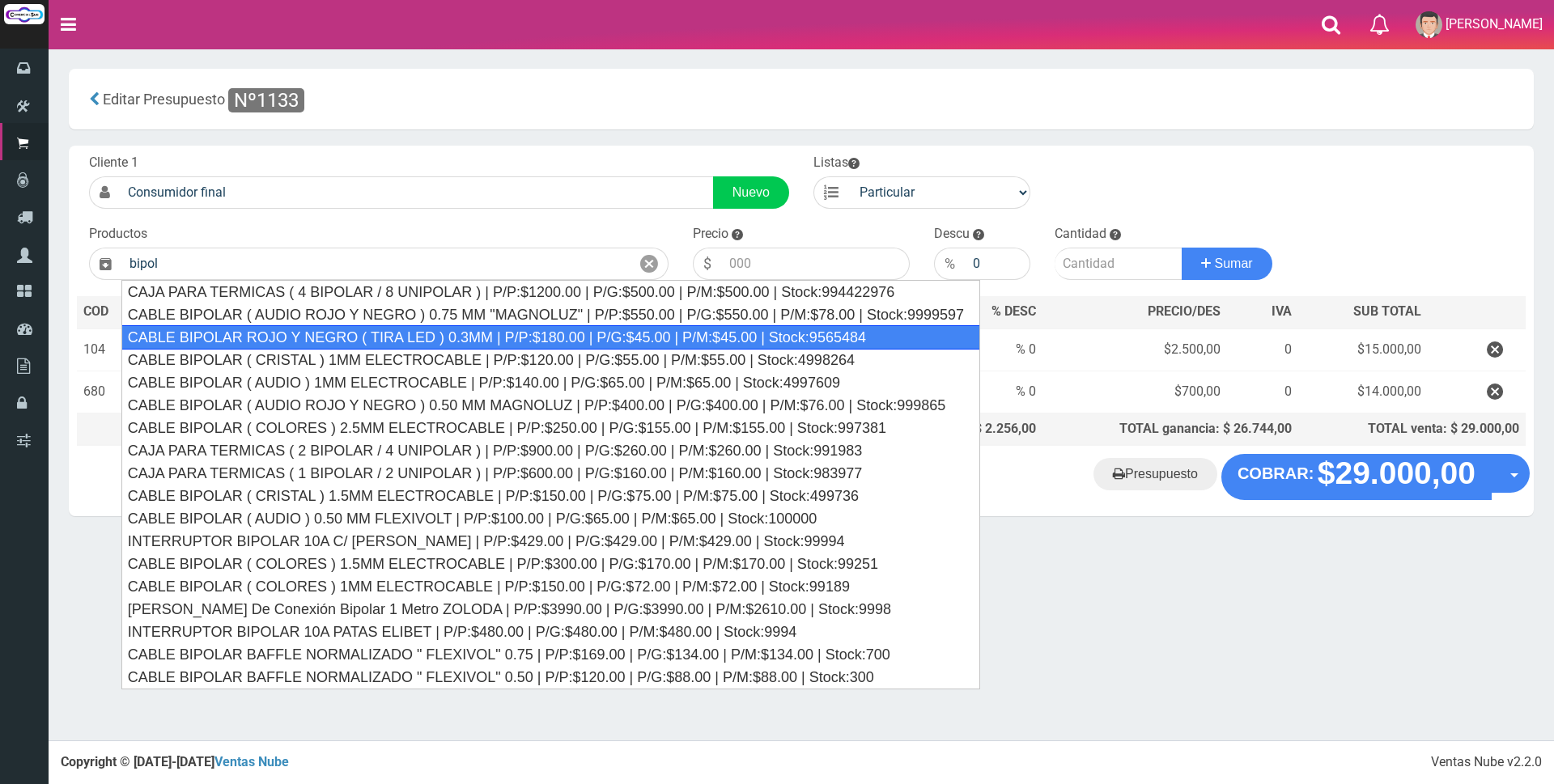
click at [611, 340] on div "CABLE BIPOLAR ROJO Y NEGRO ( TIRA LED ) 0.3MM | P/P:$180.00 | P/G:$45.00 | P/M:…" at bounding box center [551, 337] width 858 height 25
type input "CABLE BIPOLAR ROJO Y NEGRO ( TIRA LED ) 0.3MM | P/P:$180.00 | P/G:$45.00 | P/M:…"
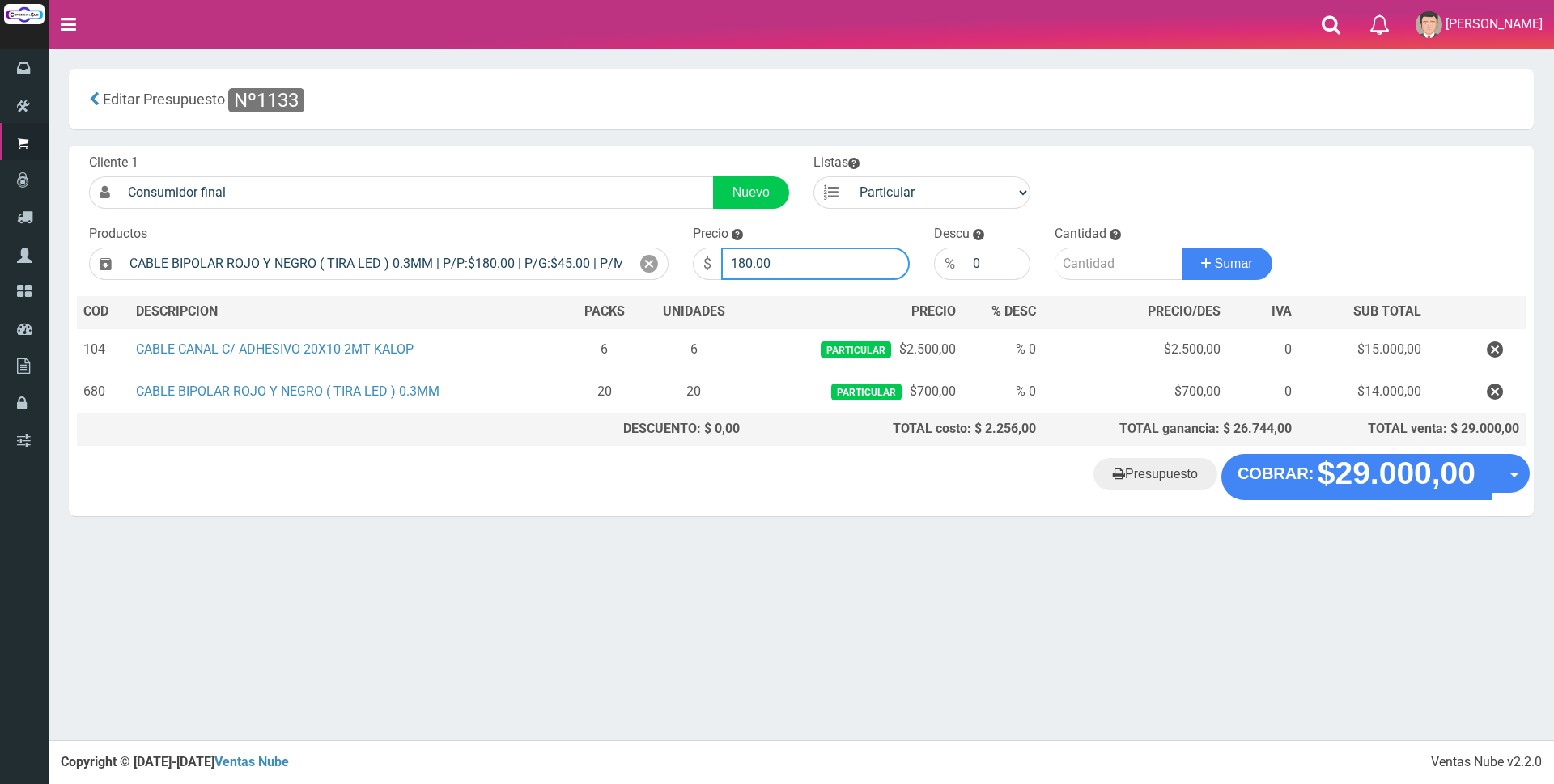
click at [790, 265] on input "180.00" at bounding box center [815, 264] width 188 height 32
type input "1"
type input "500"
click at [1091, 265] on input "number" at bounding box center [1119, 264] width 128 height 32
type input "20"
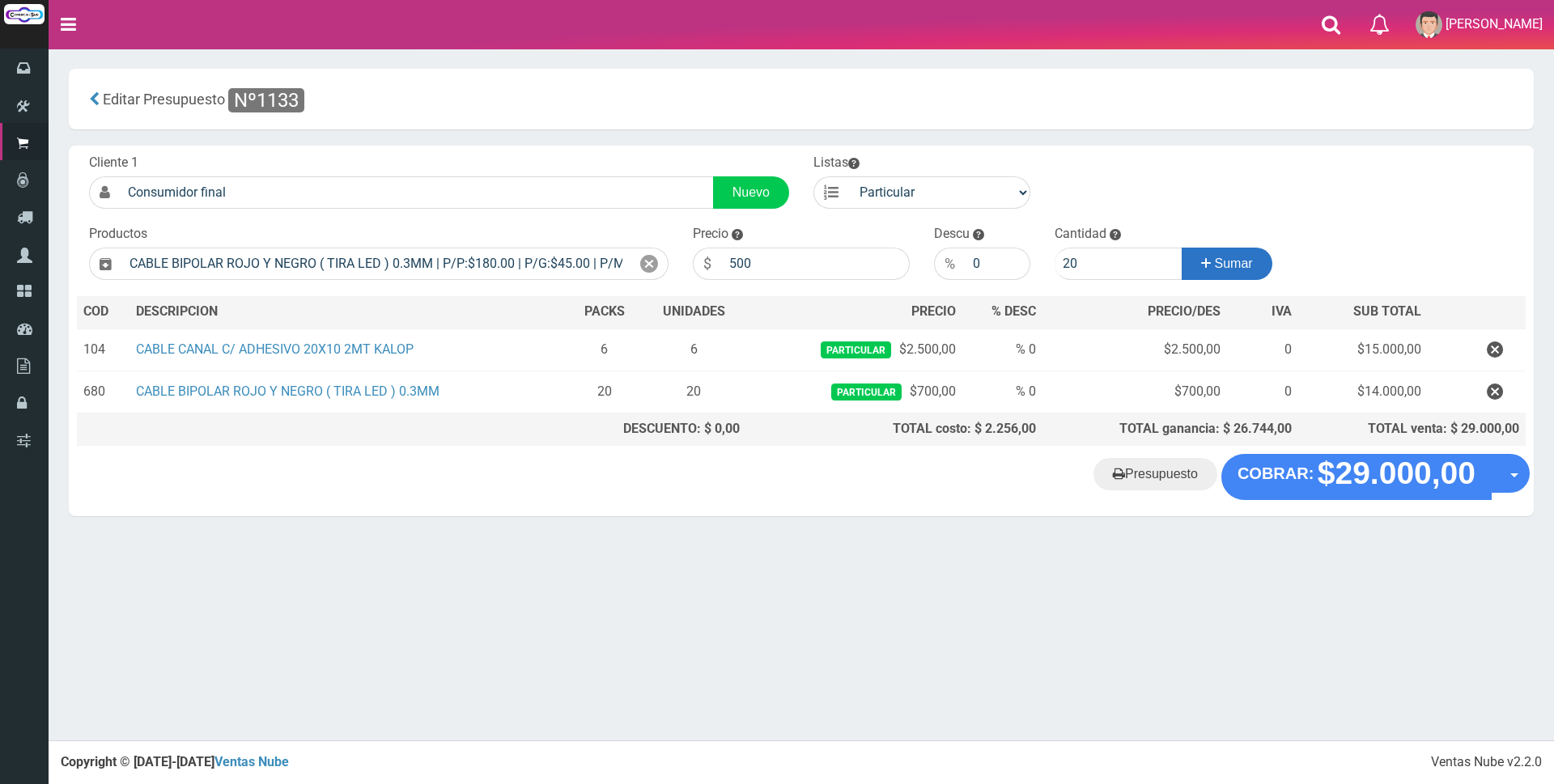
click at [1236, 269] on span "Sumar" at bounding box center [1233, 264] width 38 height 14
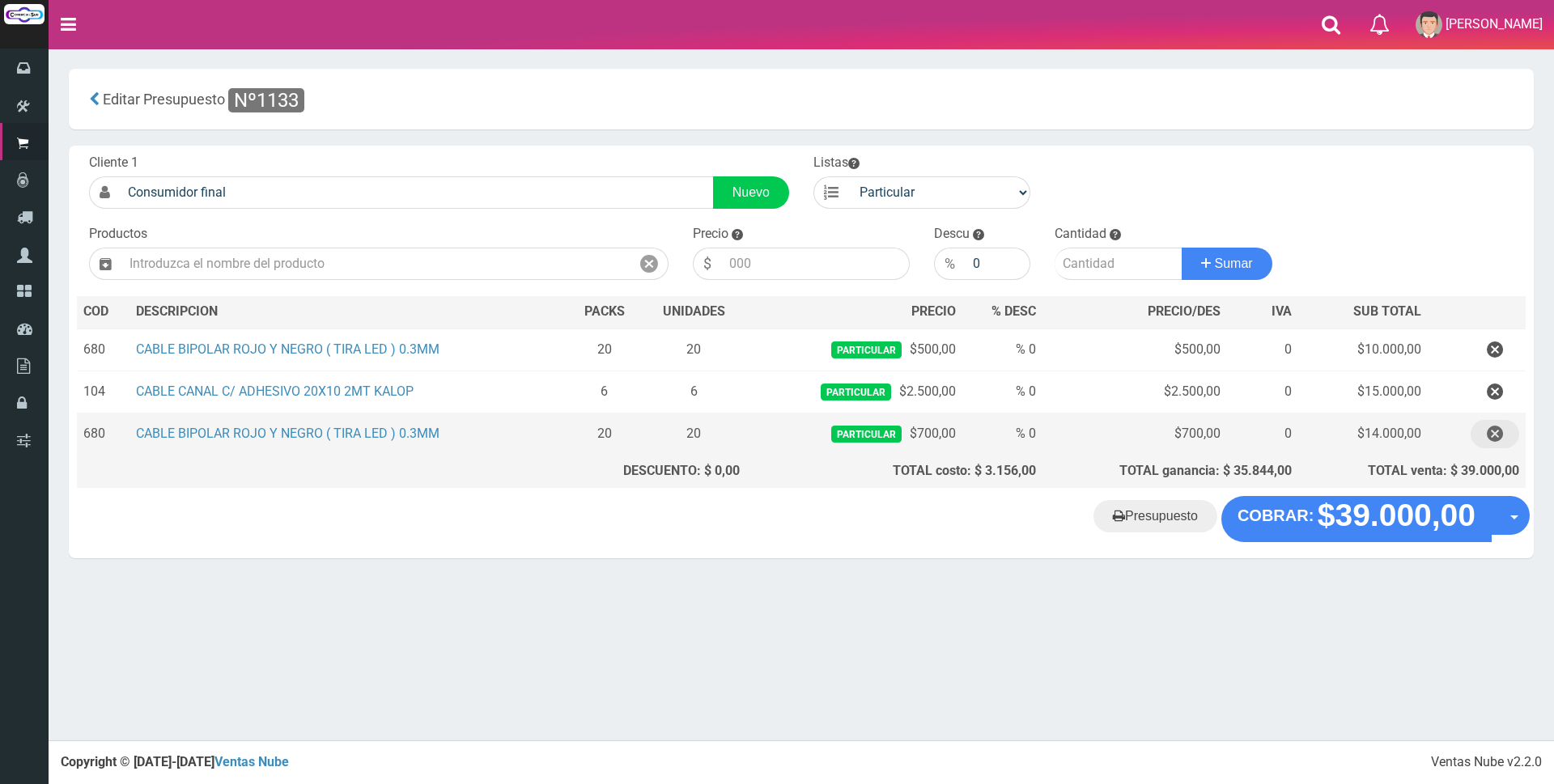
click at [1500, 430] on icon "button" at bounding box center [1494, 434] width 16 height 28
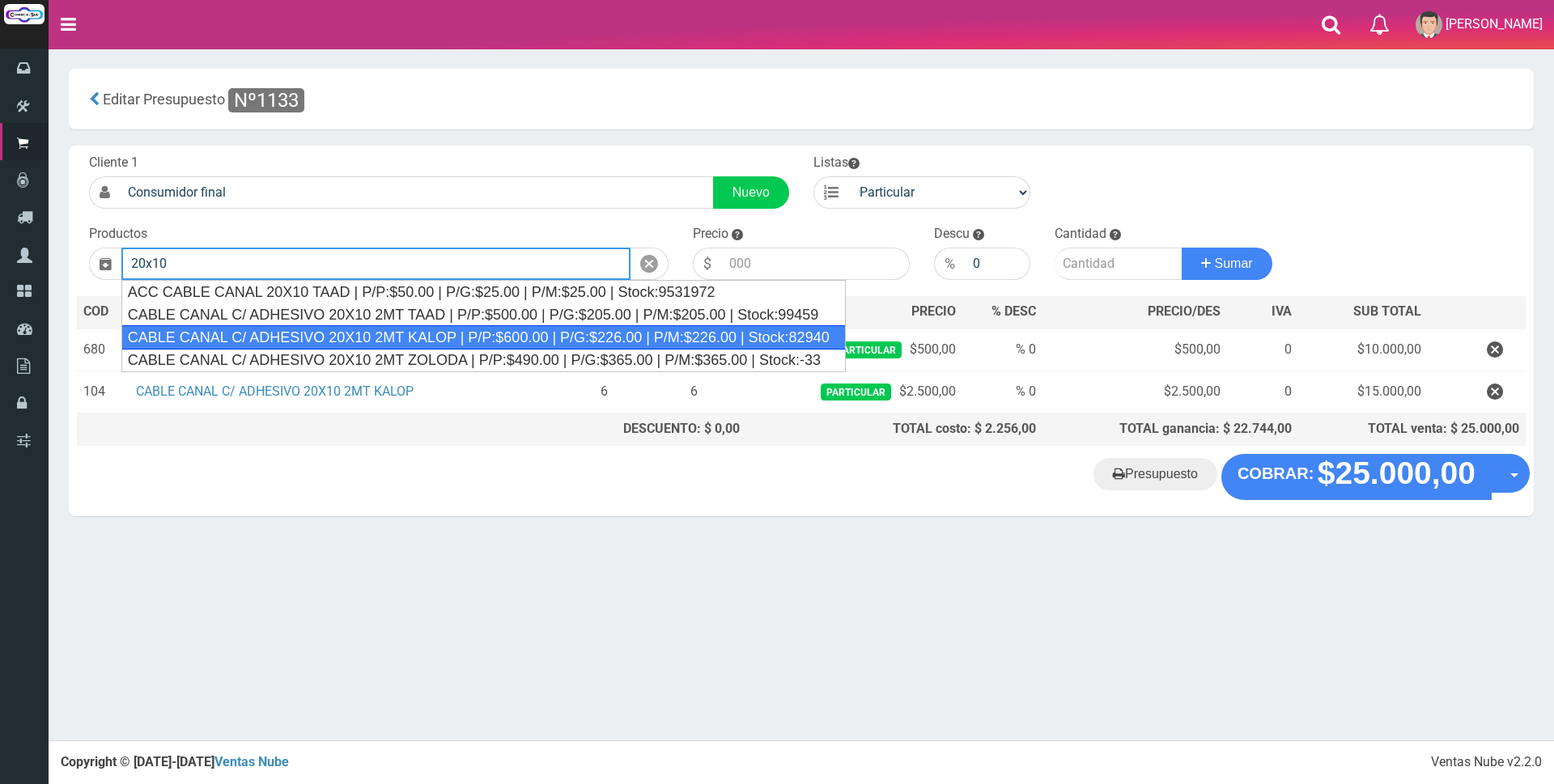
click at [712, 337] on div "CABLE CANAL C/ ADHESIVO 20X10 2MT KALOP | P/P:$600.00 | P/G:$226.00 | P/M:$226.…" at bounding box center [484, 337] width 724 height 25
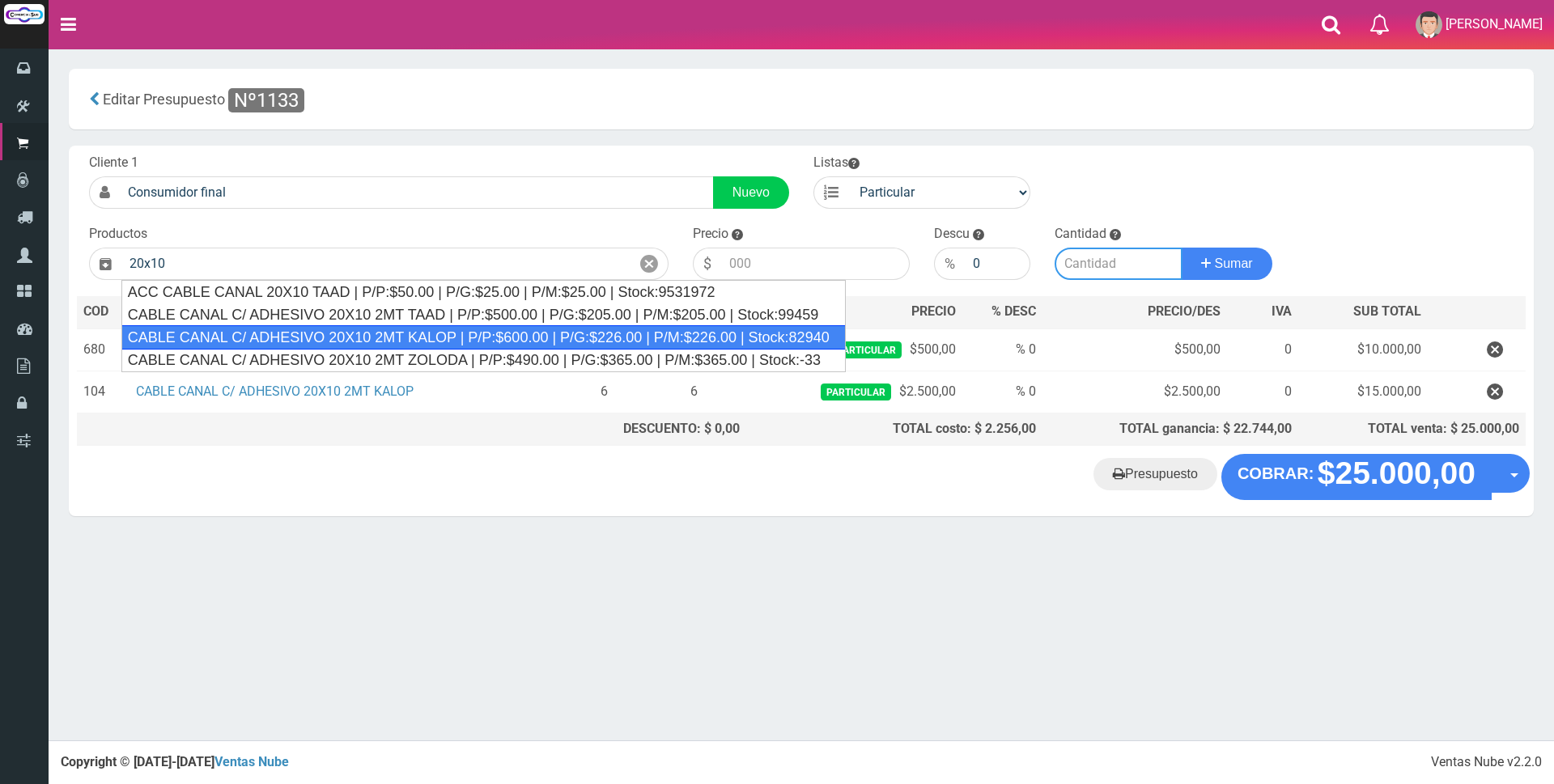
type input "CABLE CANAL C/ ADHESIVO 20X10 2MT KALOP | P/P:$600.00 | P/G:$226.00 | P/M:$226.…"
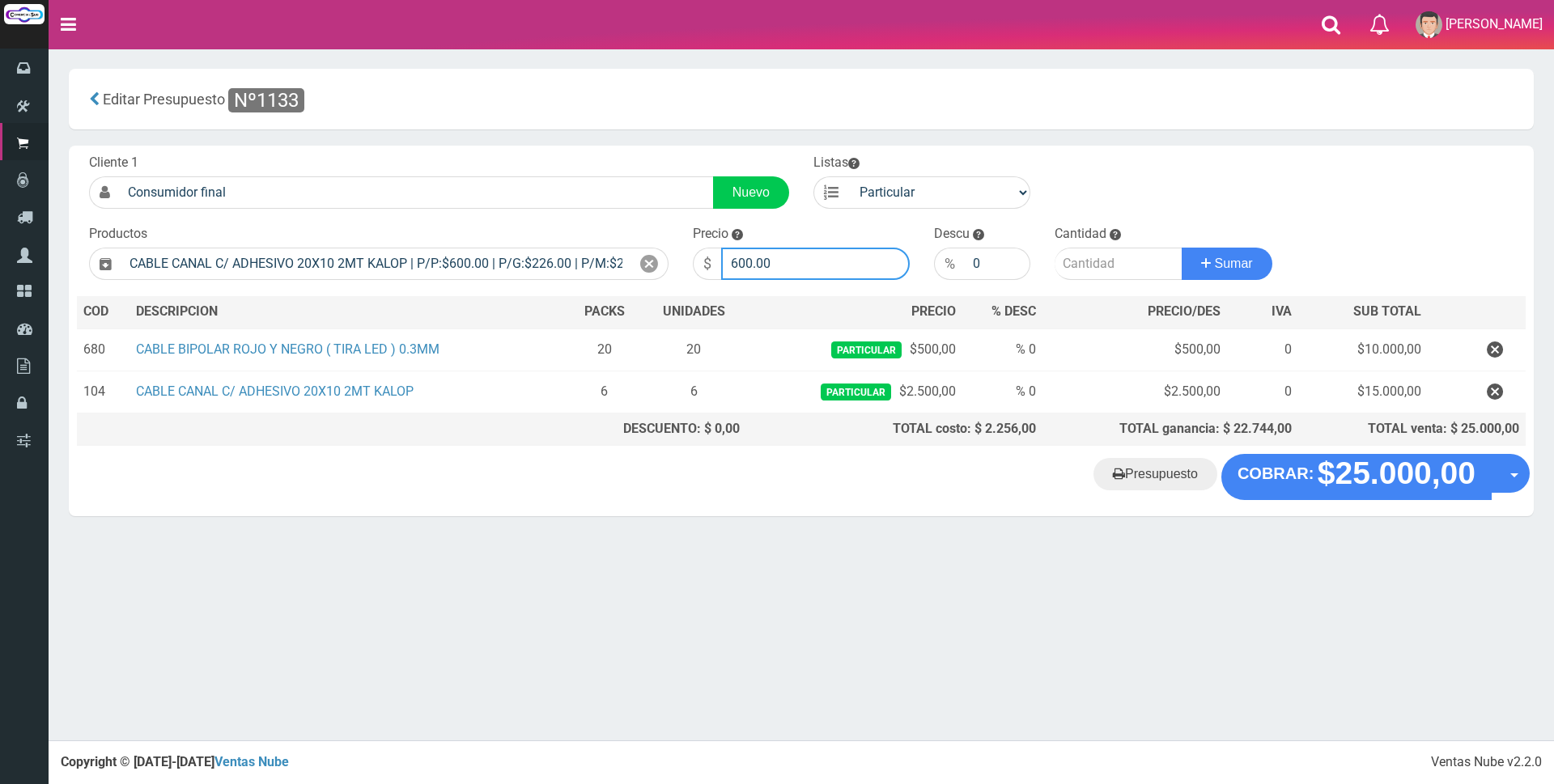
click at [776, 258] on input "600.00" at bounding box center [815, 264] width 188 height 32
type input "6"
type input "2000"
click at [1106, 266] on input "number" at bounding box center [1119, 264] width 128 height 32
type input "7"
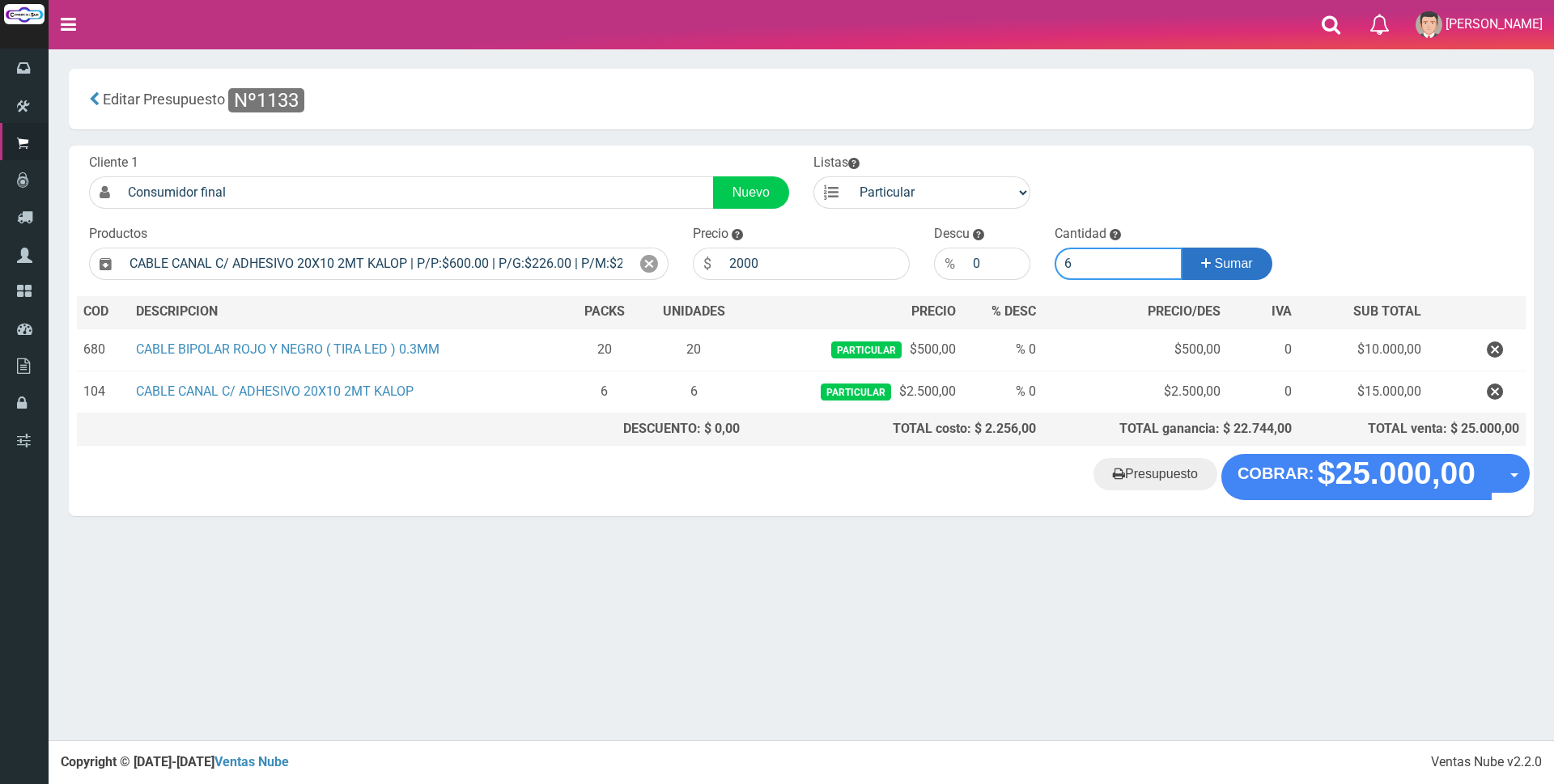
type input "6"
click at [1192, 269] on button "Sumar" at bounding box center [1226, 264] width 90 height 32
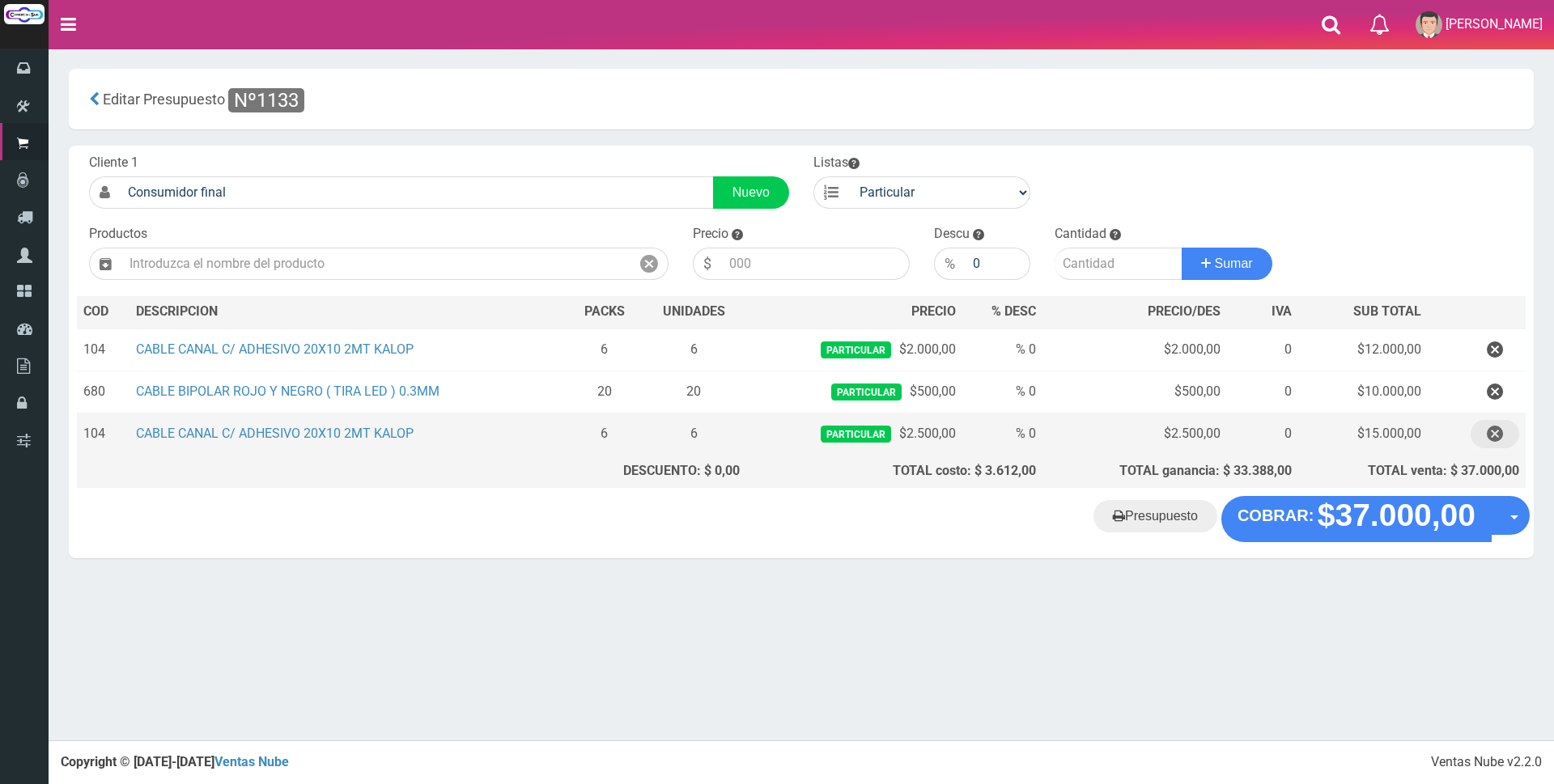
click at [1493, 435] on icon "button" at bounding box center [1494, 434] width 16 height 28
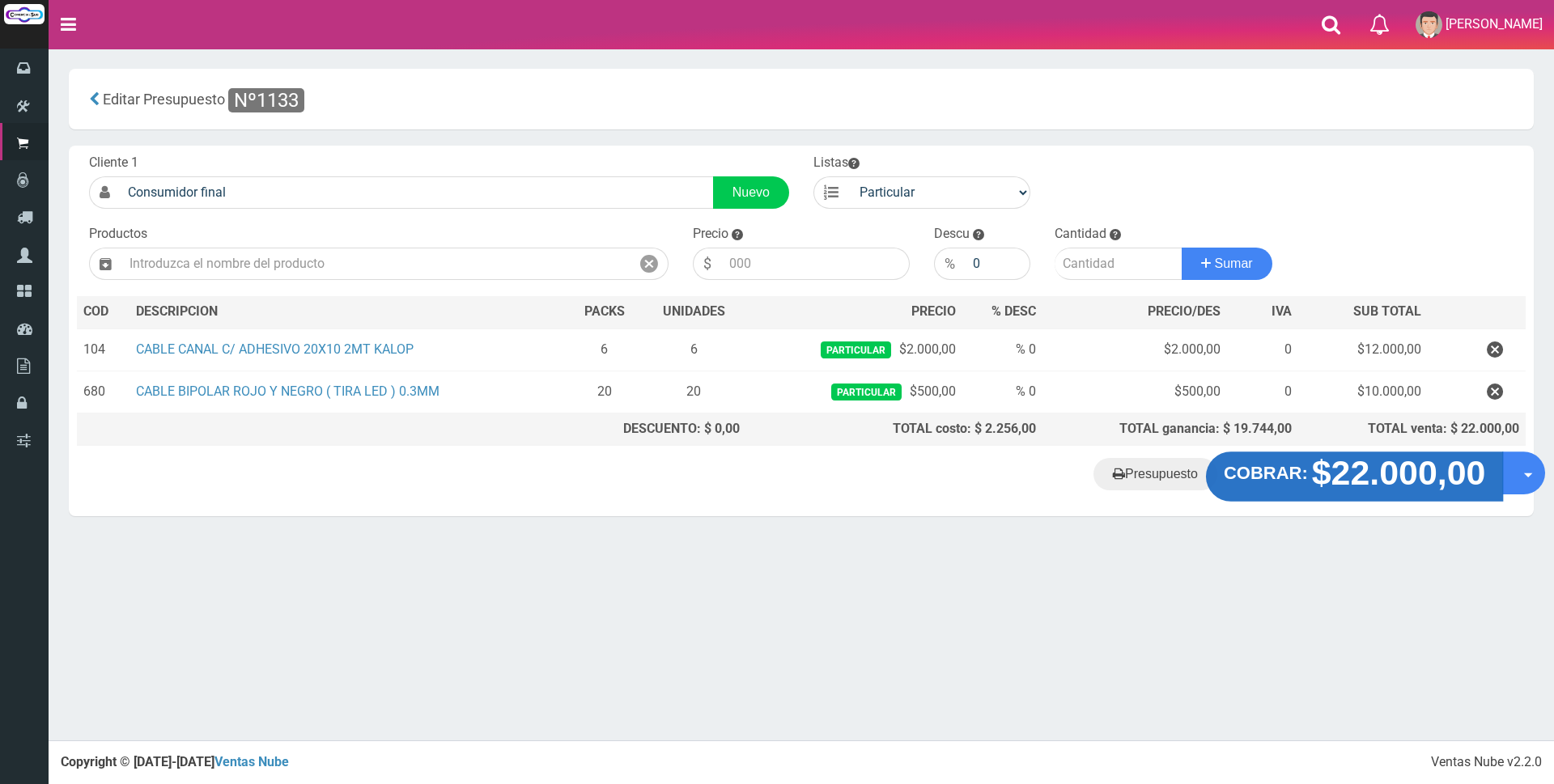
click at [1403, 477] on strong "$22.000,00" at bounding box center [1399, 472] width 174 height 38
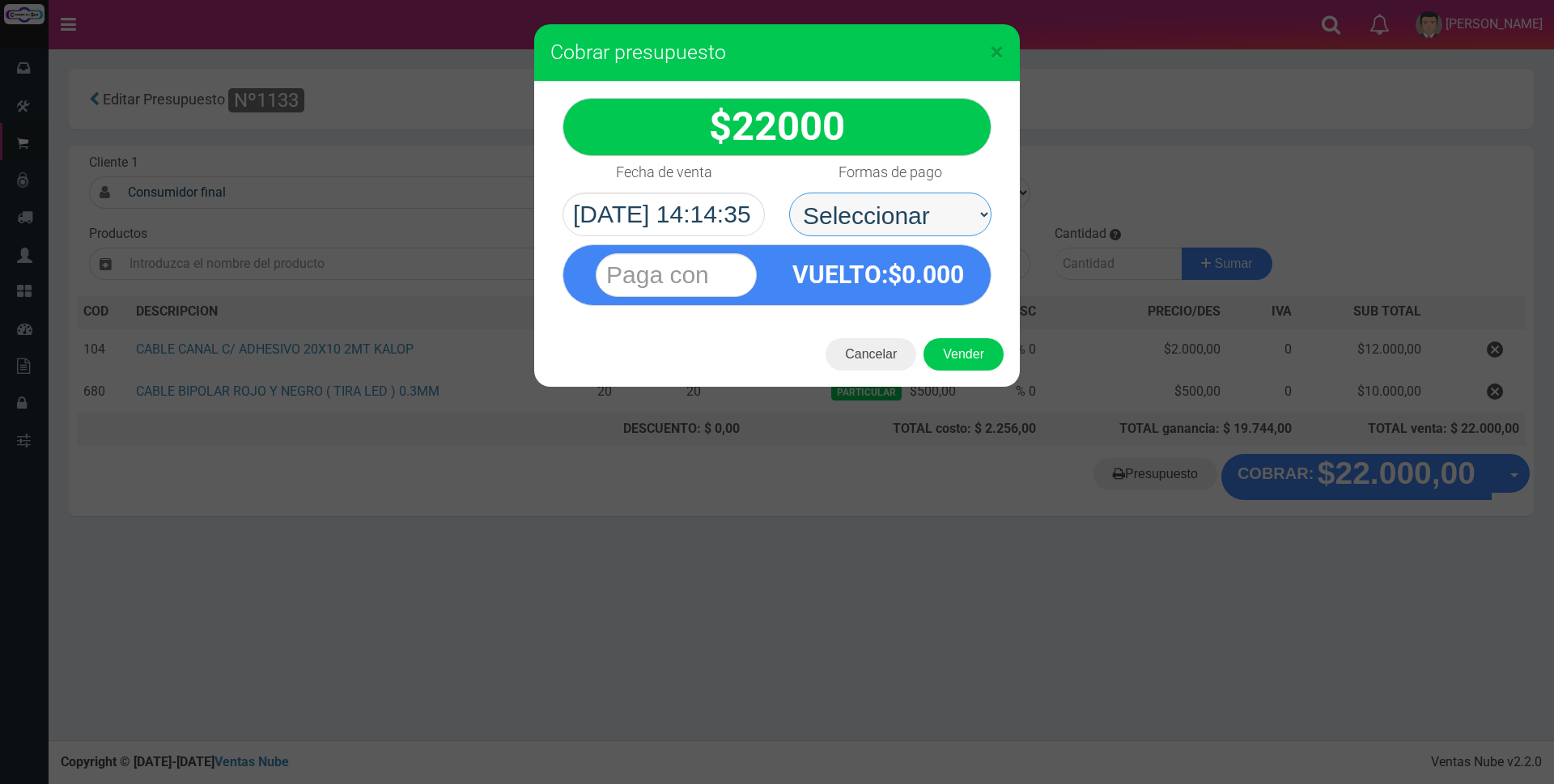
click at [889, 215] on select "Seleccionar Efectivo Tarjeta de Crédito Depósito Débito" at bounding box center [890, 215] width 202 height 44
select select "Depósito"
click at [789, 193] on select "Seleccionar Efectivo Tarjeta de Crédito Depósito Débito" at bounding box center [890, 215] width 202 height 44
click at [677, 276] on input "text" at bounding box center [676, 275] width 161 height 44
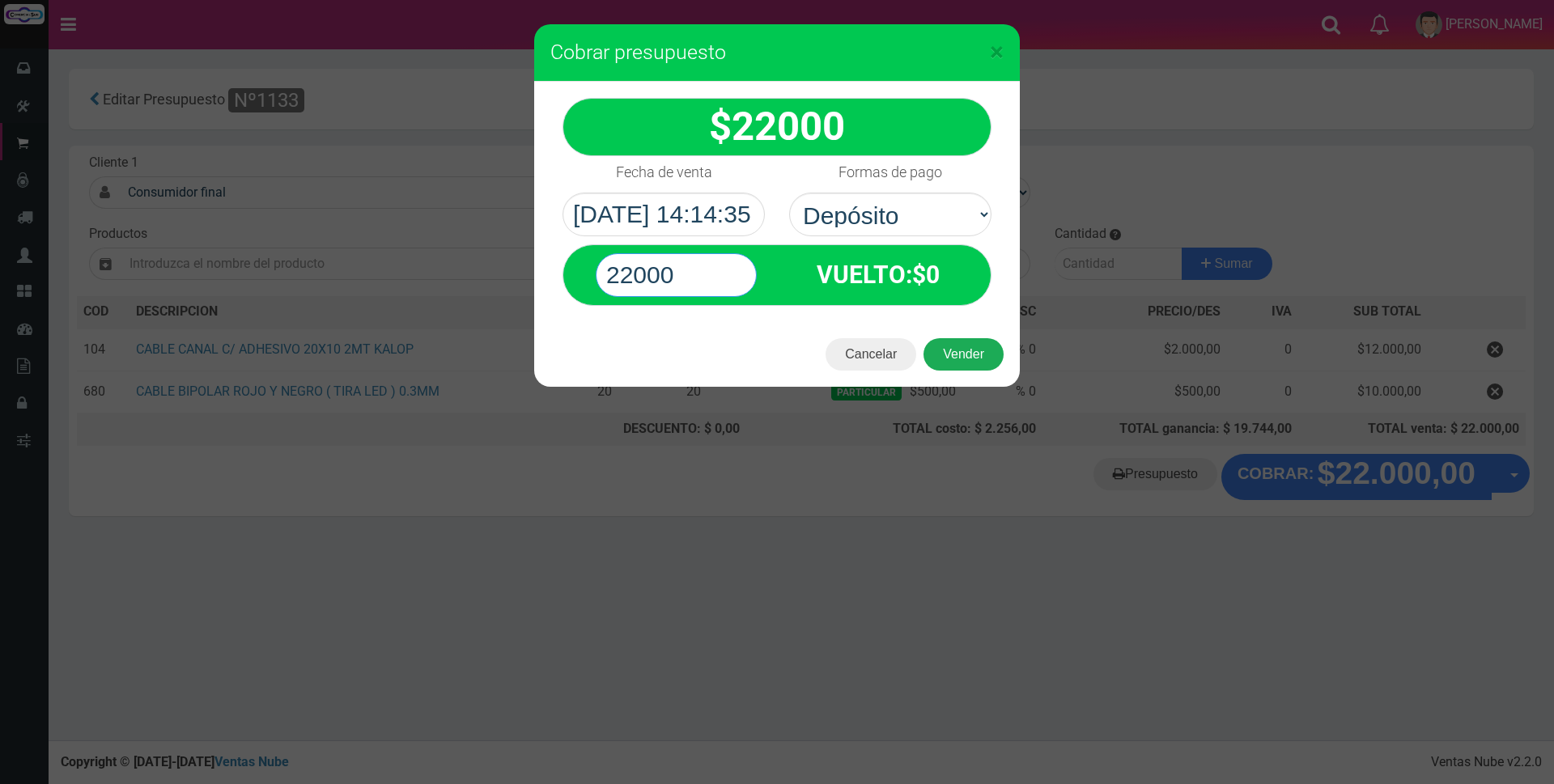
type input "22000"
click at [957, 360] on button "Vender" at bounding box center [963, 354] width 80 height 32
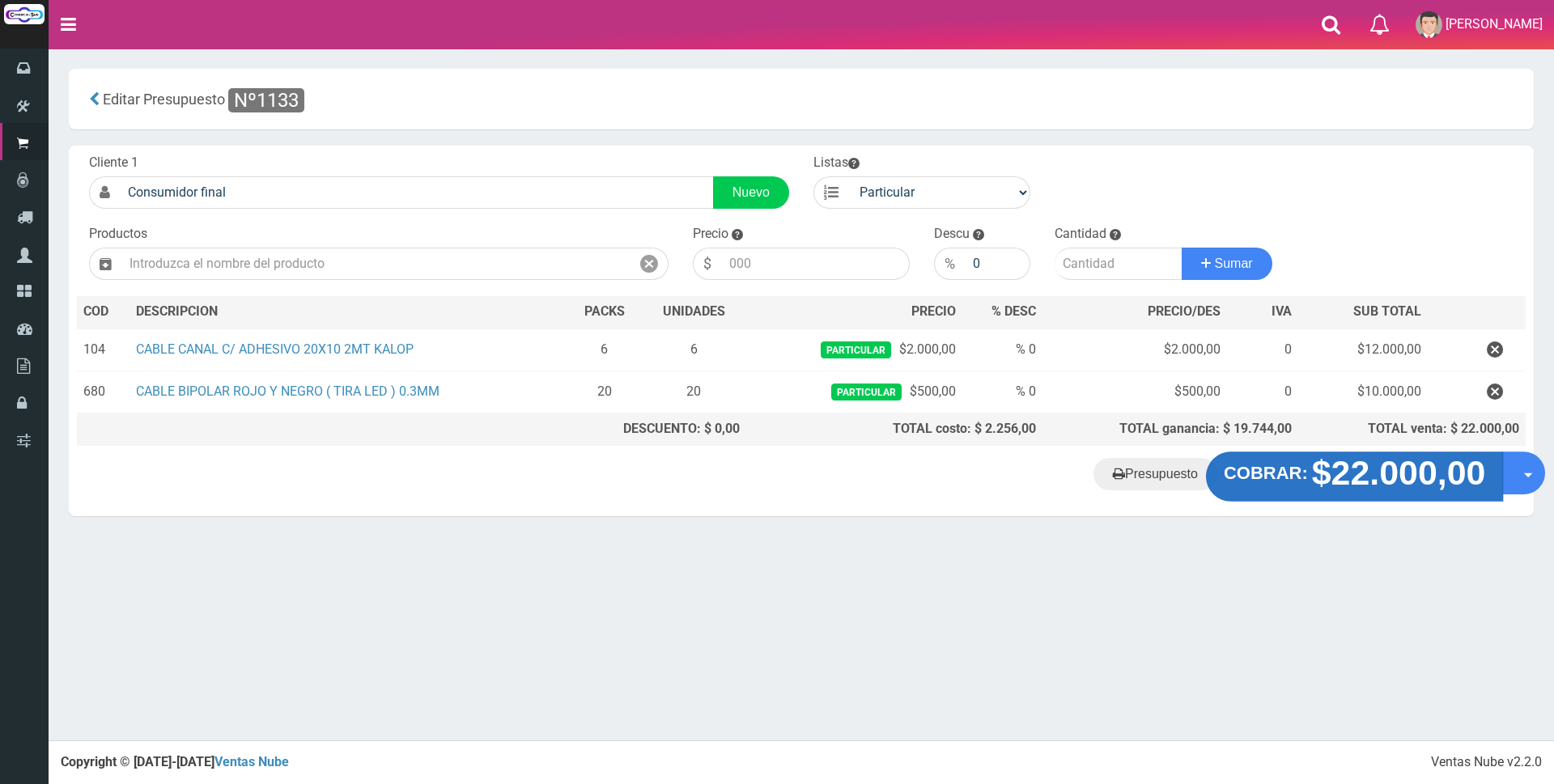
click at [1429, 483] on strong "$22.000,00" at bounding box center [1399, 472] width 174 height 38
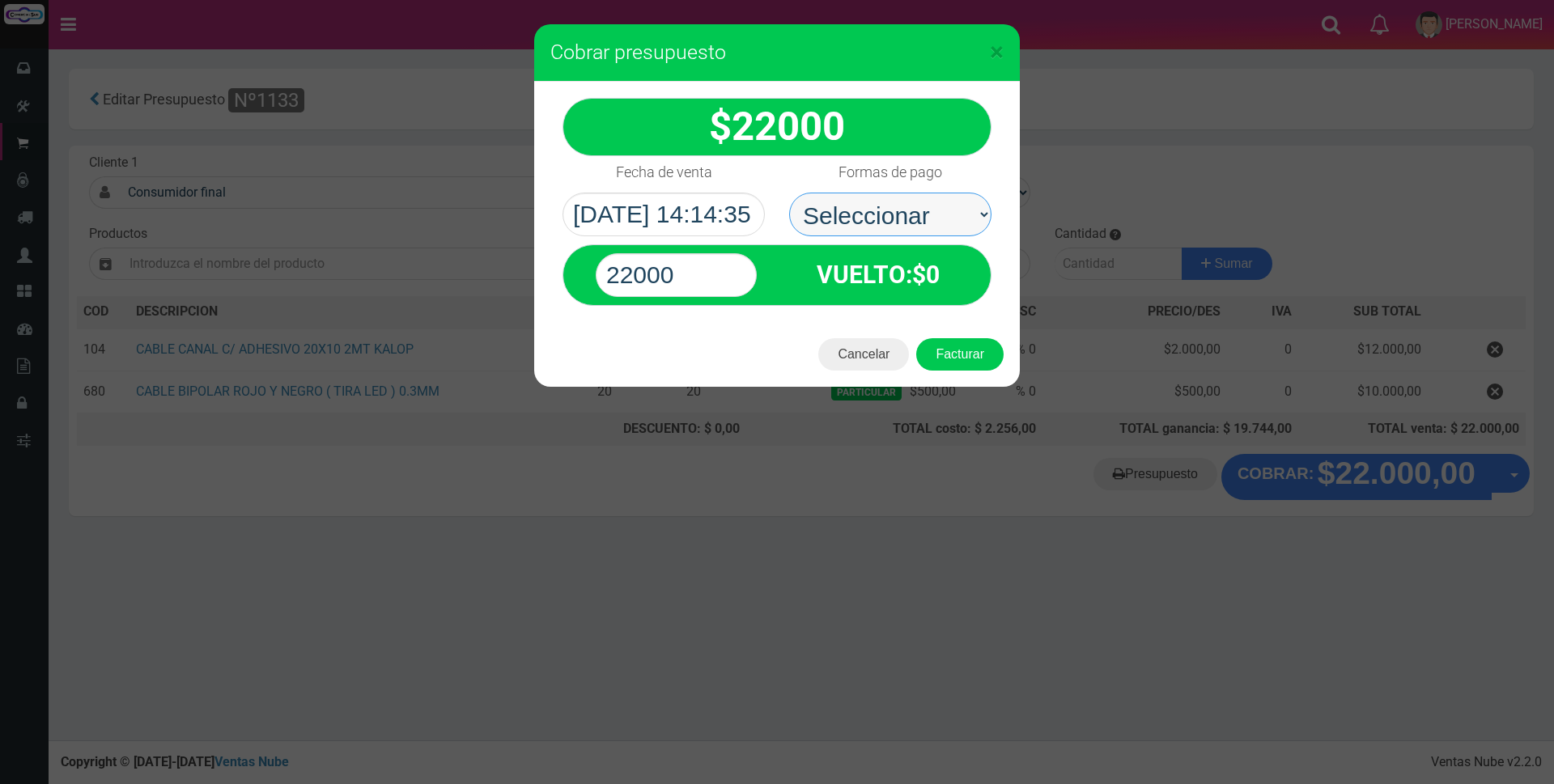
click at [880, 205] on select "Seleccionar Efectivo Tarjeta de Crédito Depósito Débito" at bounding box center [890, 215] width 202 height 44
select select "Depósito"
click at [789, 193] on select "Seleccionar Efectivo Tarjeta de Crédito Depósito Débito" at bounding box center [890, 215] width 202 height 44
click at [964, 357] on button "Facturar" at bounding box center [960, 354] width 88 height 32
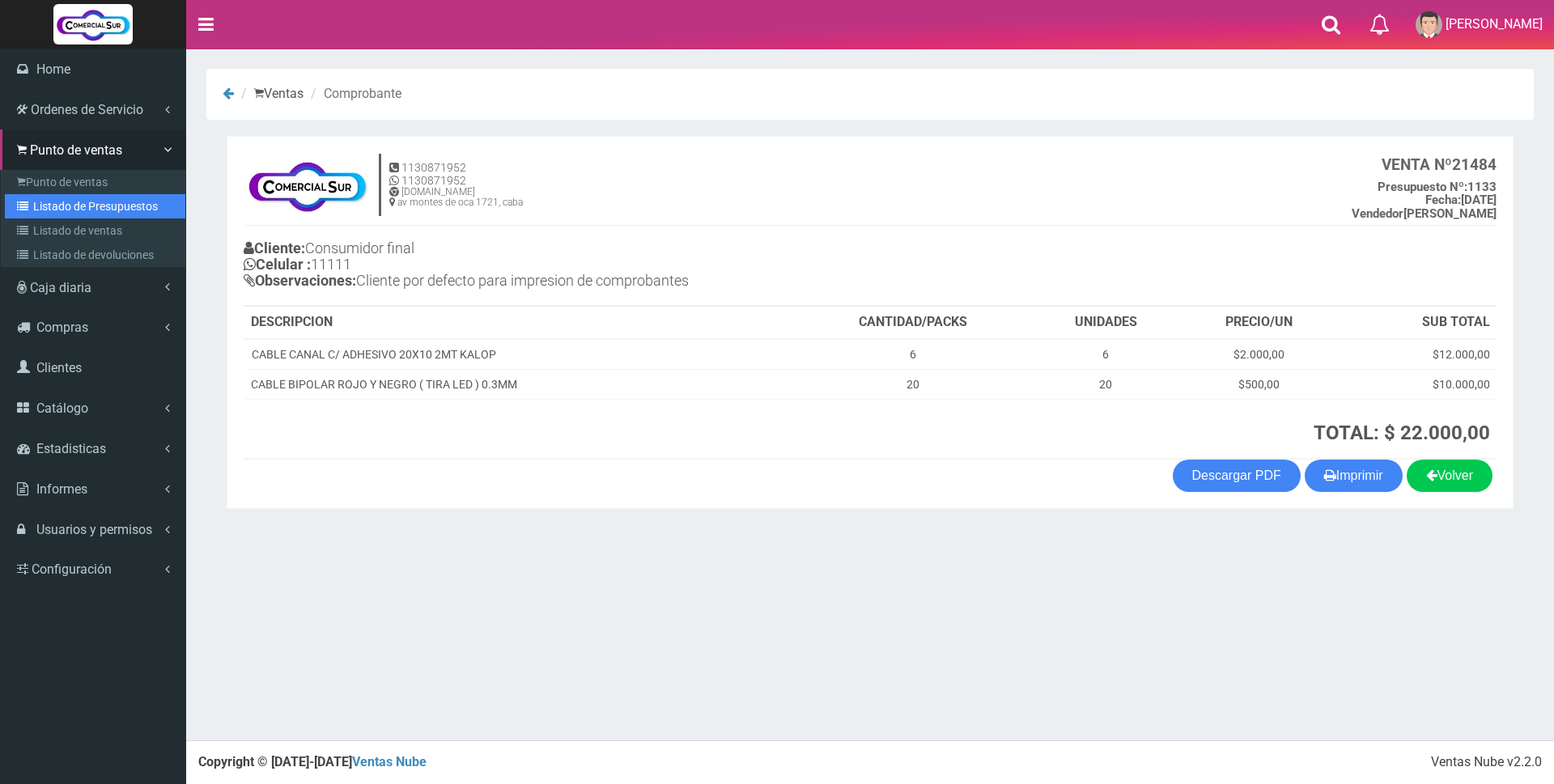
click at [100, 201] on link "Listado de Presupuestos" at bounding box center [95, 207] width 180 height 25
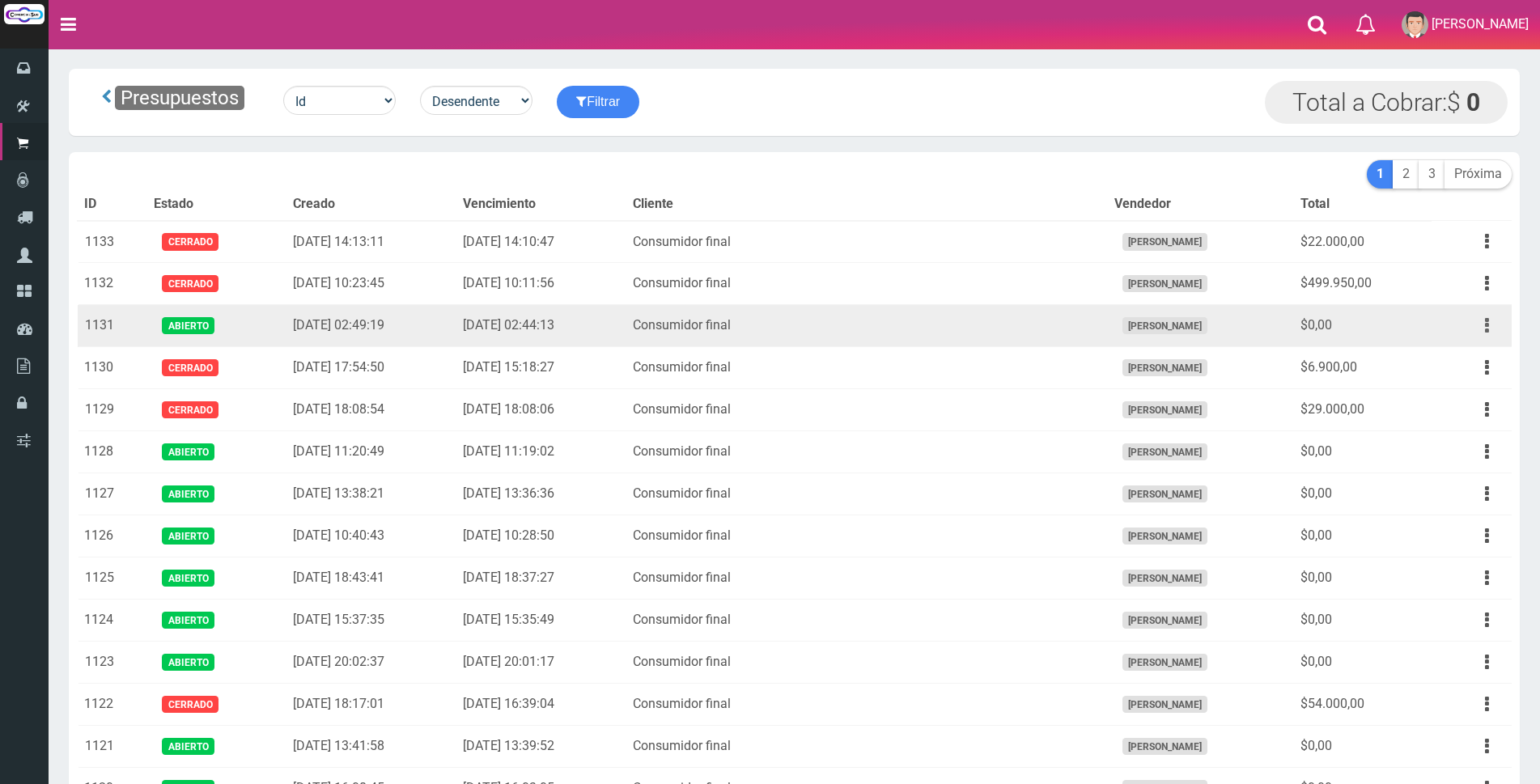
click at [1486, 314] on icon "button" at bounding box center [1487, 326] width 4 height 28
click at [1486, 366] on link "Editar" at bounding box center [1441, 364] width 128 height 36
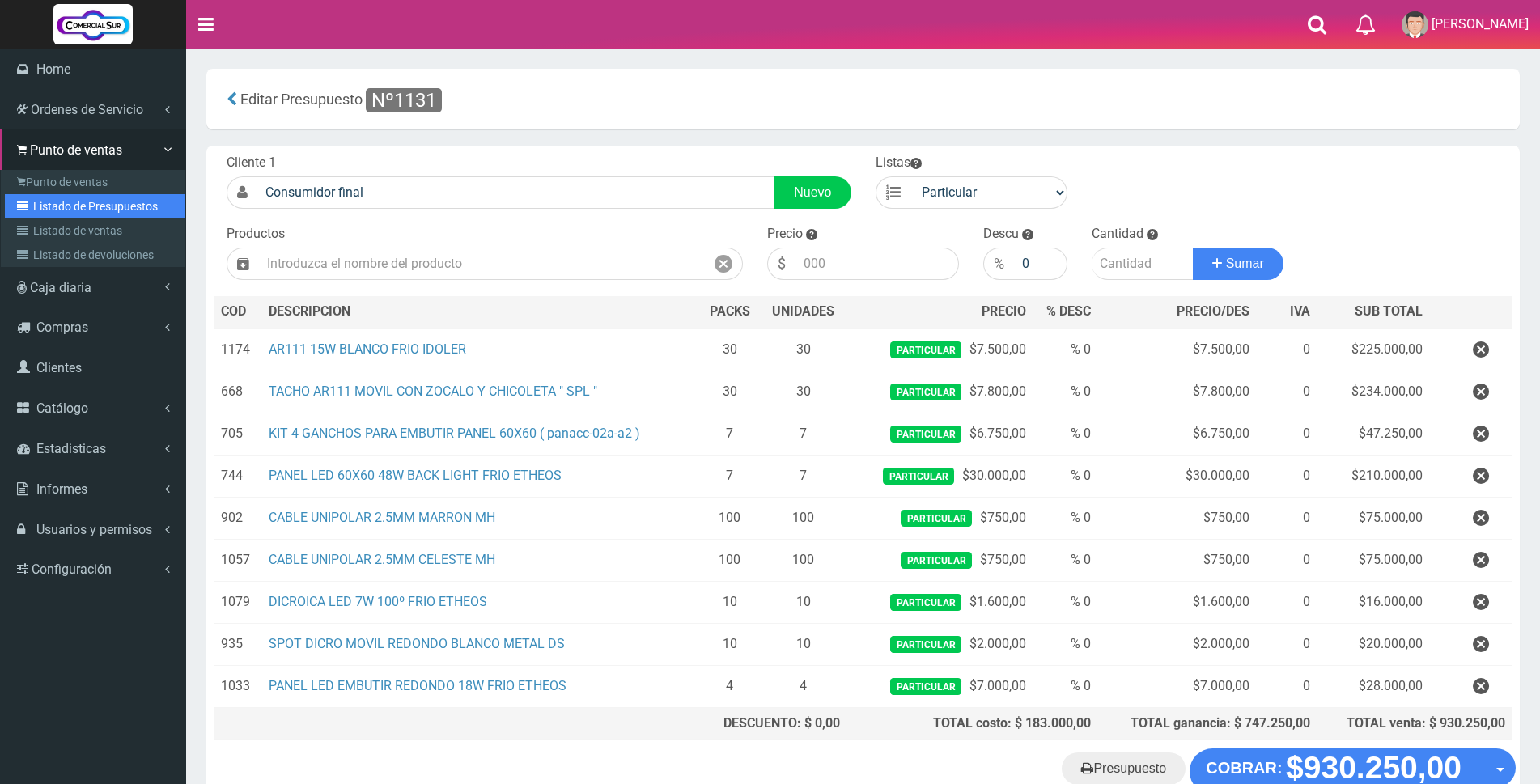
click at [51, 202] on link "Listado de Presupuestos" at bounding box center [95, 207] width 180 height 25
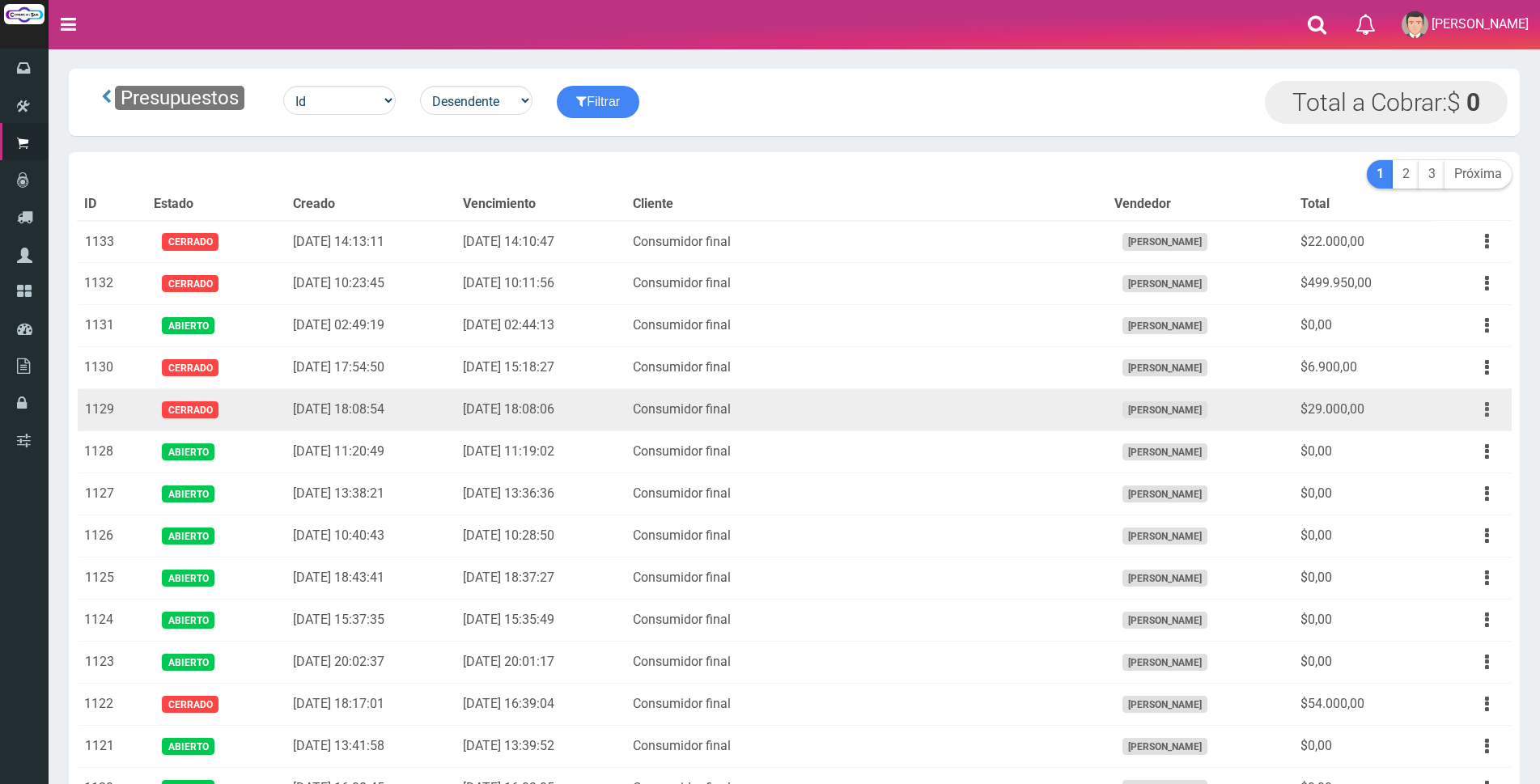
click at [1492, 402] on button "button" at bounding box center [1487, 410] width 37 height 28
click at [1461, 448] on link "Editar" at bounding box center [1441, 449] width 128 height 36
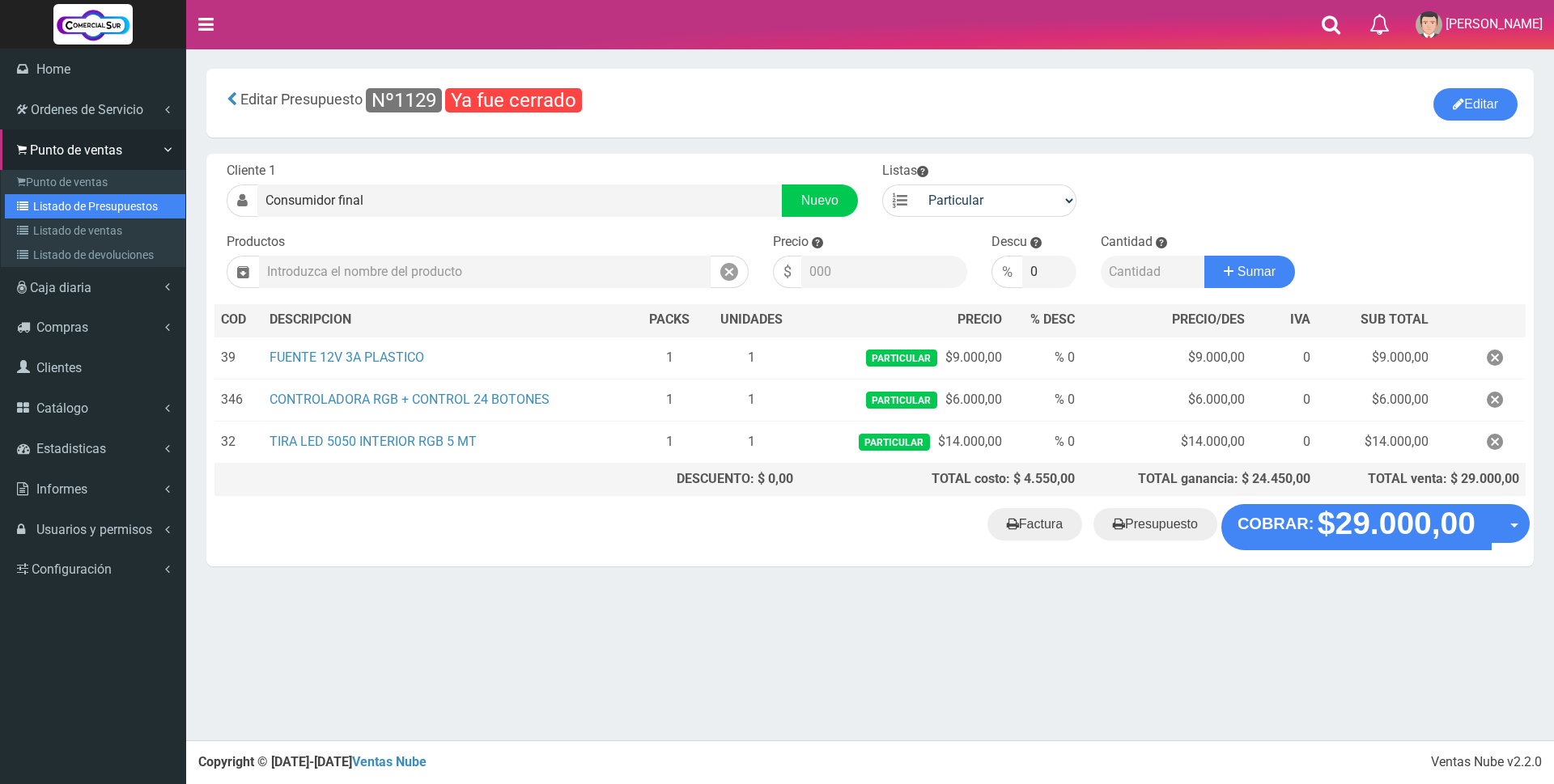
click at [62, 202] on link "Listado de Presupuestos" at bounding box center [95, 207] width 180 height 25
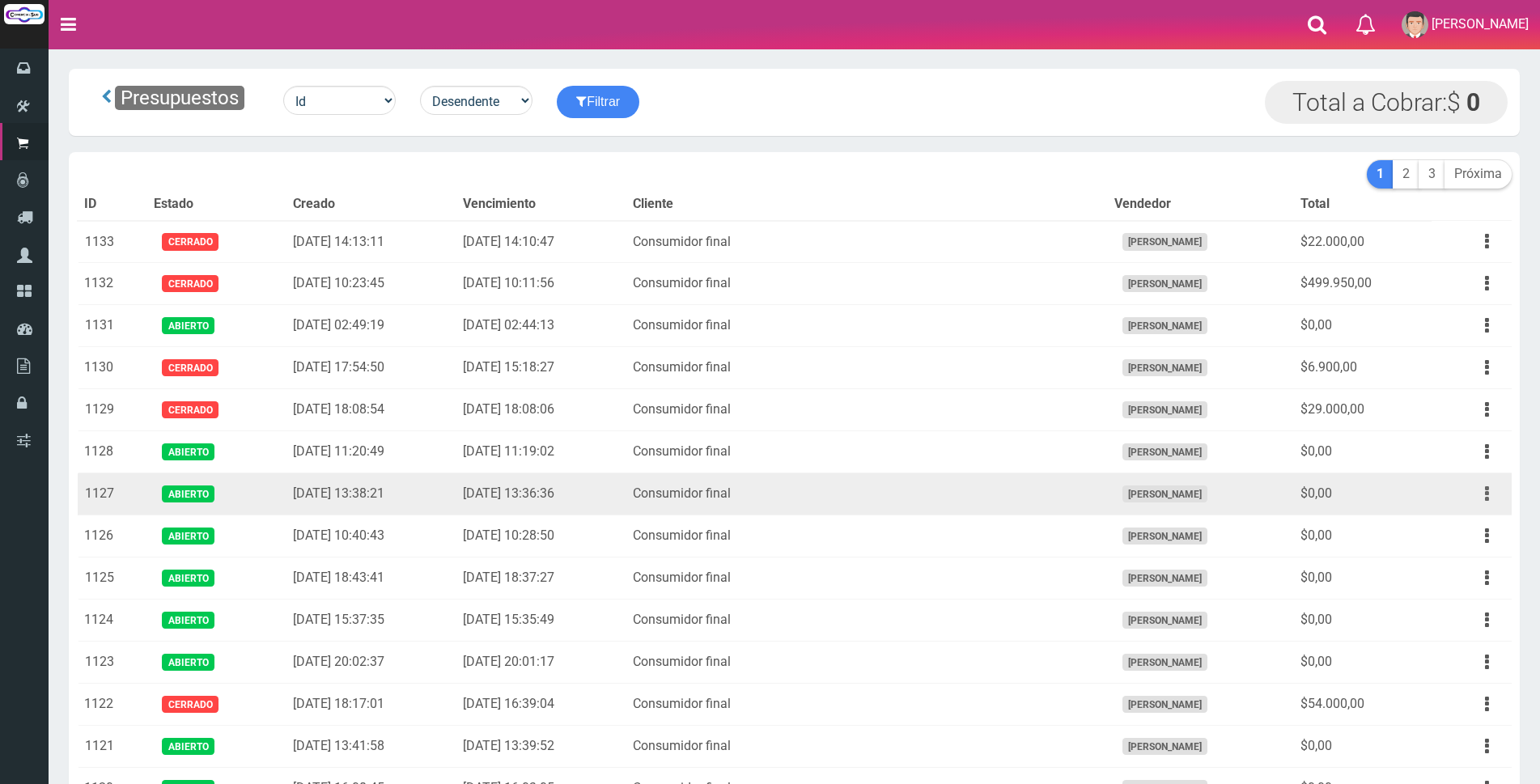
click at [1481, 491] on button "button" at bounding box center [1487, 494] width 37 height 28
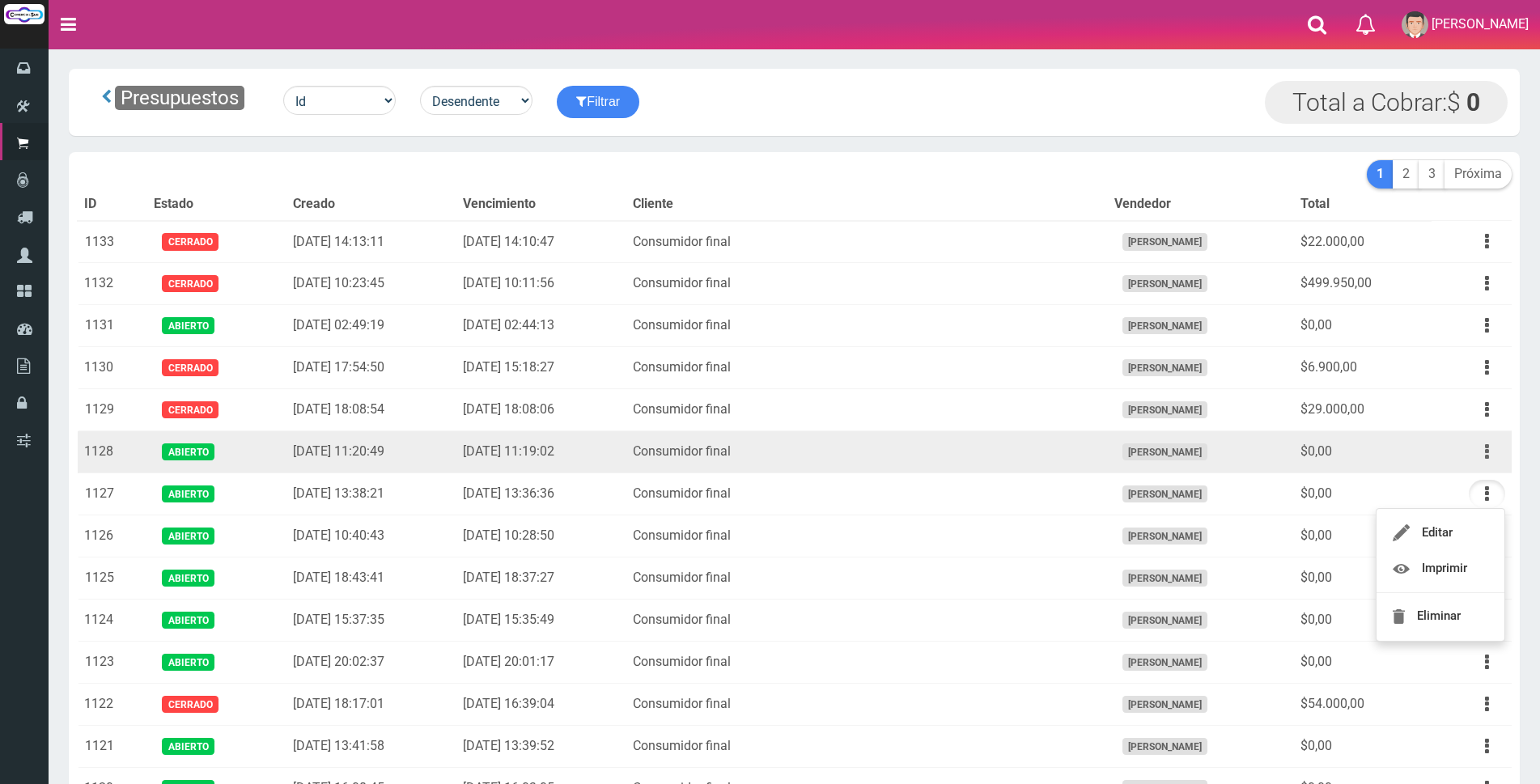
click at [1481, 450] on button "button" at bounding box center [1487, 452] width 37 height 28
click at [1453, 486] on link "Editar" at bounding box center [1441, 491] width 128 height 36
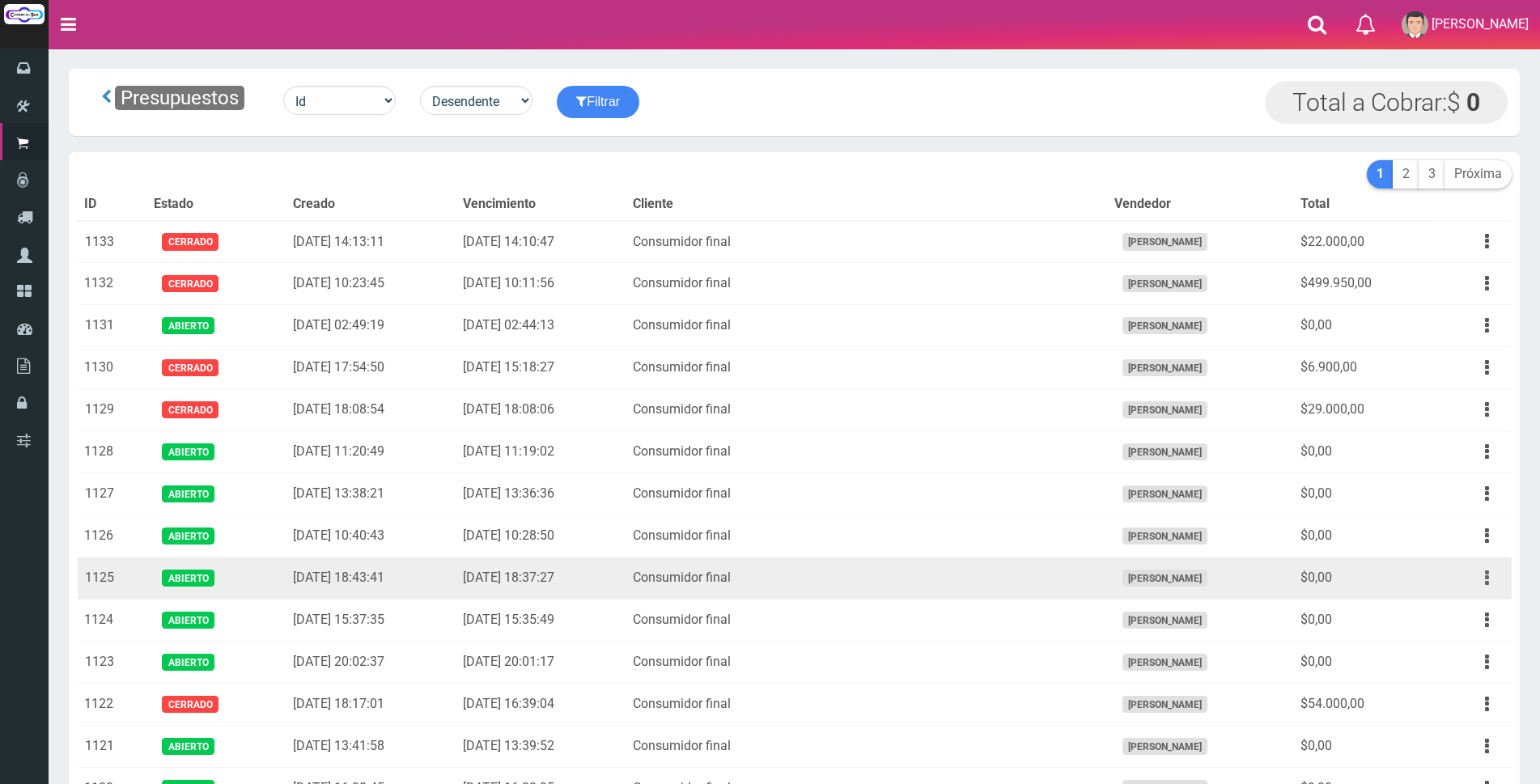
click at [1487, 577] on icon "button" at bounding box center [1487, 578] width 4 height 28
click at [1468, 617] on link "Editar" at bounding box center [1441, 618] width 128 height 36
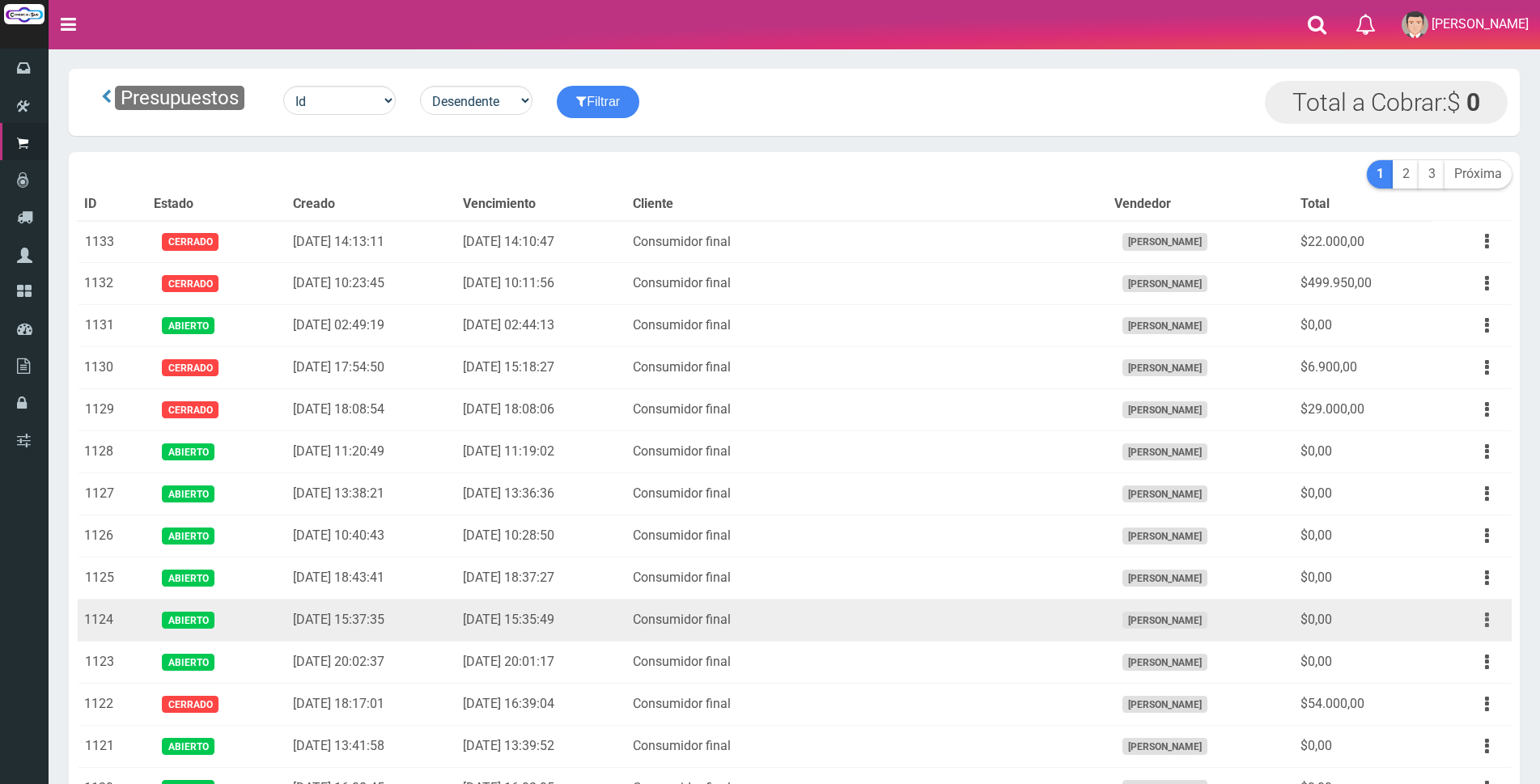
click at [1486, 625] on icon "button" at bounding box center [1487, 620] width 4 height 28
click at [1452, 666] on link "Editar" at bounding box center [1441, 660] width 128 height 36
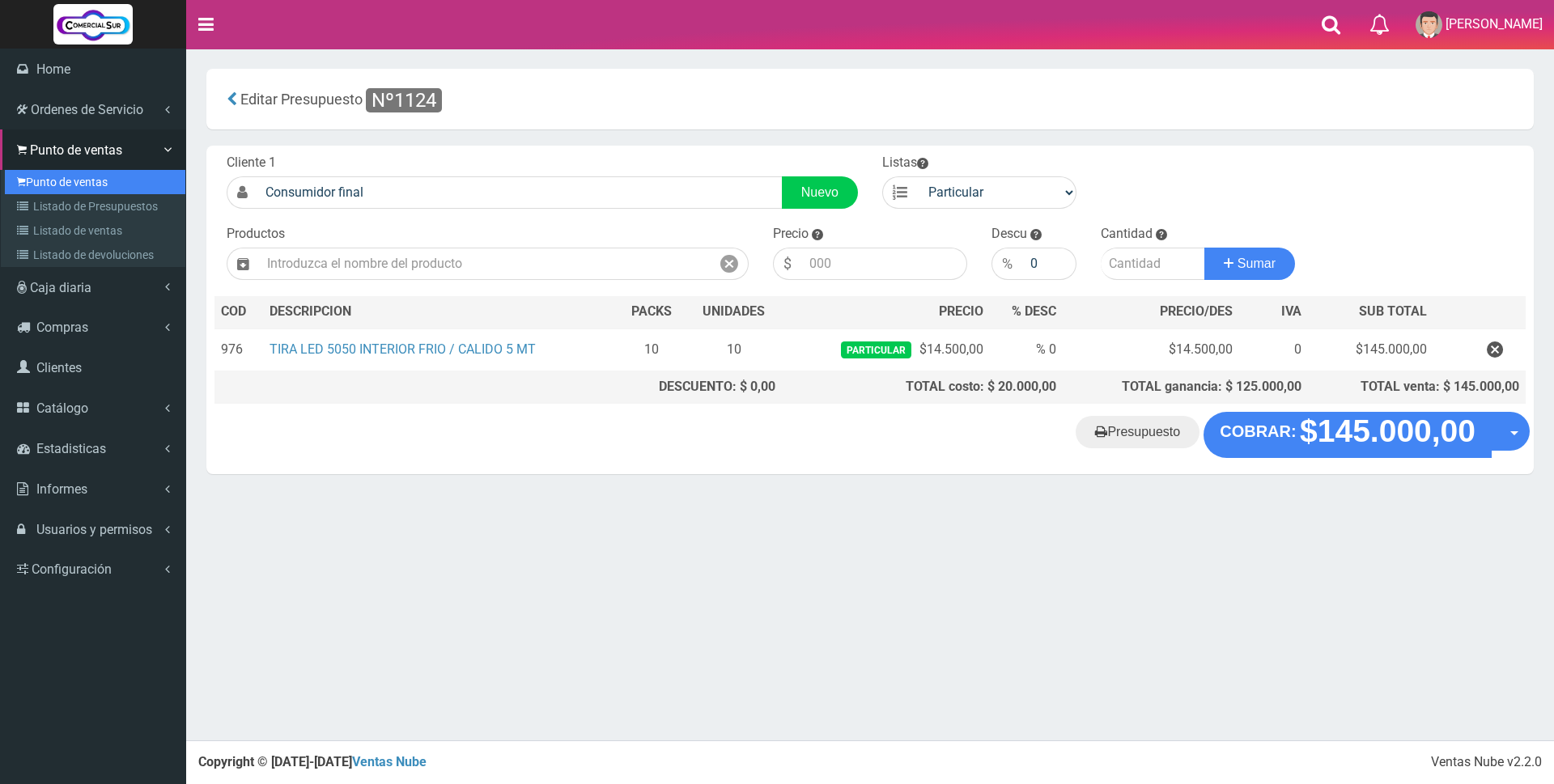
click at [50, 176] on link "Punto de ventas" at bounding box center [95, 182] width 180 height 25
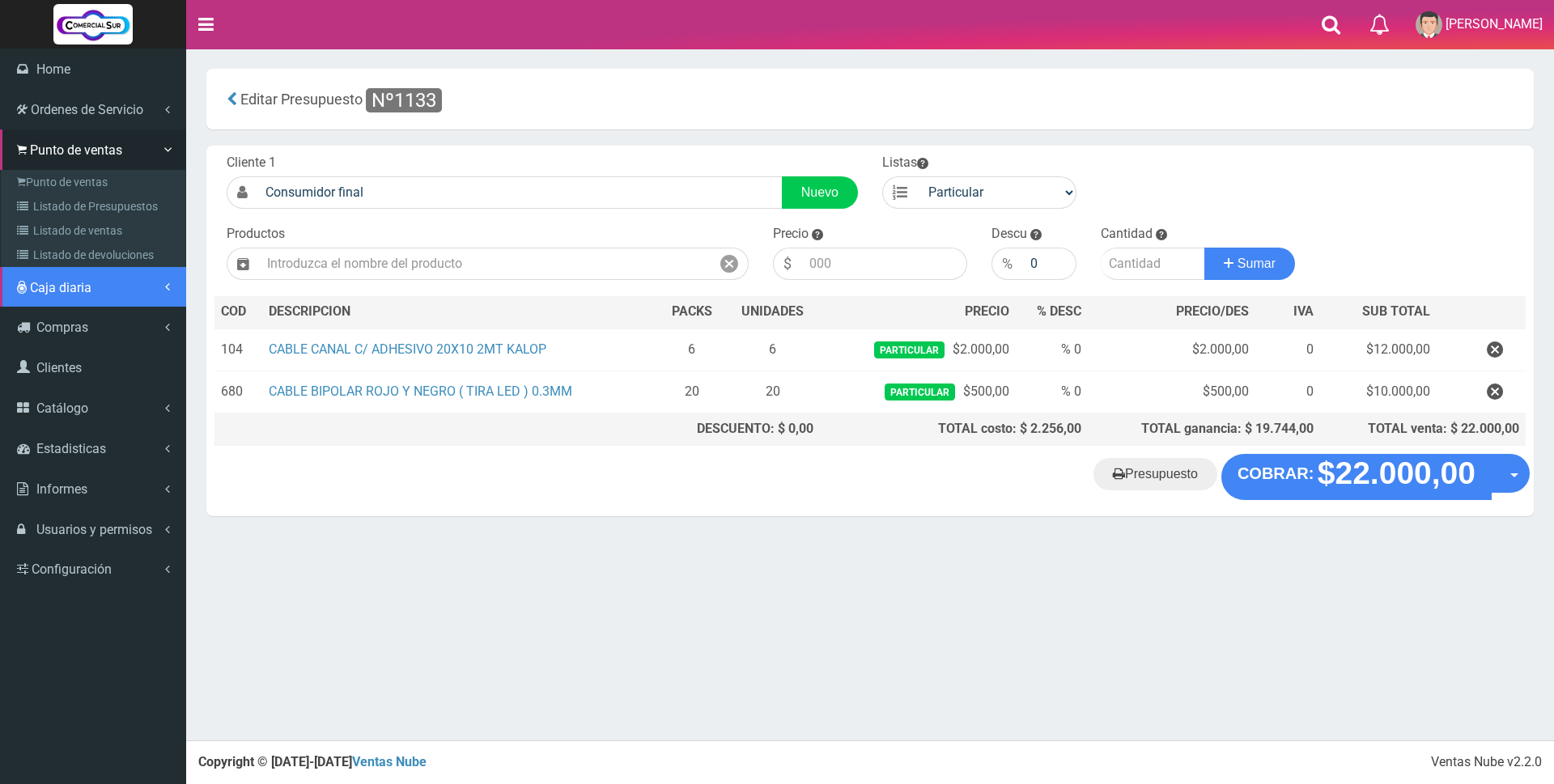
click at [47, 291] on span "Caja diaria" at bounding box center [60, 288] width 61 height 16
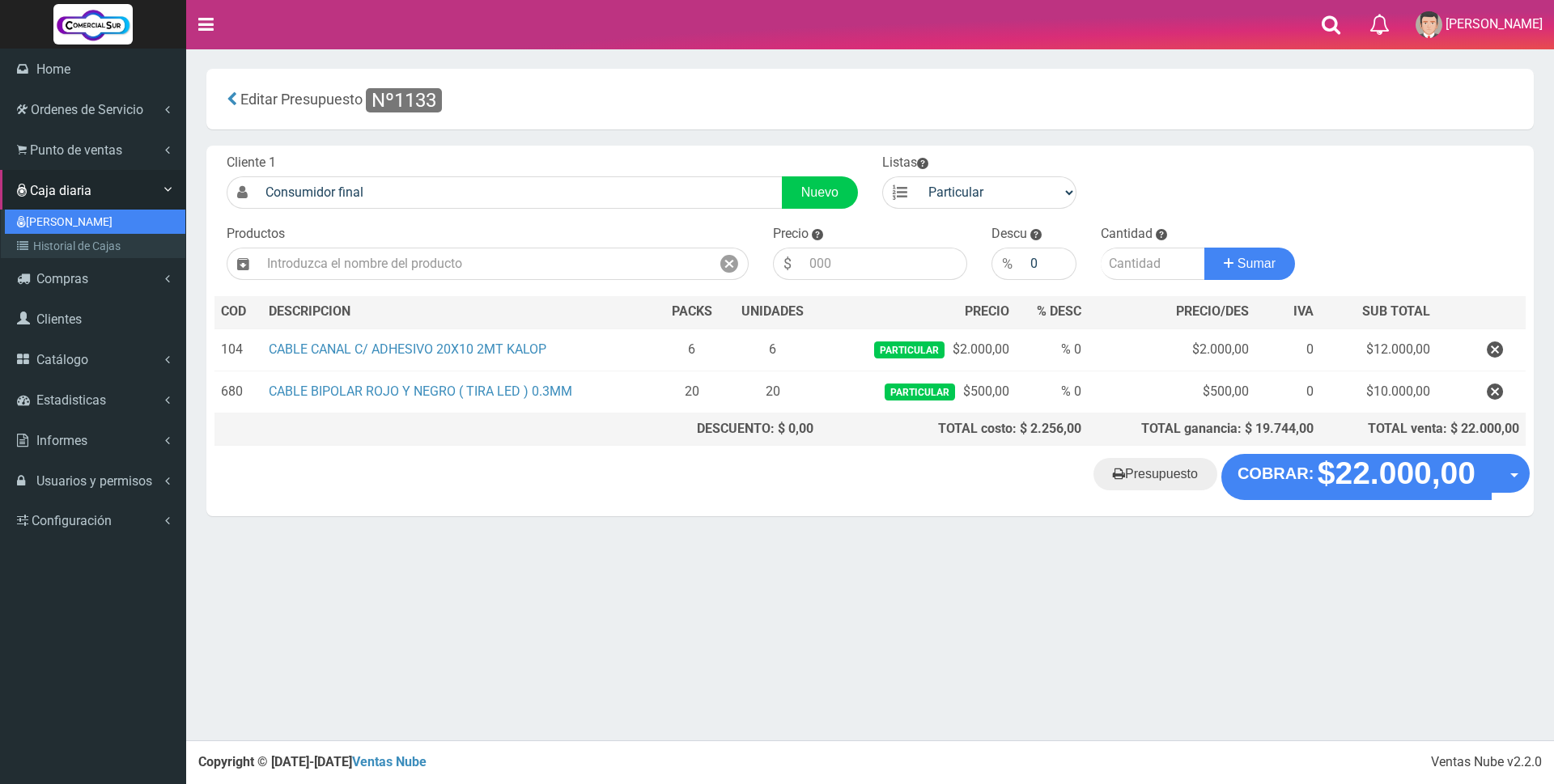
click at [48, 223] on link "[PERSON_NAME]" at bounding box center [95, 222] width 180 height 25
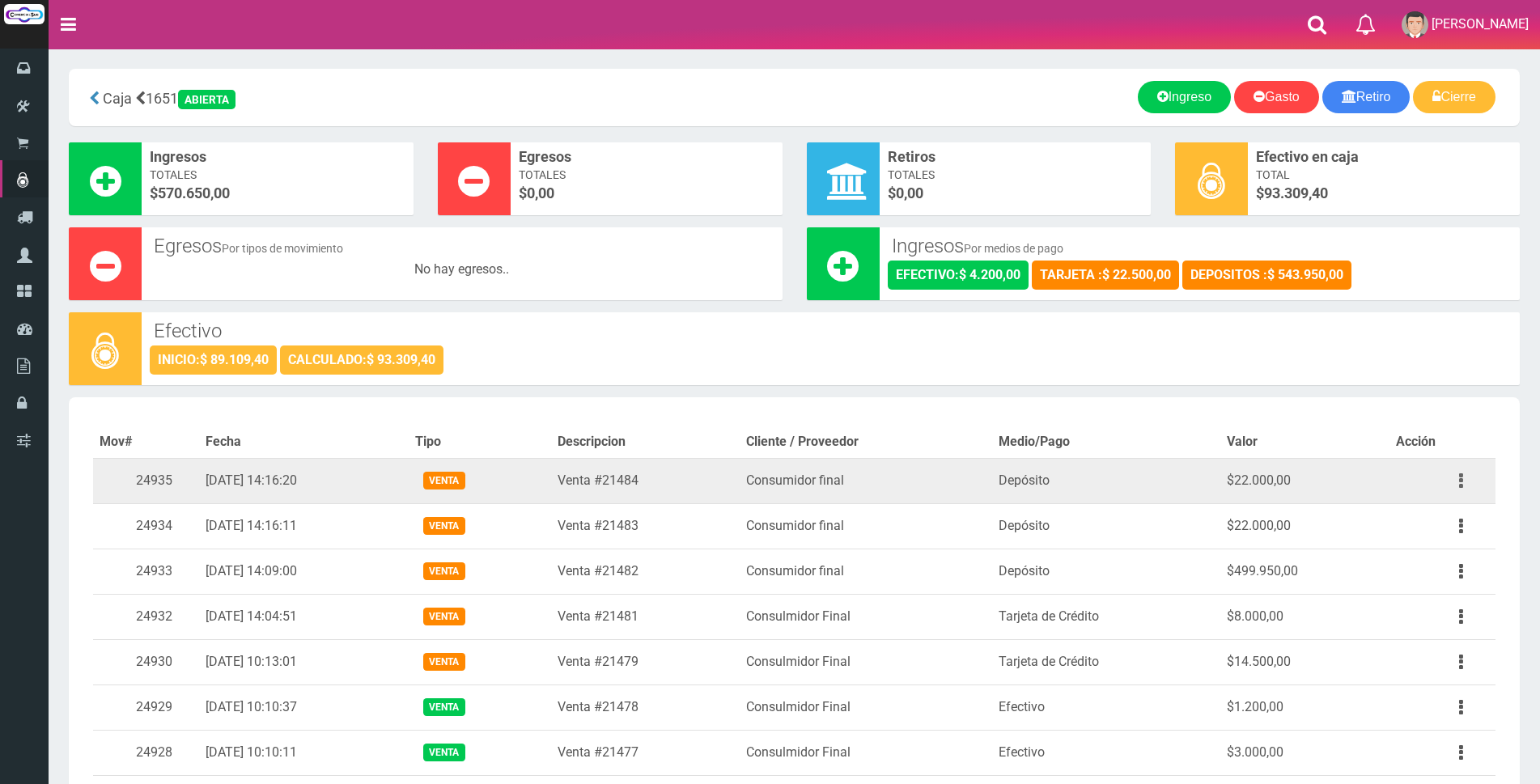
click at [1456, 478] on button "button" at bounding box center [1461, 481] width 37 height 28
click at [1435, 563] on link "Eliminar" at bounding box center [1415, 568] width 128 height 36
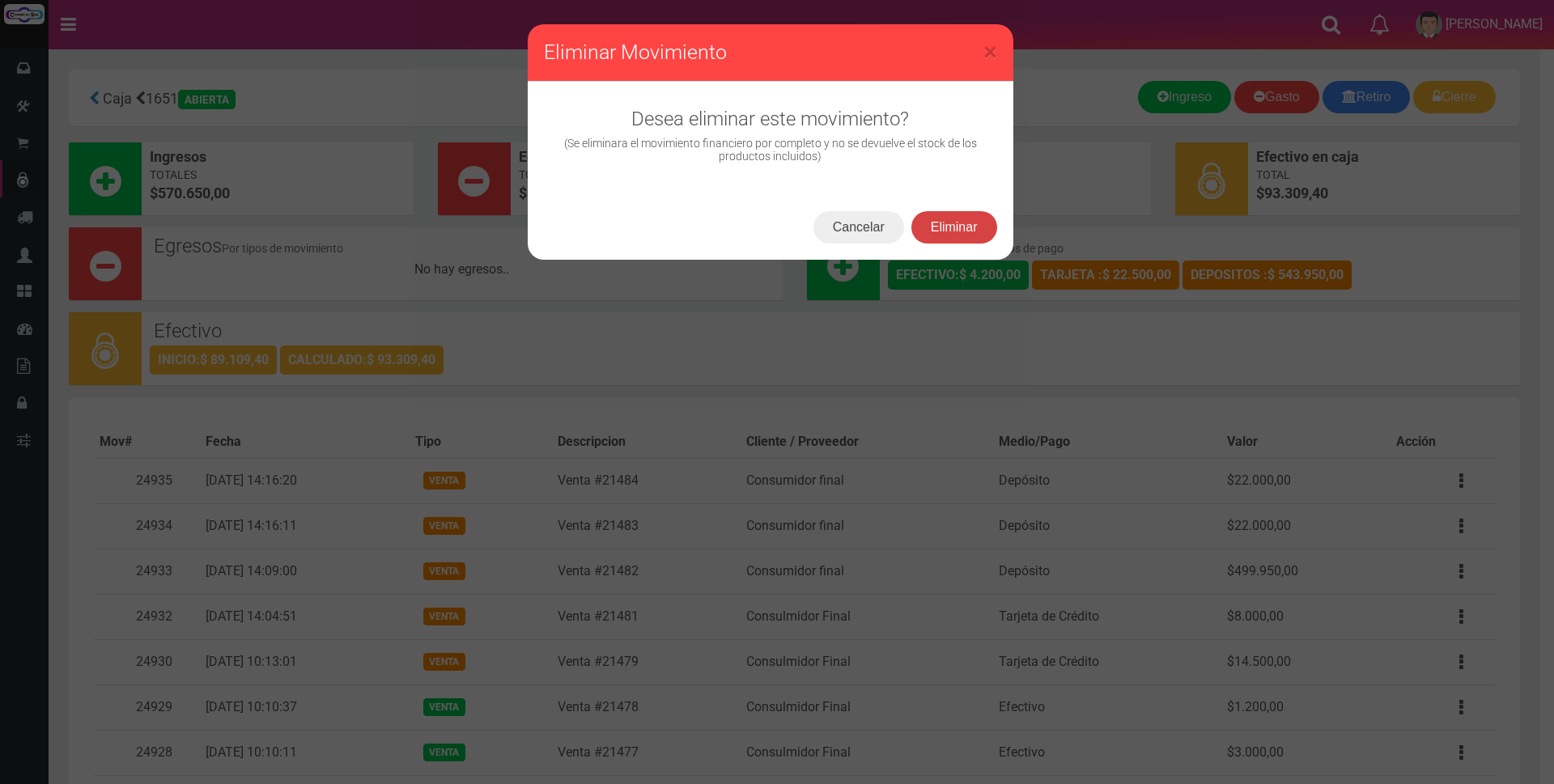
click at [954, 229] on button "Eliminar" at bounding box center [954, 227] width 86 height 32
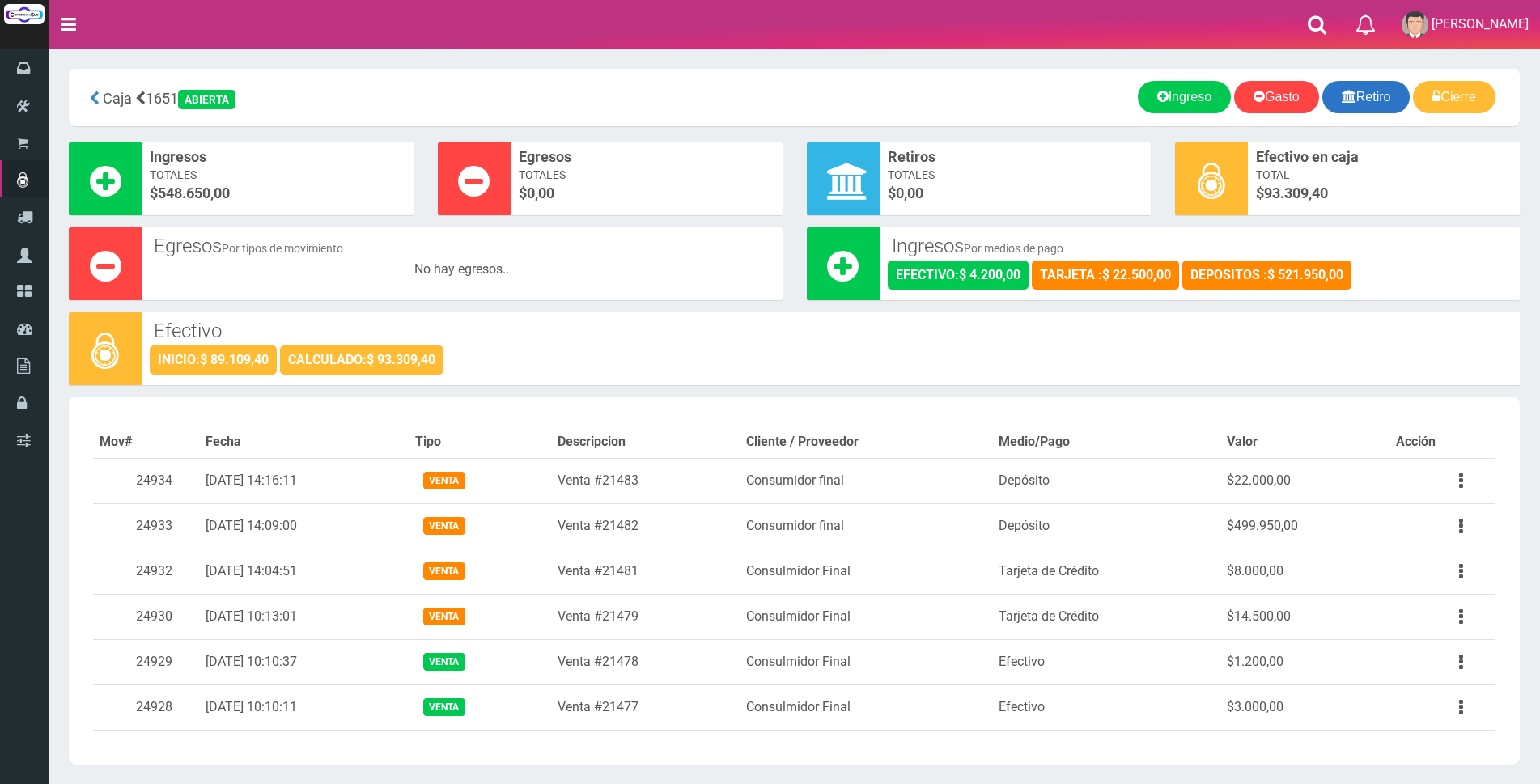
click at [1359, 95] on link "Retiro" at bounding box center [1367, 96] width 88 height 32
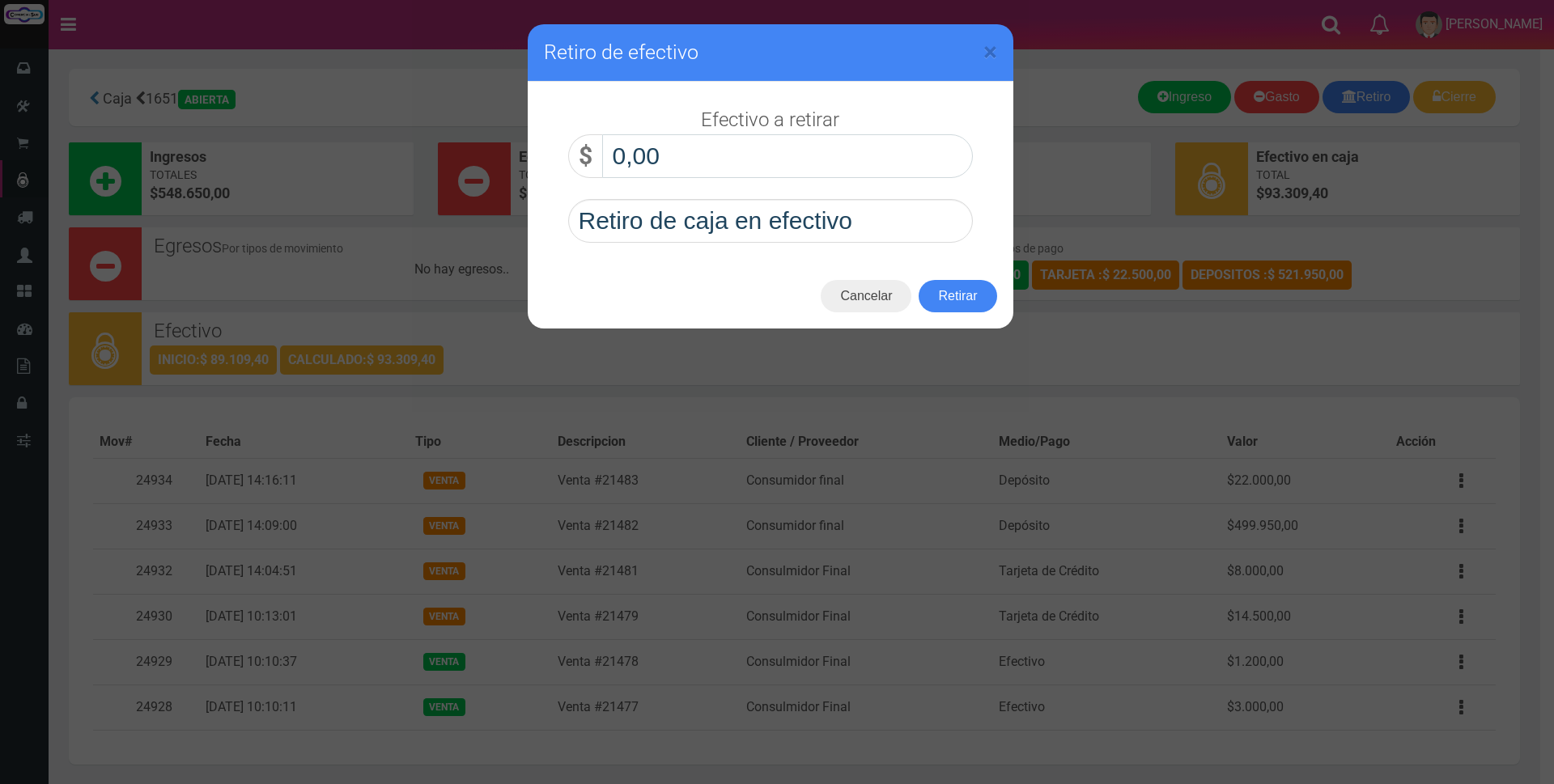
click at [879, 148] on input "0,00" at bounding box center [787, 156] width 371 height 44
type input "60.000,00"
click at [957, 290] on button "Retirar" at bounding box center [957, 296] width 78 height 32
